Goal: Task Accomplishment & Management: Use online tool/utility

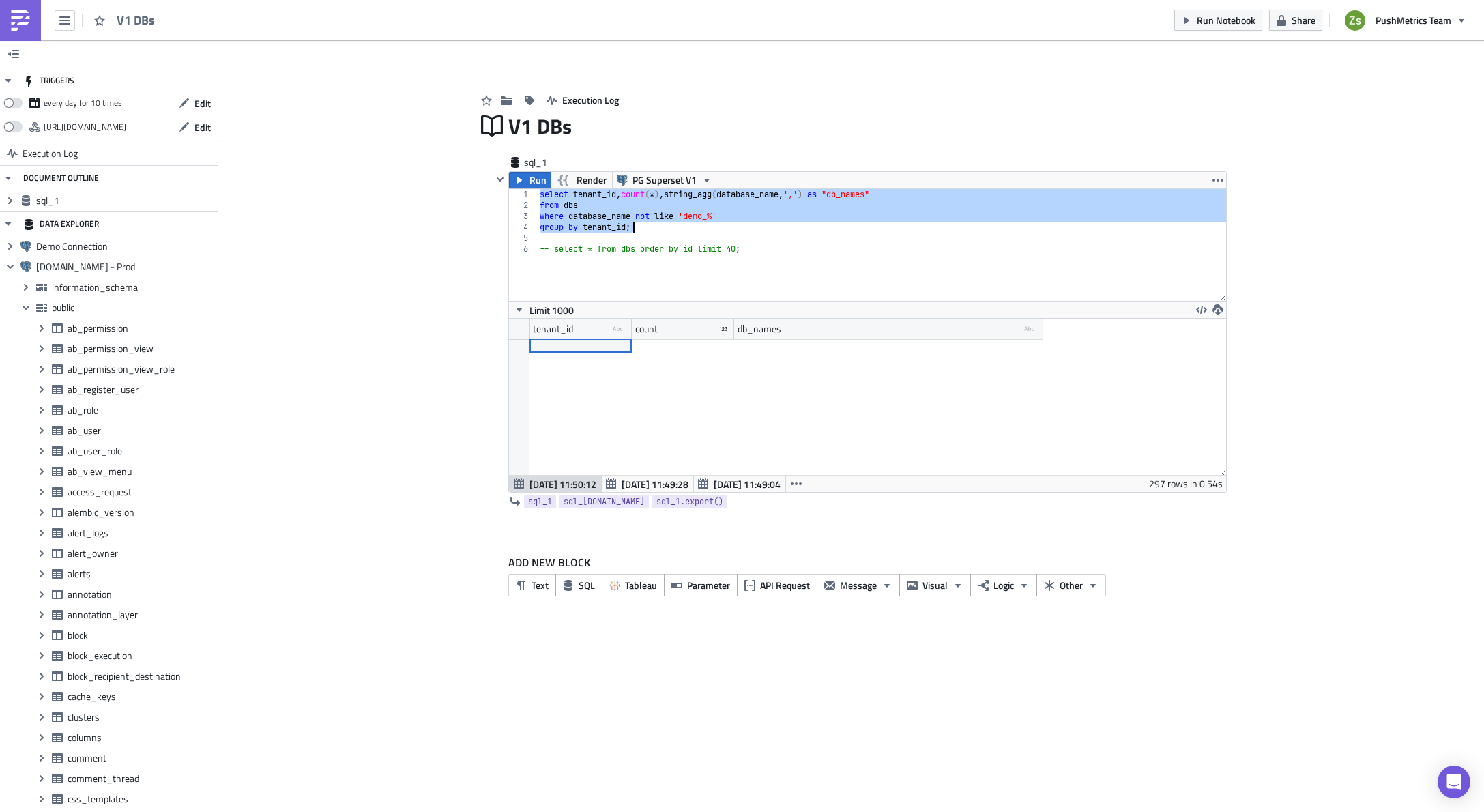
click at [22, 16] on img at bounding box center [20, 20] width 22 height 22
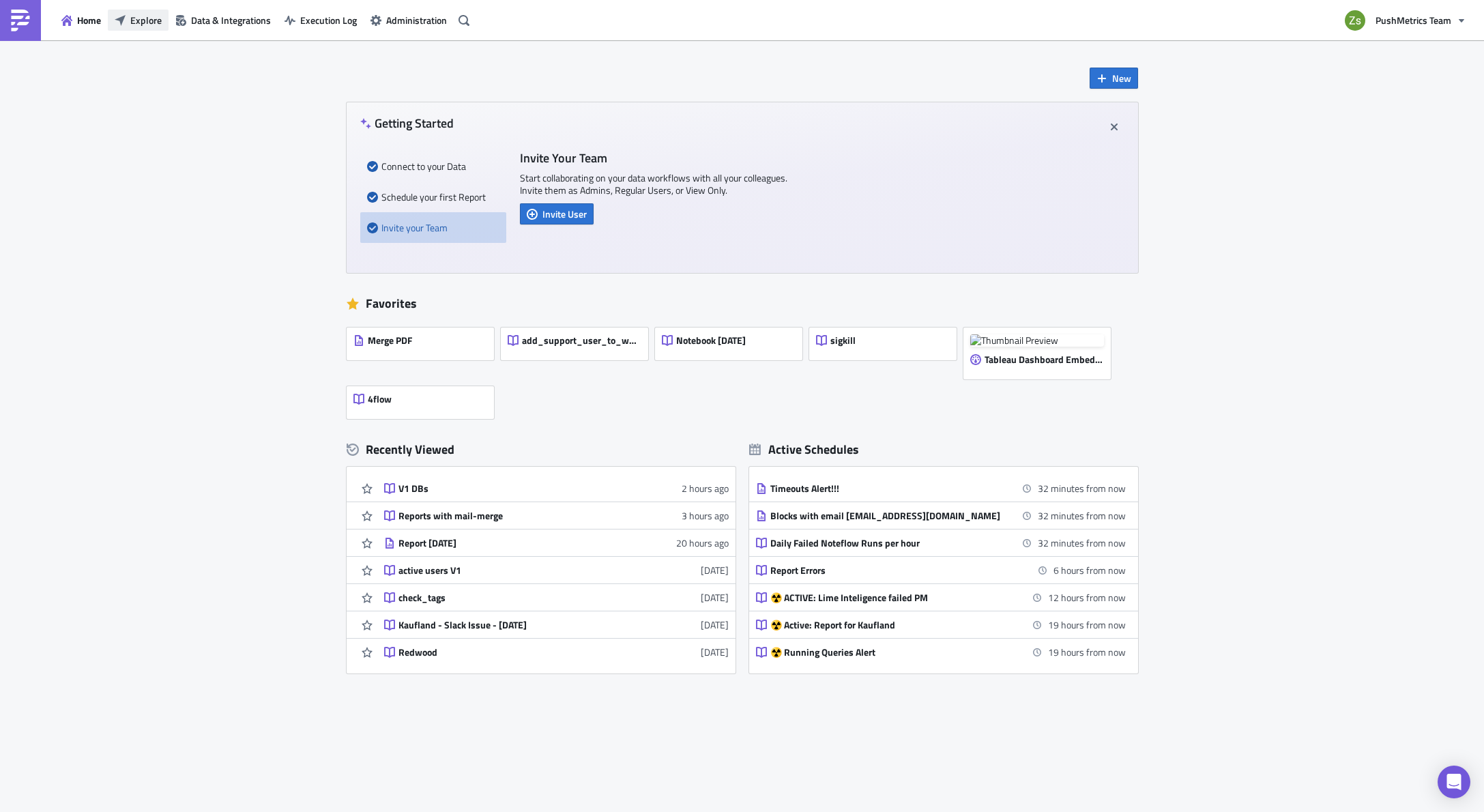
click at [154, 18] on span "Explore" at bounding box center [146, 20] width 31 height 14
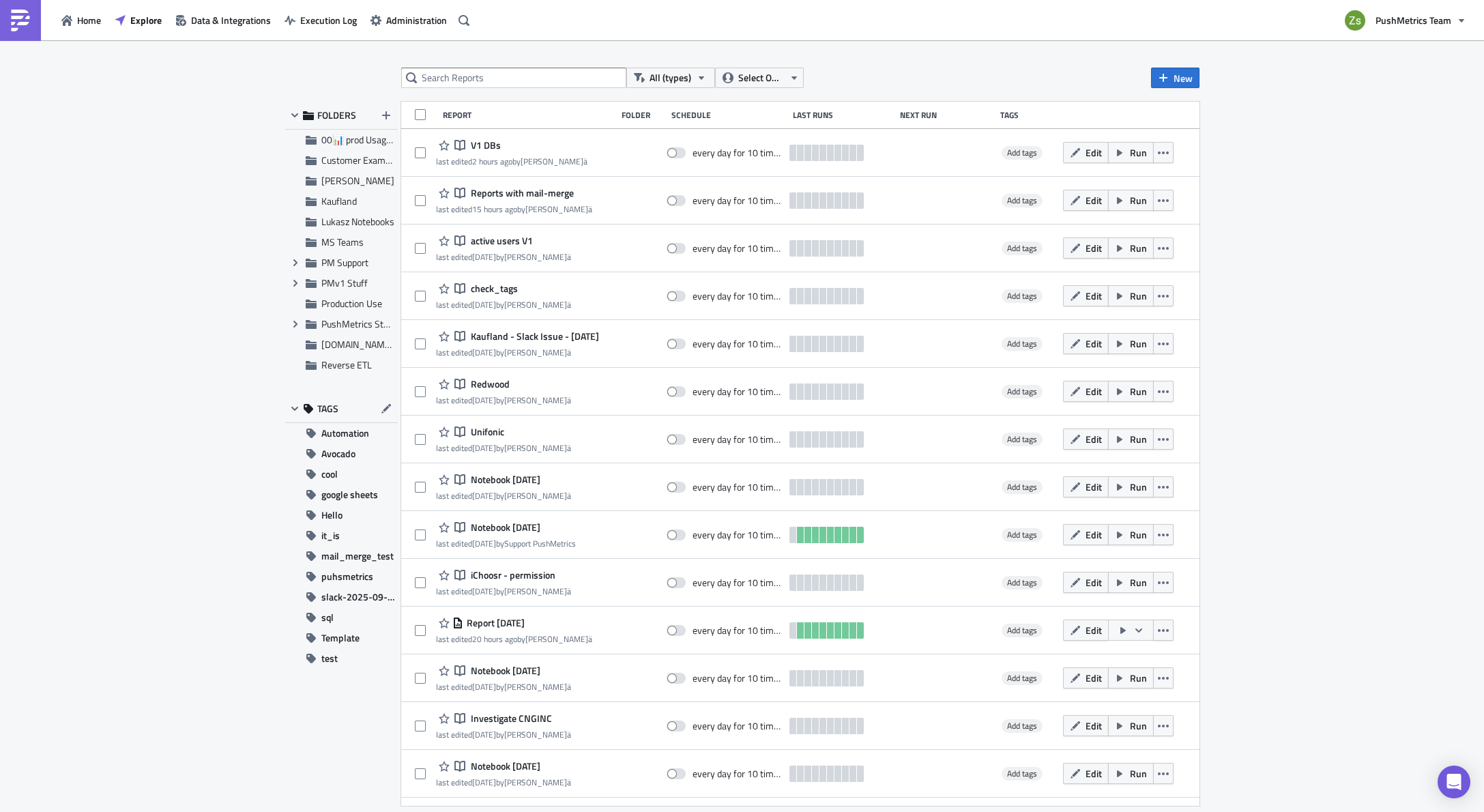
click at [1195, 88] on div "All (types) Select Owner New FOLDERS 00📊 prod Usage Summary Customer Examples […" at bounding box center [742, 426] width 928 height 719
click at [1184, 84] on span "New" at bounding box center [1183, 79] width 19 height 14
click at [1211, 131] on div "Notebook" at bounding box center [1220, 132] width 91 height 14
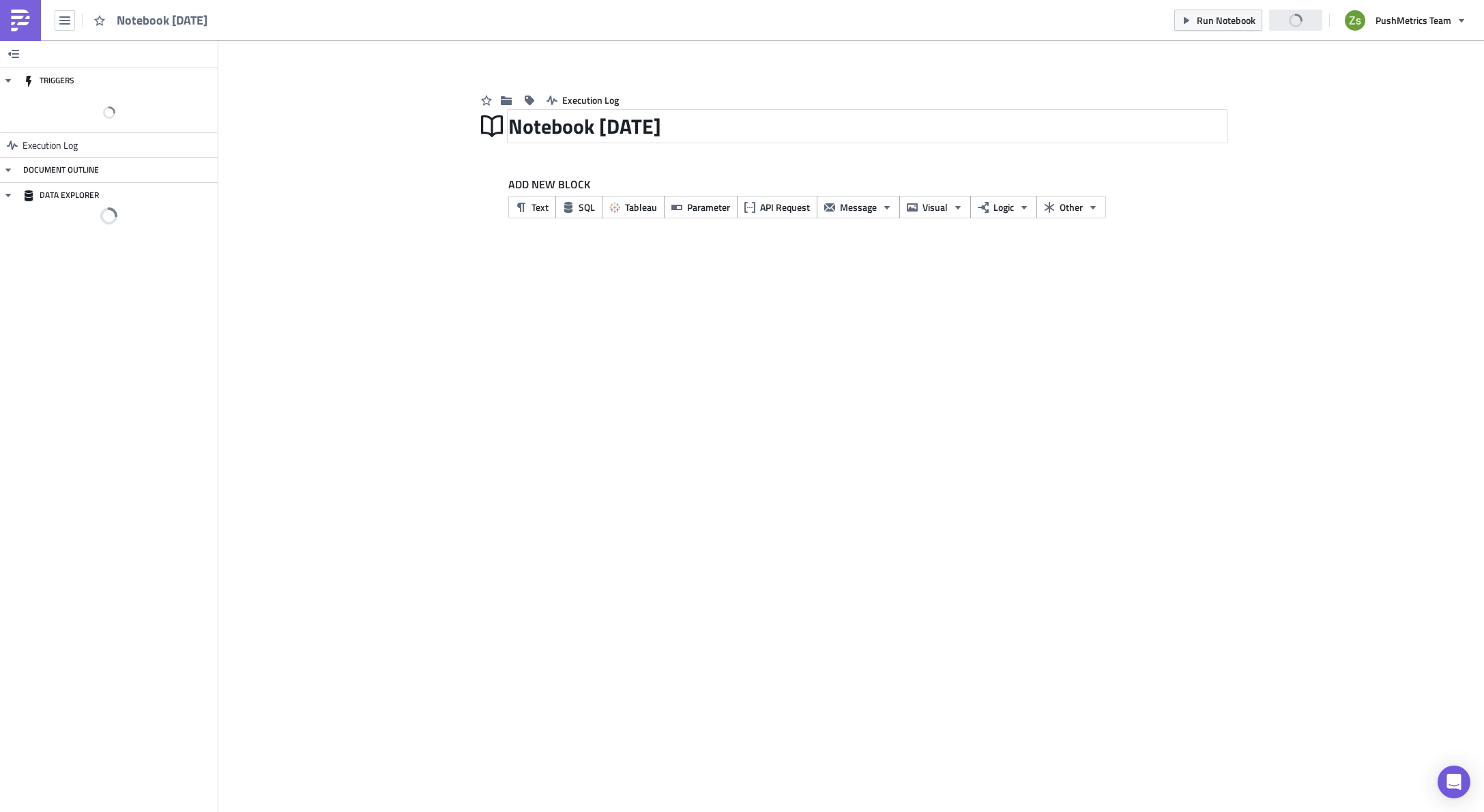
click at [660, 141] on div "Notebook [DATE]" at bounding box center [867, 126] width 718 height 31
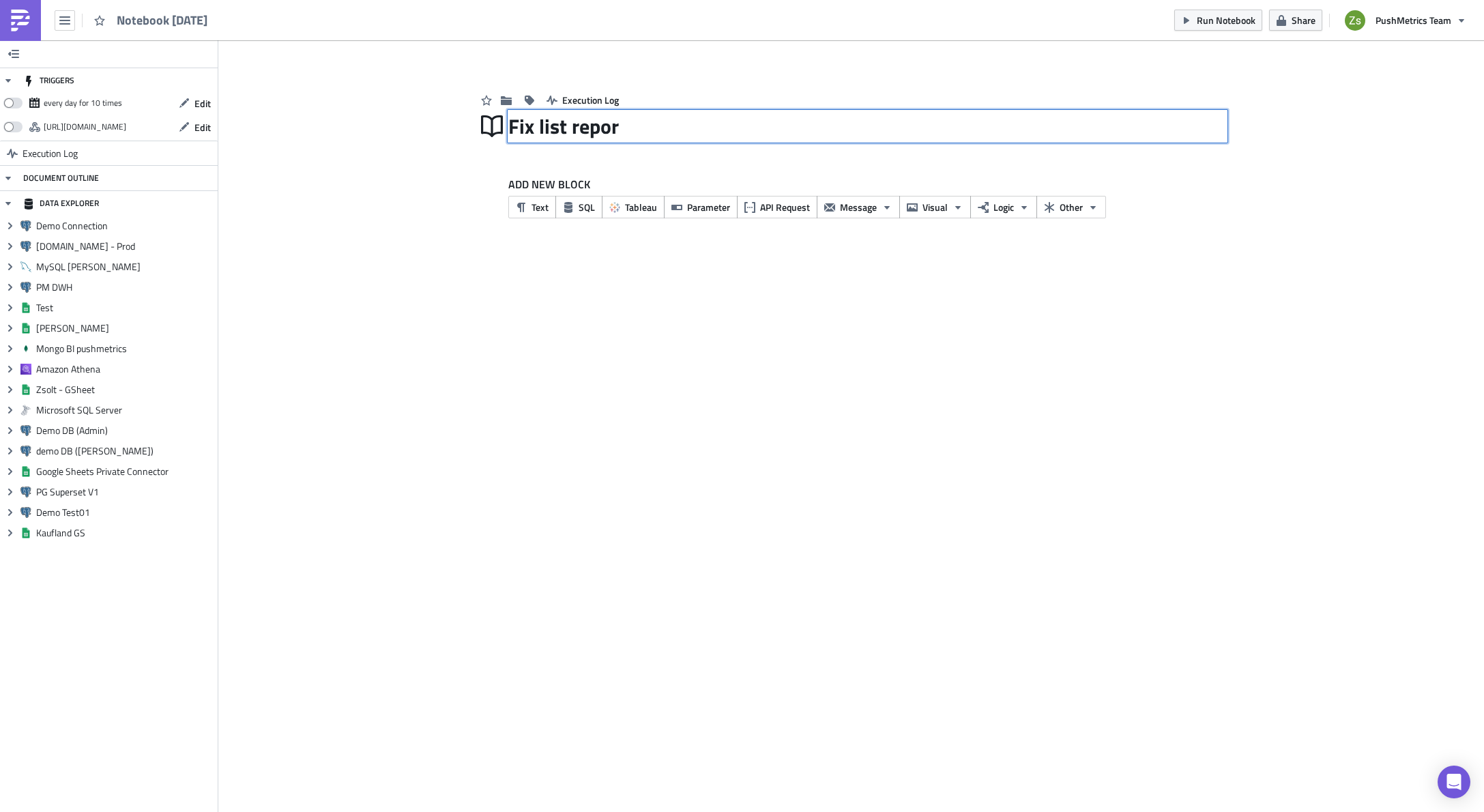
type input "Fix list report"
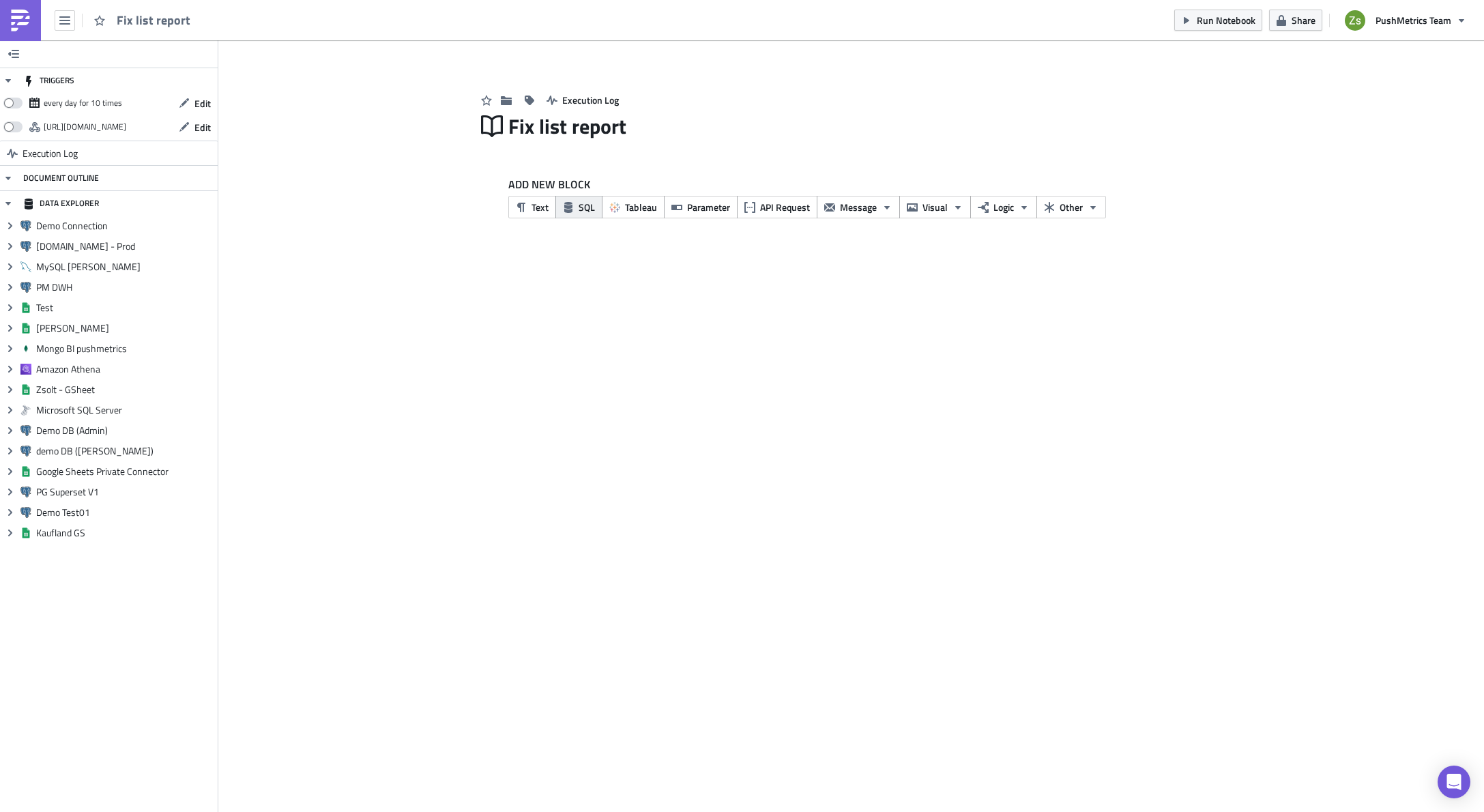
click at [584, 214] on button "SQL" at bounding box center [579, 207] width 47 height 22
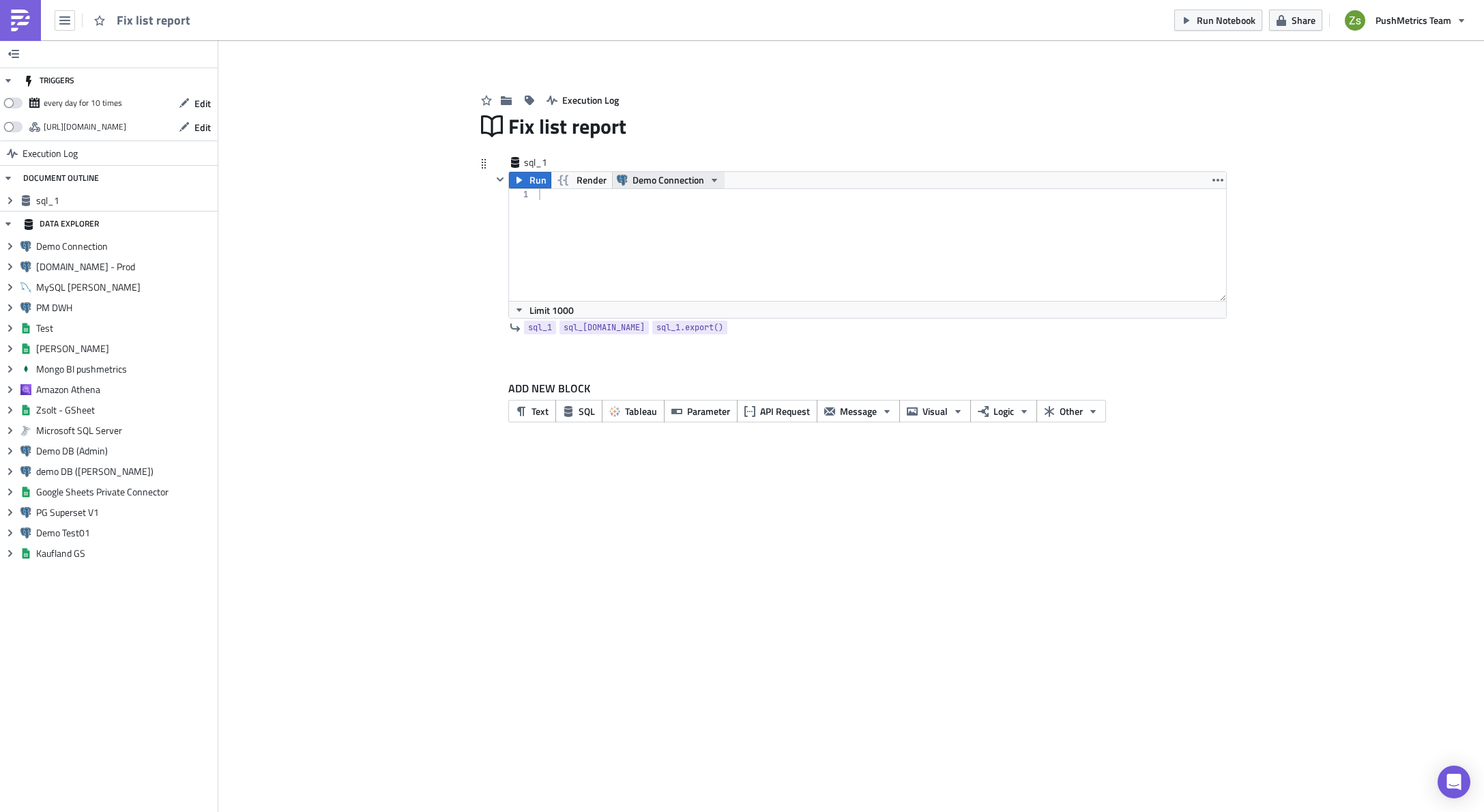
click at [638, 185] on span "Demo Connection" at bounding box center [668, 180] width 71 height 16
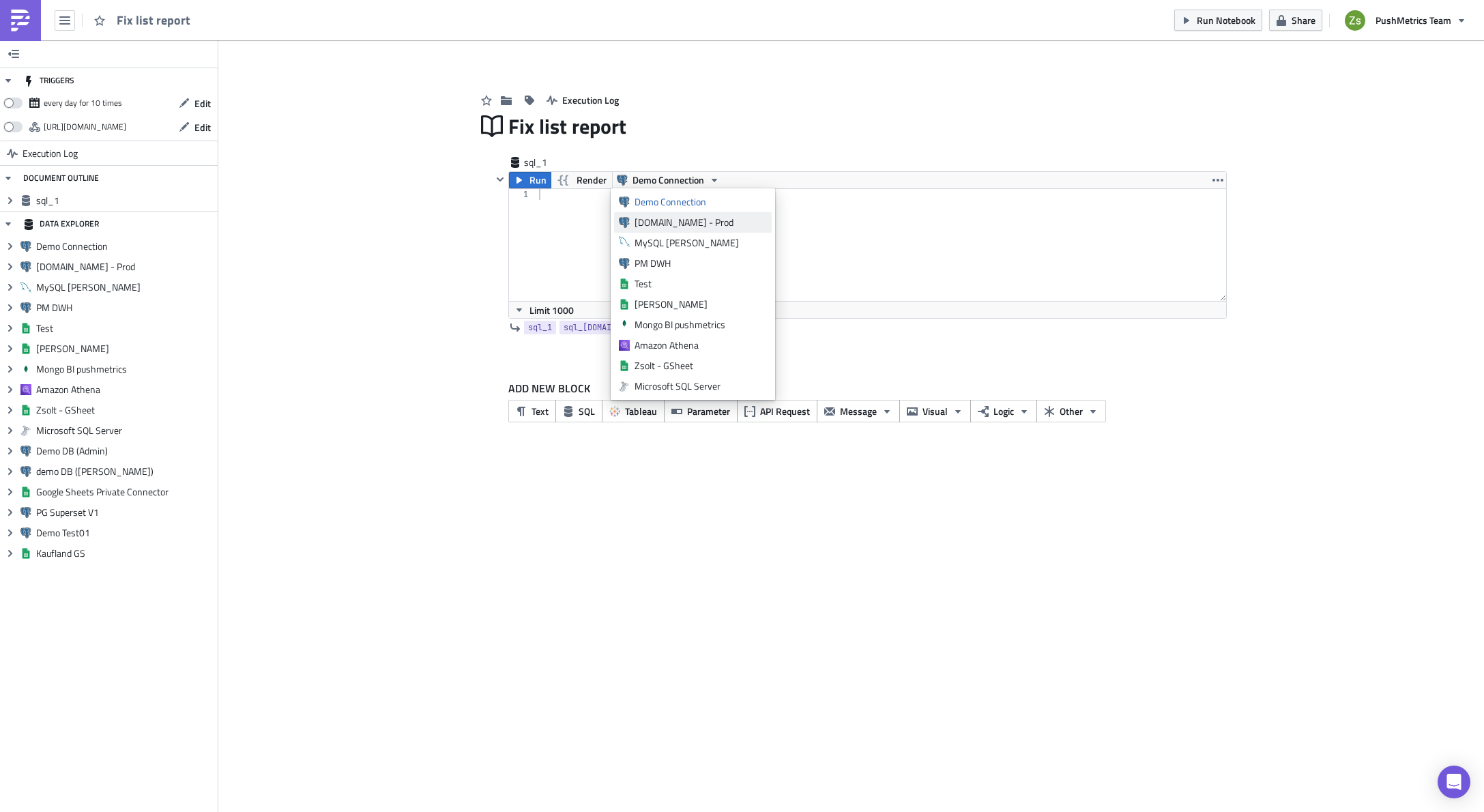
click at [677, 223] on div "[DOMAIN_NAME] - Prod" at bounding box center [701, 222] width 132 height 14
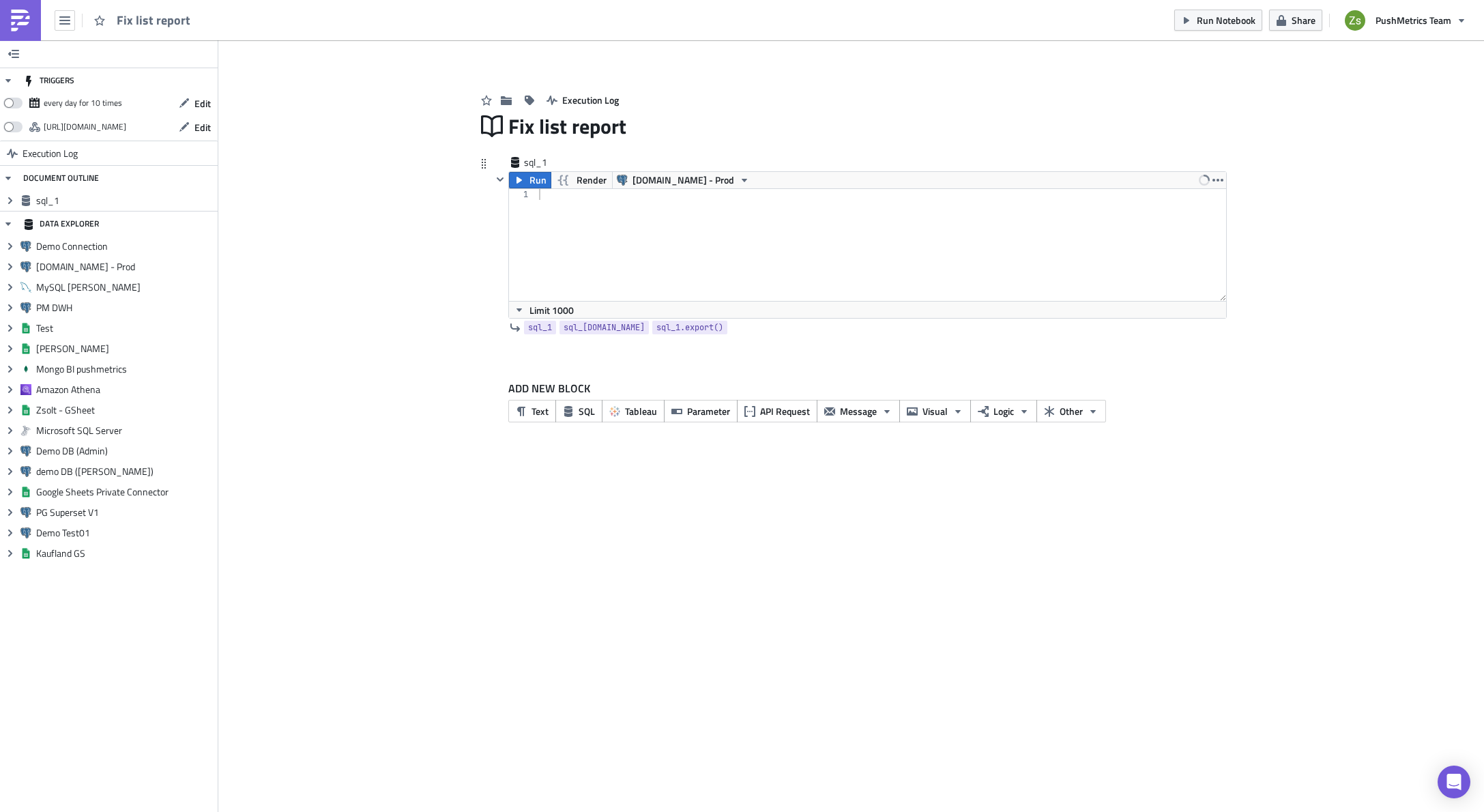
click at [698, 222] on div at bounding box center [881, 256] width 690 height 134
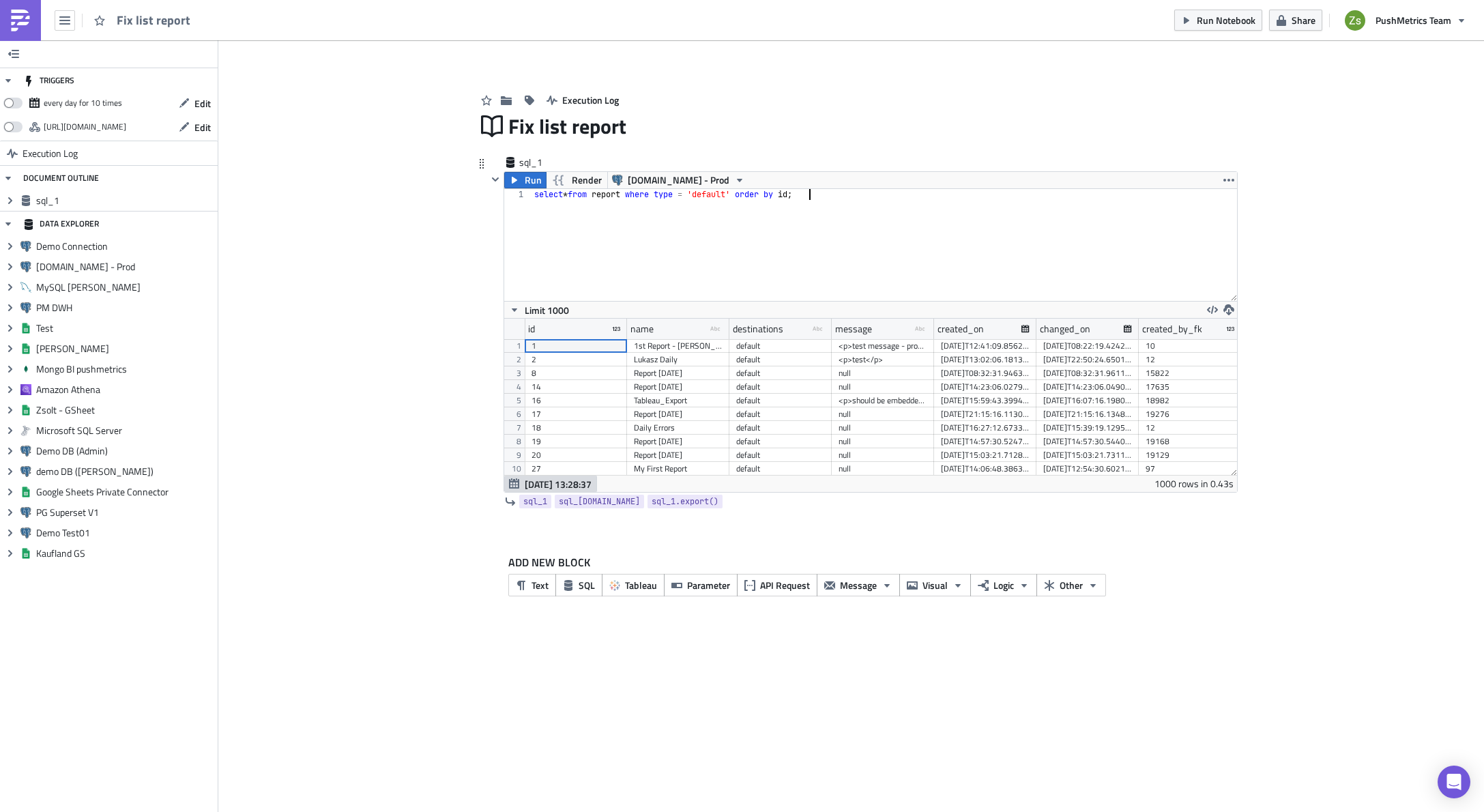
scroll to position [156, 733]
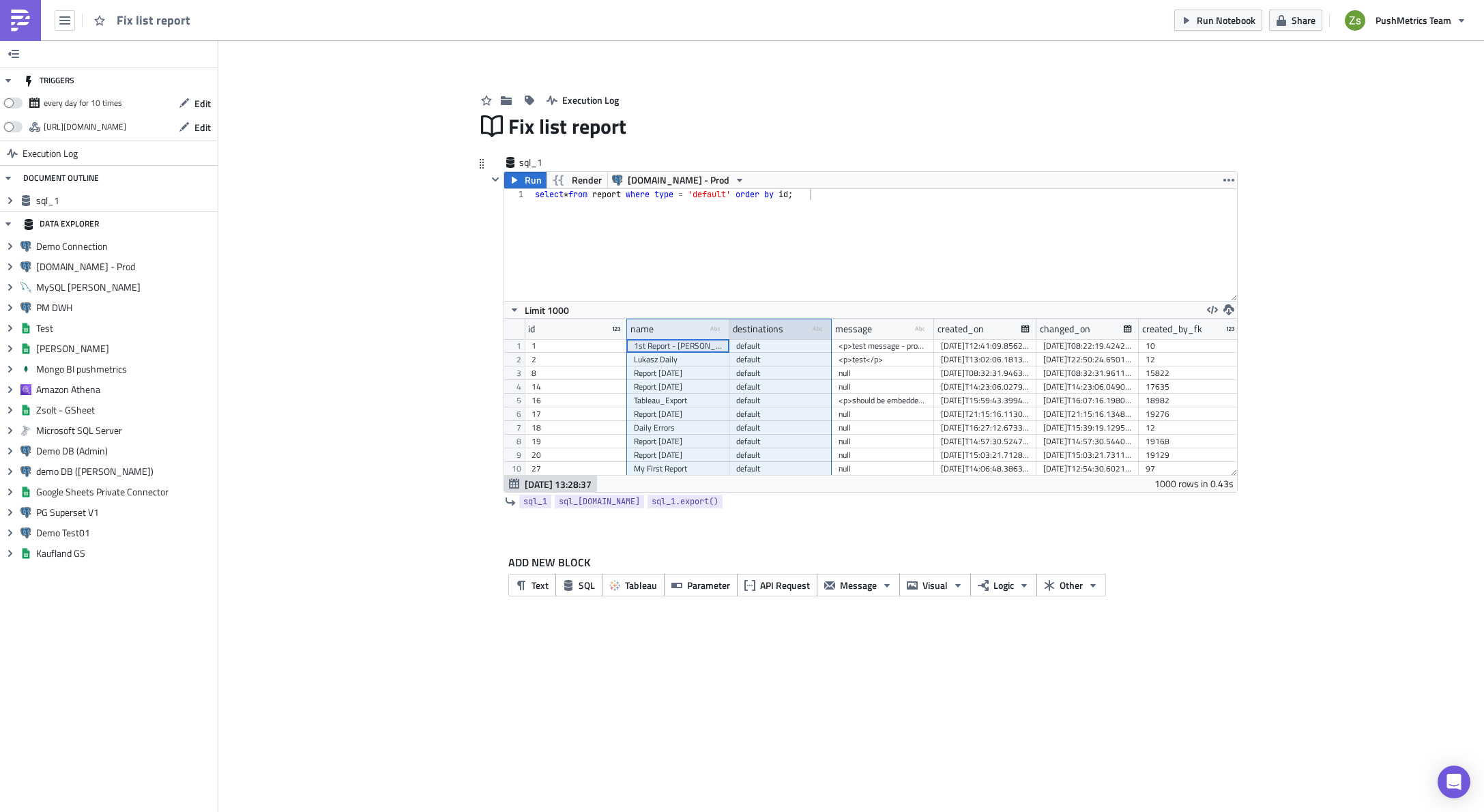
drag, startPoint x: 723, startPoint y: 329, endPoint x: 731, endPoint y: 330, distance: 8.1
click at [731, 330] on div "id name type-text Created with Sketch. destinations type-text Created with Sket…" at bounding box center [1241, 329] width 1433 height 21
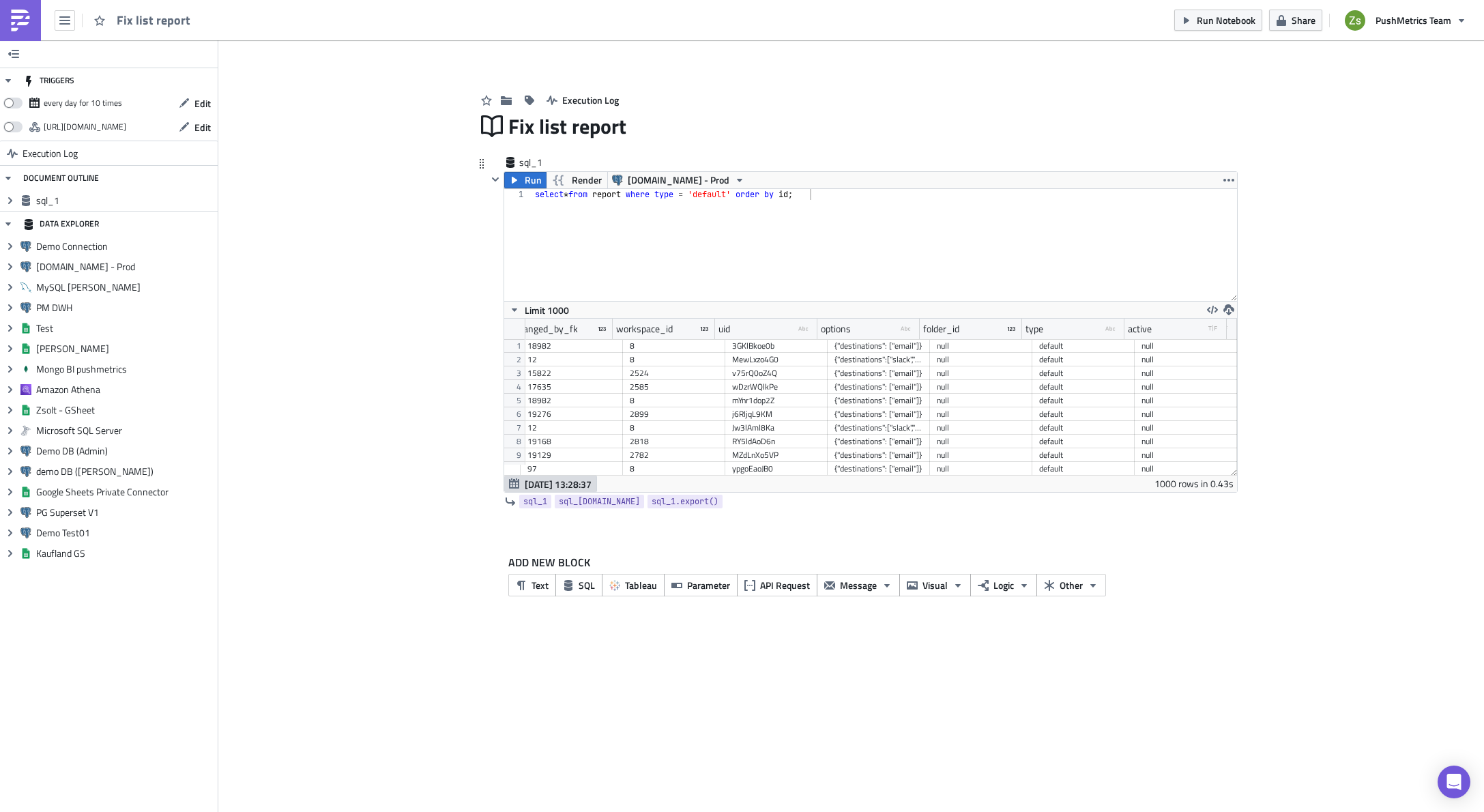
scroll to position [0, 731]
click at [890, 349] on div "{"destinations": ["email"]}" at bounding box center [879, 345] width 89 height 14
click at [572, 198] on div "select * from report where type = 'default' order by id ;" at bounding box center [884, 256] width 705 height 134
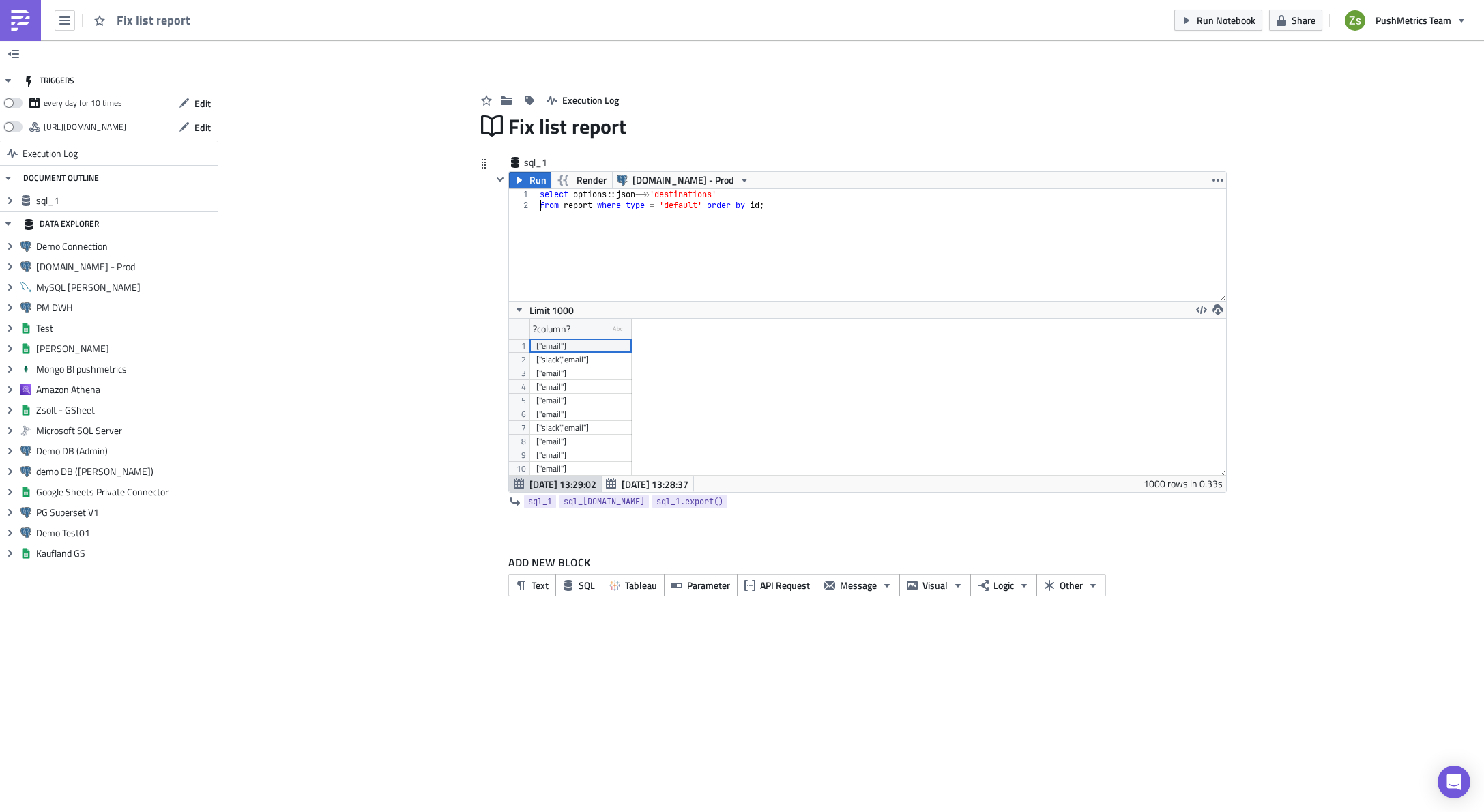
scroll to position [156, 717]
drag, startPoint x: 630, startPoint y: 331, endPoint x: 926, endPoint y: 362, distance: 297.6
click at [926, 362] on div "?column? type-text Created with Sketch. 1 2 3 4 5 6 7 8 9 10 11 12 13 14 15 ["e…" at bounding box center [867, 396] width 718 height 156
type textarea "from report where type = 'default' order by id;"
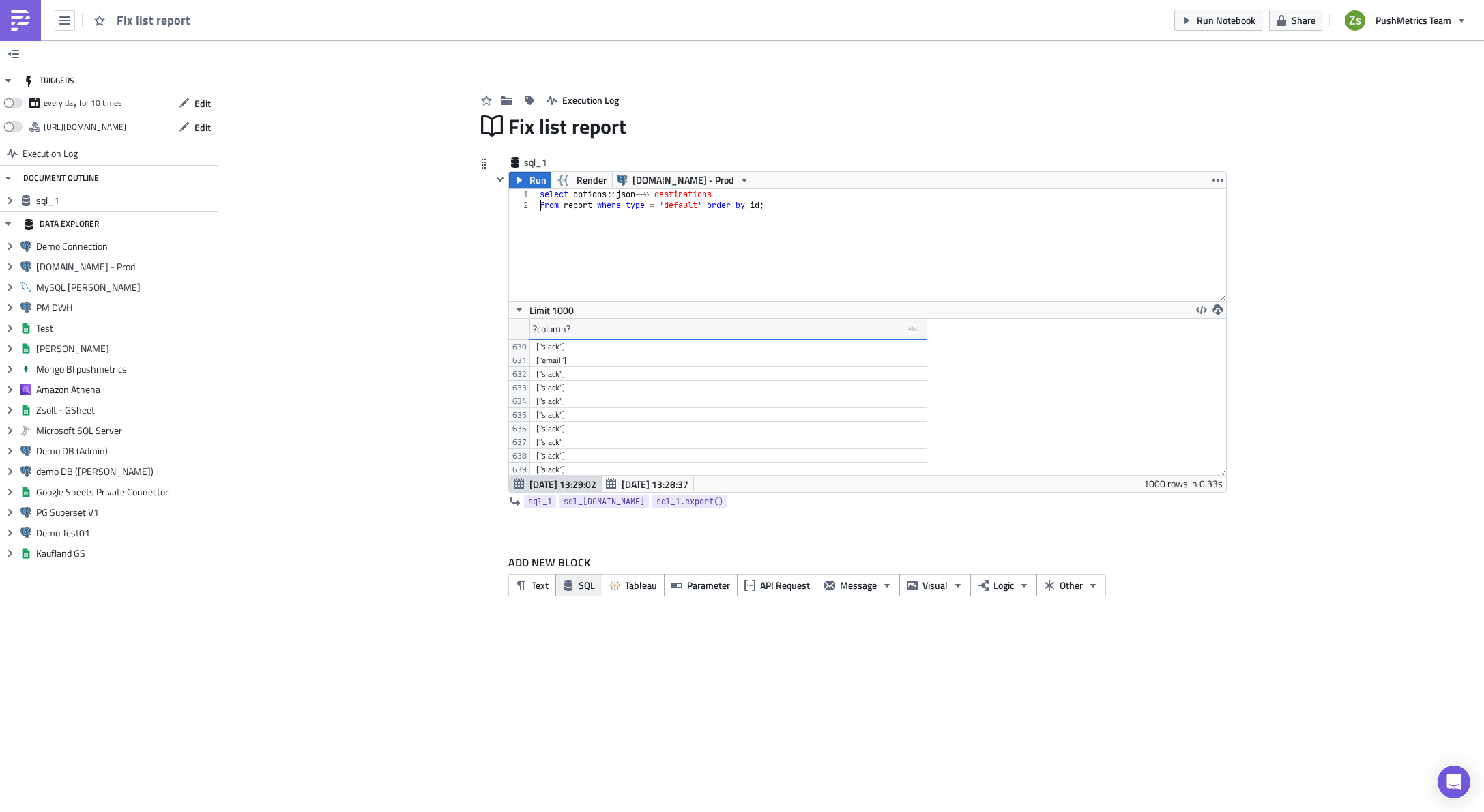
click at [576, 589] on button "SQL" at bounding box center [579, 585] width 47 height 22
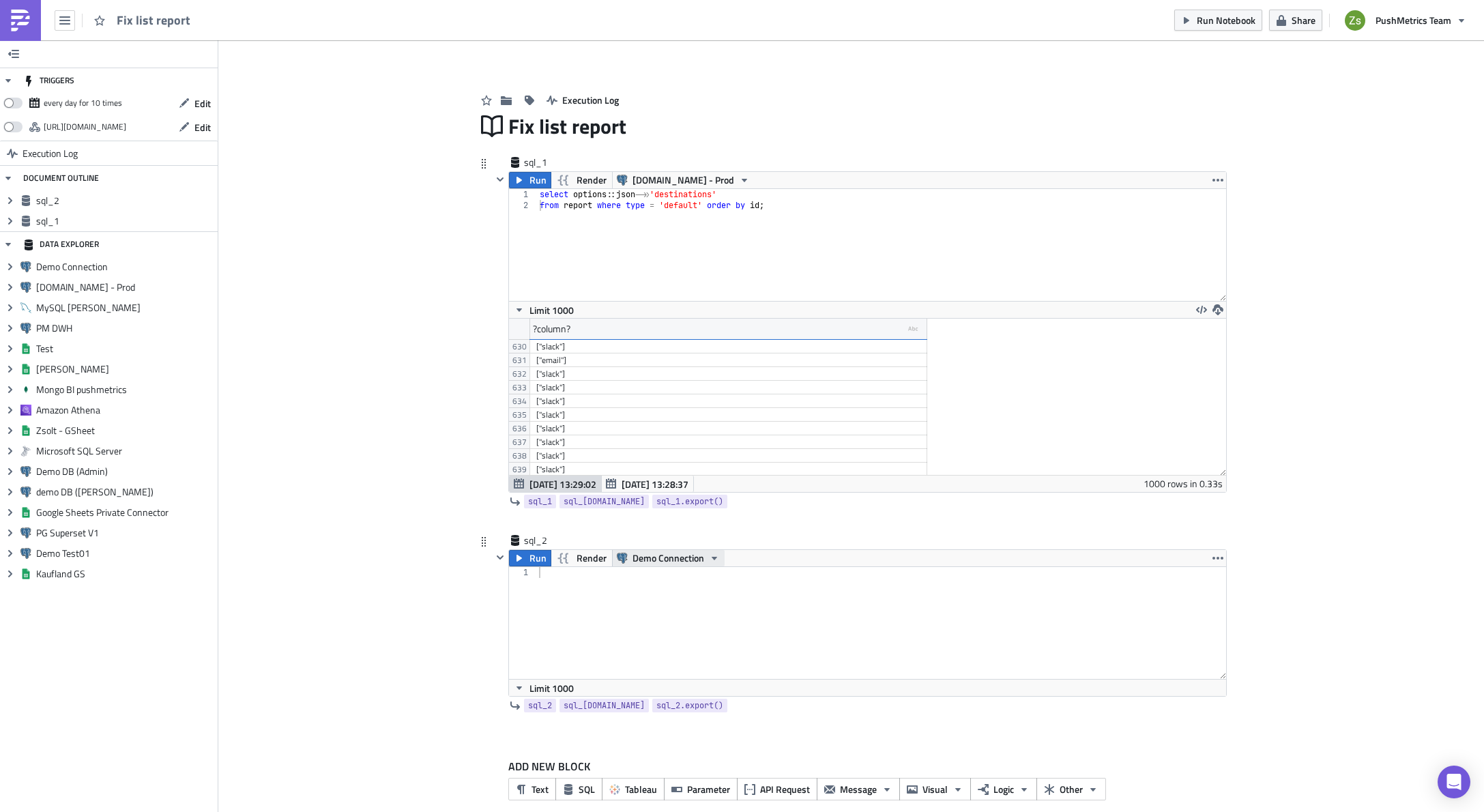
click at [633, 554] on span "Demo Connection" at bounding box center [668, 558] width 71 height 16
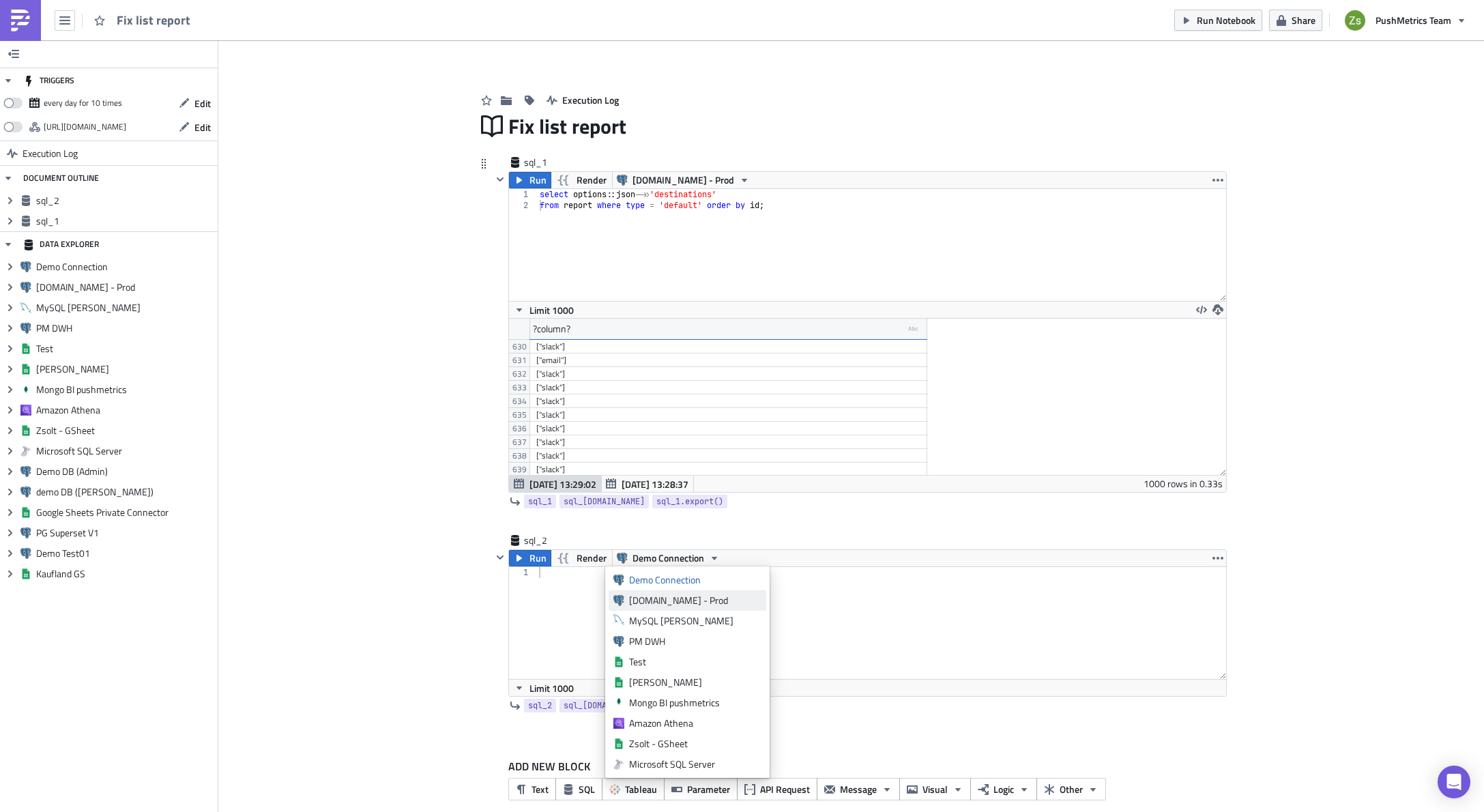
click at [672, 603] on div "[DOMAIN_NAME] - Prod" at bounding box center [695, 600] width 132 height 14
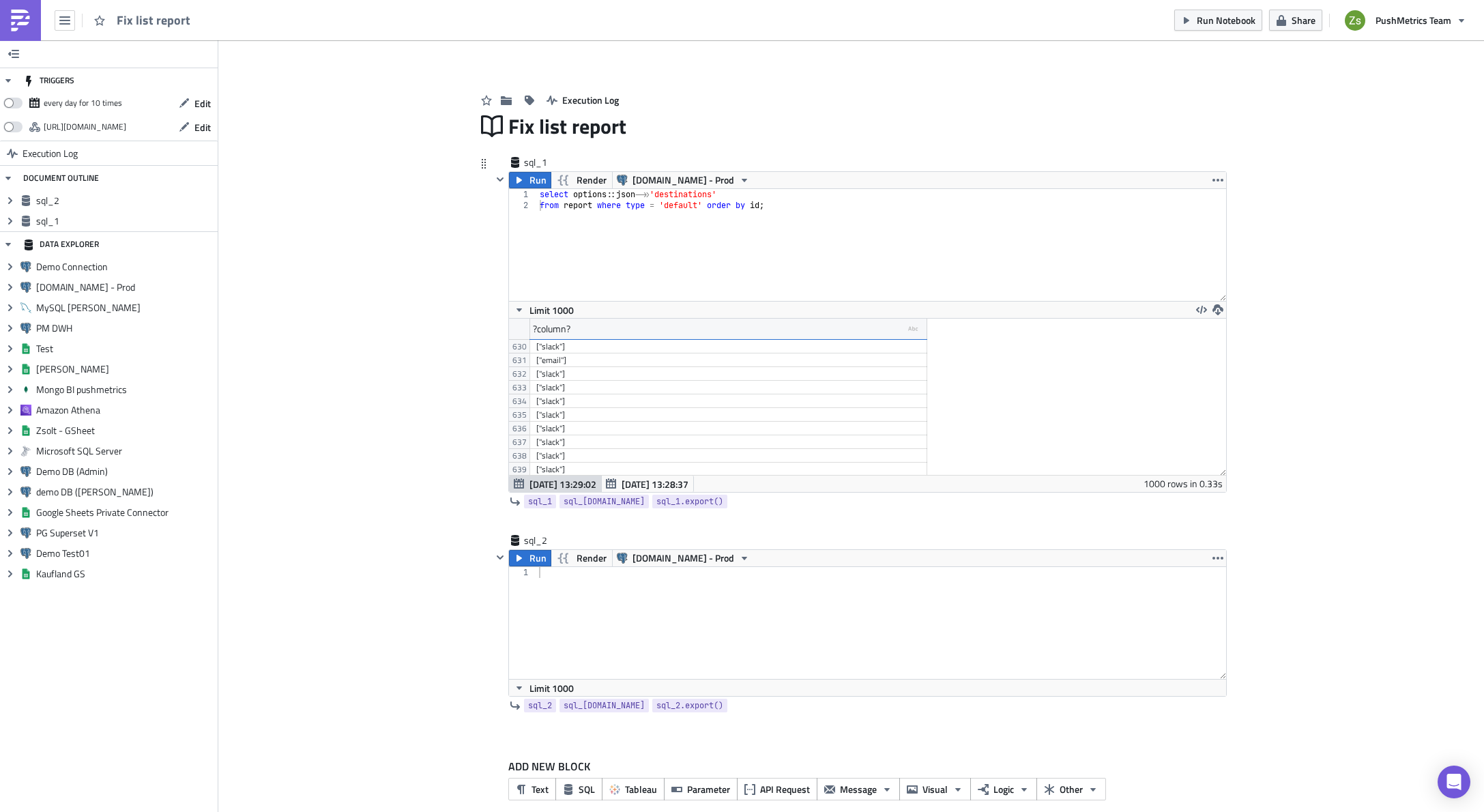
click at [766, 255] on div "select options :: json ->> 'destinations' from report where type = 'default' or…" at bounding box center [882, 256] width 689 height 134
click at [831, 230] on div "select options :: json ->> 'destinations' from report where type = 'default' or…" at bounding box center [882, 256] width 689 height 134
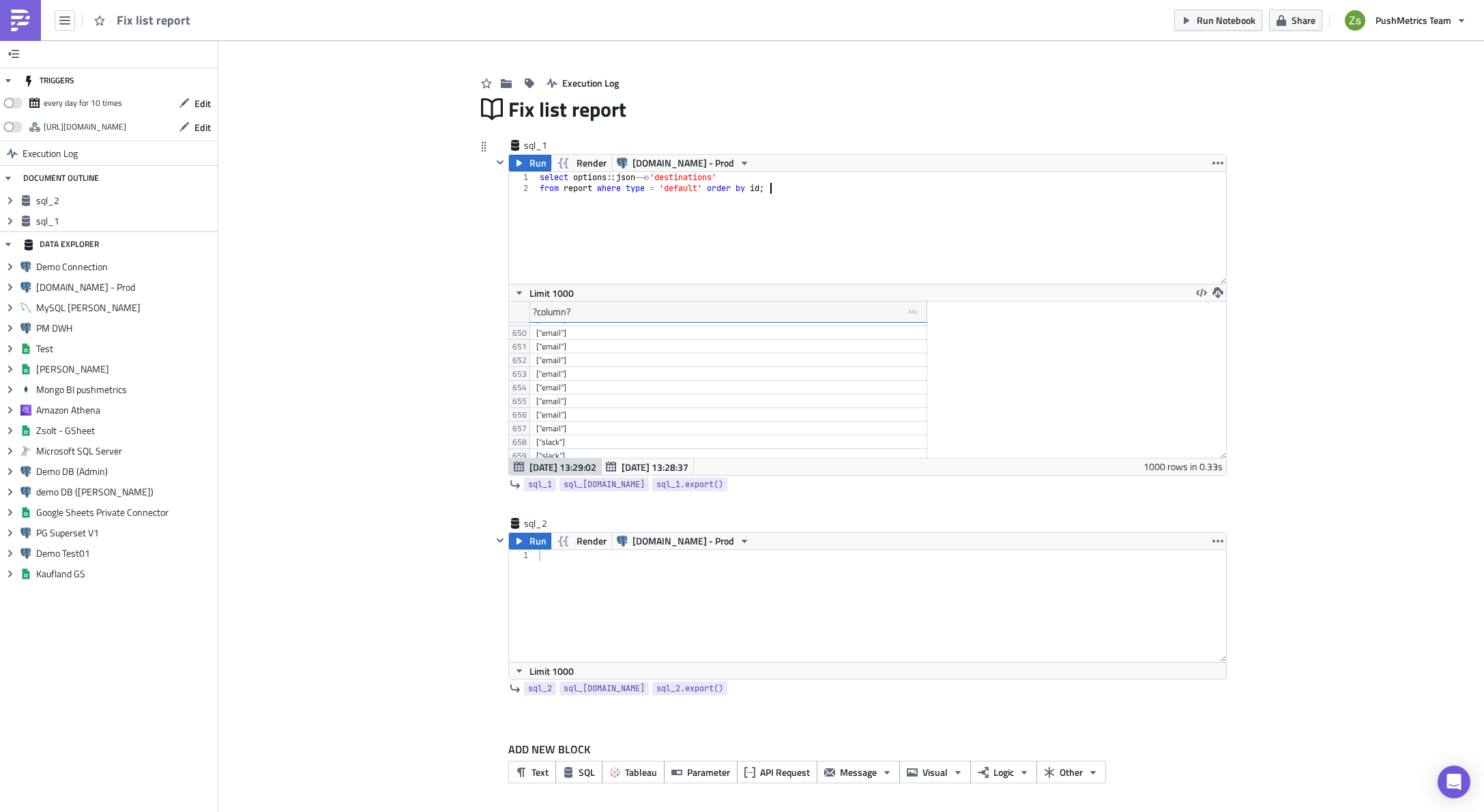
scroll to position [8852, 0]
click at [871, 208] on div "select options :: json ->> 'destinations' from report where type = 'default' or…" at bounding box center [882, 238] width 689 height 134
click at [693, 576] on div at bounding box center [881, 616] width 690 height 134
paste textarea "[EMAIL_ADDRESS][DOMAIN_NAME]'"
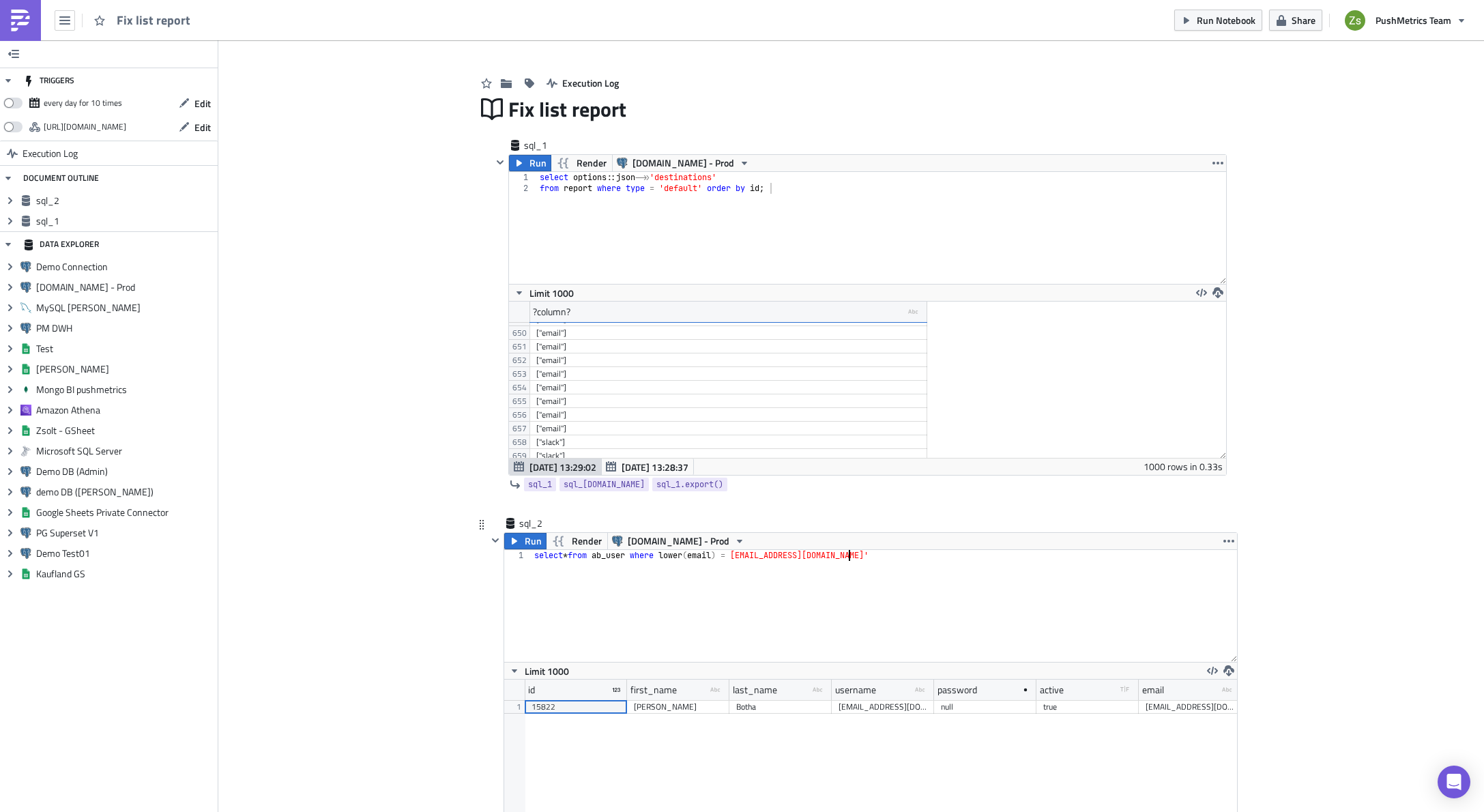
scroll to position [156, 733]
type textarea "select * from ab_user where lower(email) = [EMAIL_ADDRESS][DOMAIN_NAME]'"
click at [599, 702] on div "15822" at bounding box center [576, 706] width 89 height 14
click at [736, 617] on div "select * from ab_user where lower ( email ) = [EMAIL_ADDRESS][DOMAIN_NAME]'" at bounding box center [884, 616] width 705 height 134
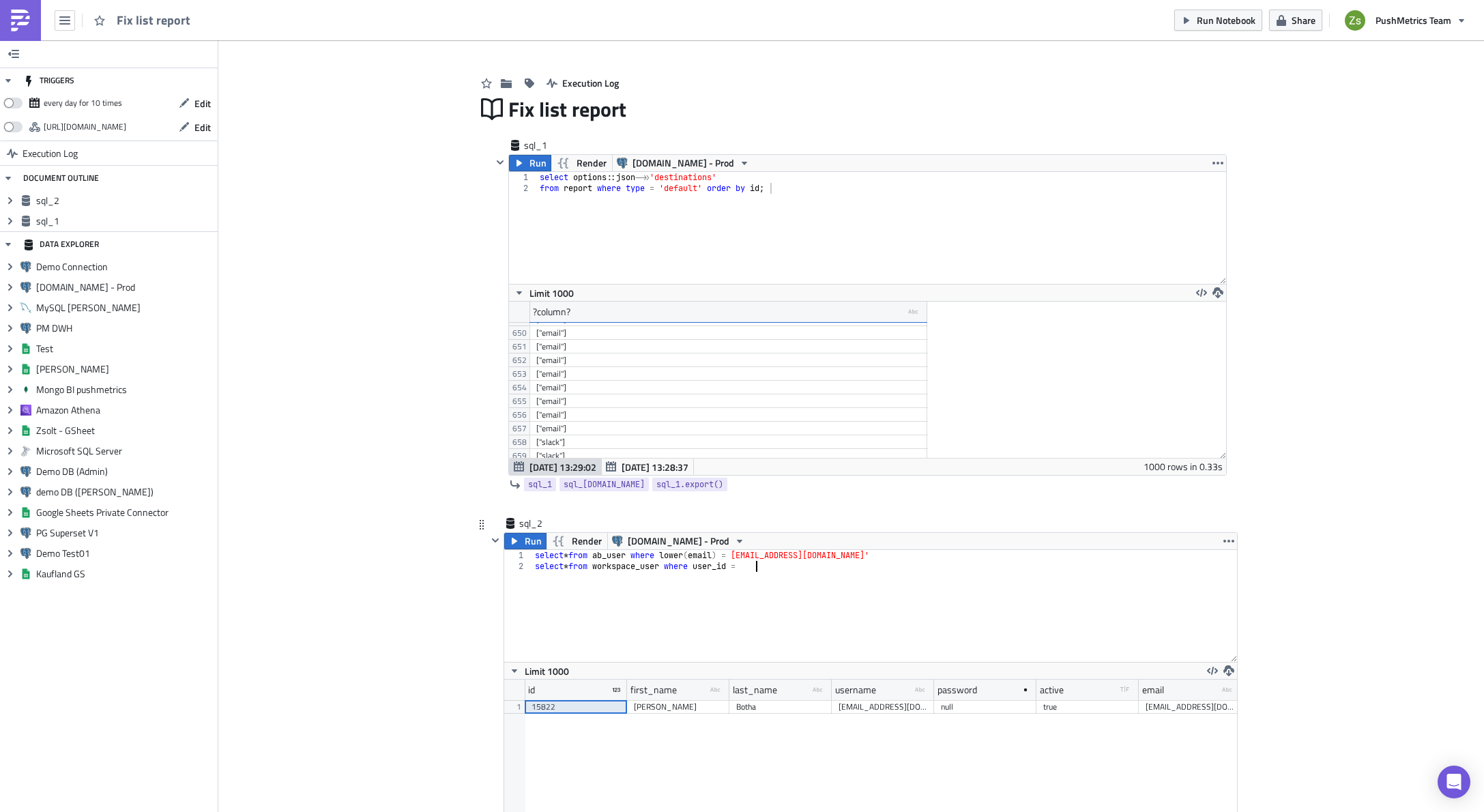
paste textarea "15822"
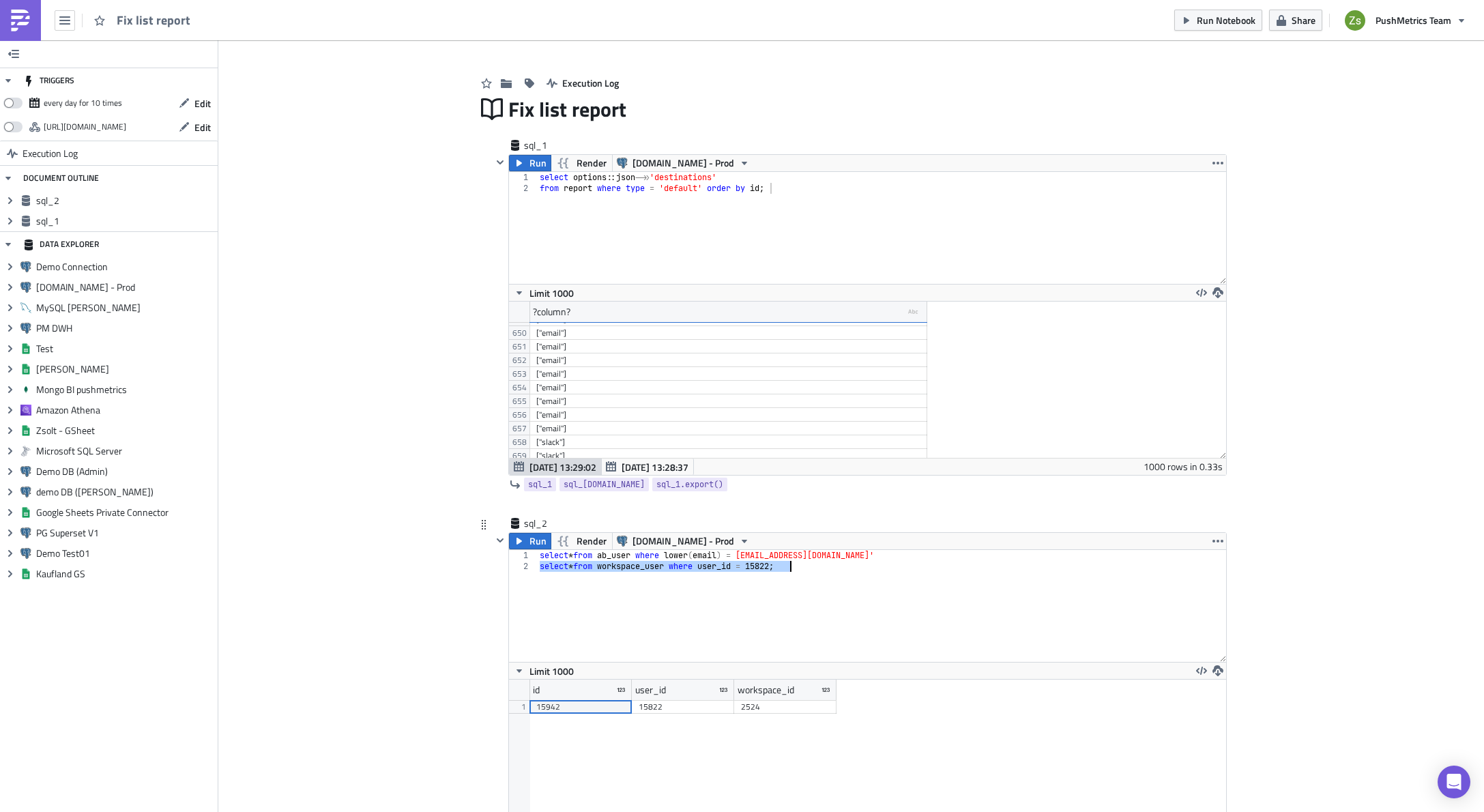
scroll to position [156, 717]
type textarea "select * from workspace_user where user_id = 15822;"
click at [671, 708] on div "15822" at bounding box center [683, 706] width 89 height 14
click at [770, 699] on div "workspace_id" at bounding box center [766, 690] width 57 height 21
click at [774, 703] on div "2524" at bounding box center [785, 706] width 89 height 14
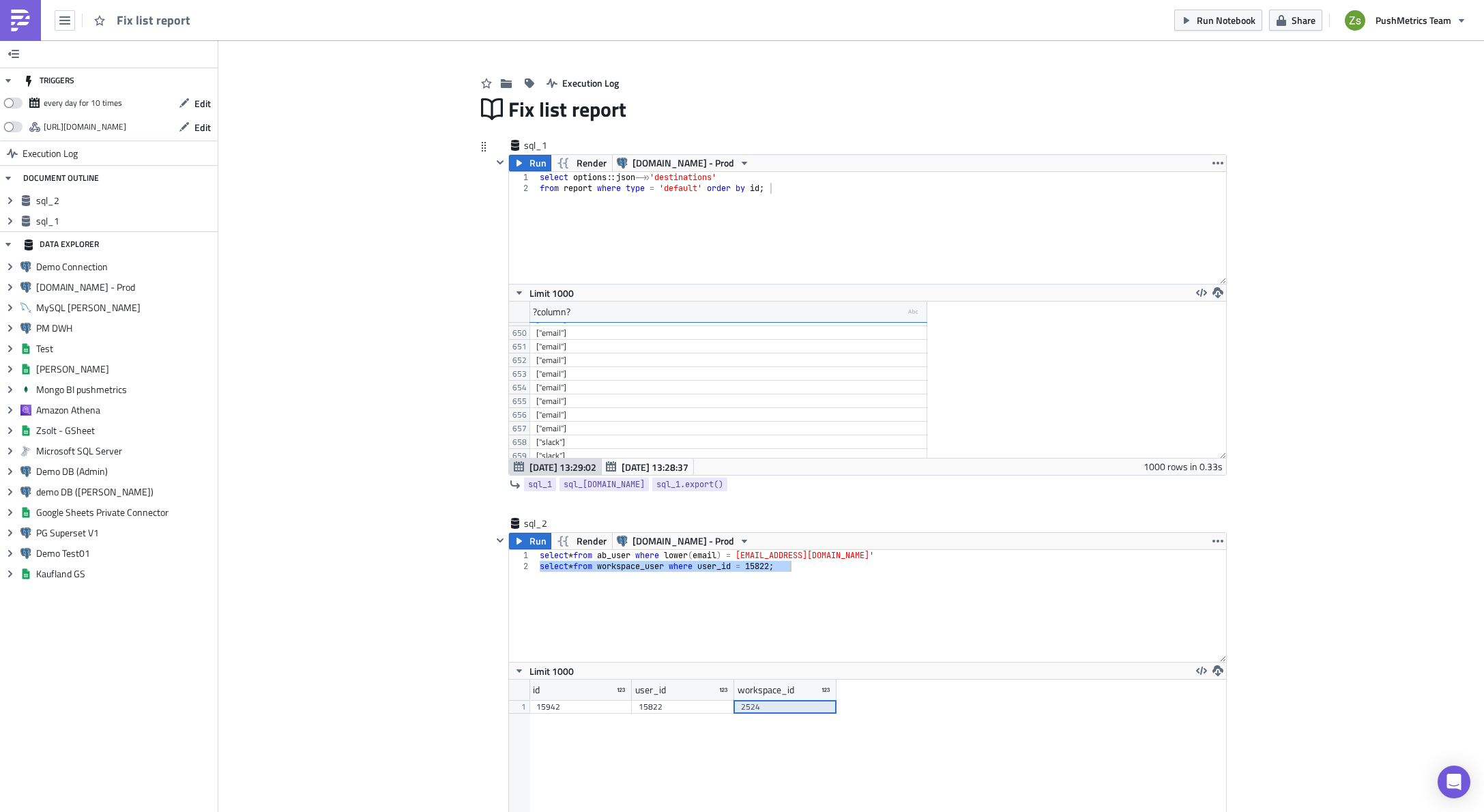
click at [863, 204] on div "select options :: json ->> 'destinations' from report where type = 'default' or…" at bounding box center [882, 238] width 689 height 134
paste textarea "2524"
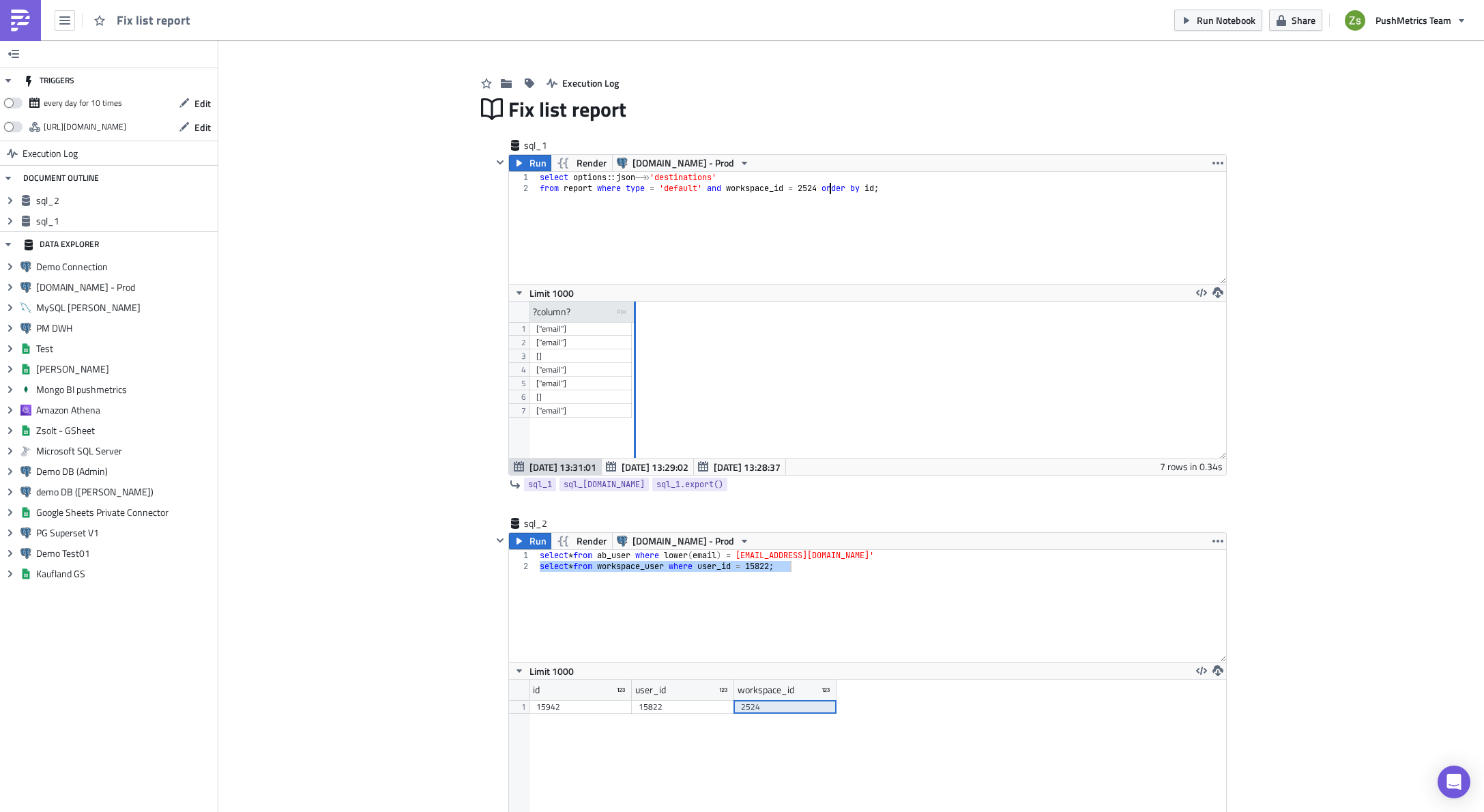
drag, startPoint x: 623, startPoint y: 314, endPoint x: 639, endPoint y: 313, distance: 16.0
click at [636, 313] on div at bounding box center [634, 312] width 3 height 21
drag, startPoint x: 639, startPoint y: 313, endPoint x: 657, endPoint y: 313, distance: 18.0
click at [662, 313] on div at bounding box center [664, 312] width 3 height 21
drag, startPoint x: 645, startPoint y: 328, endPoint x: 635, endPoint y: 413, distance: 85.6
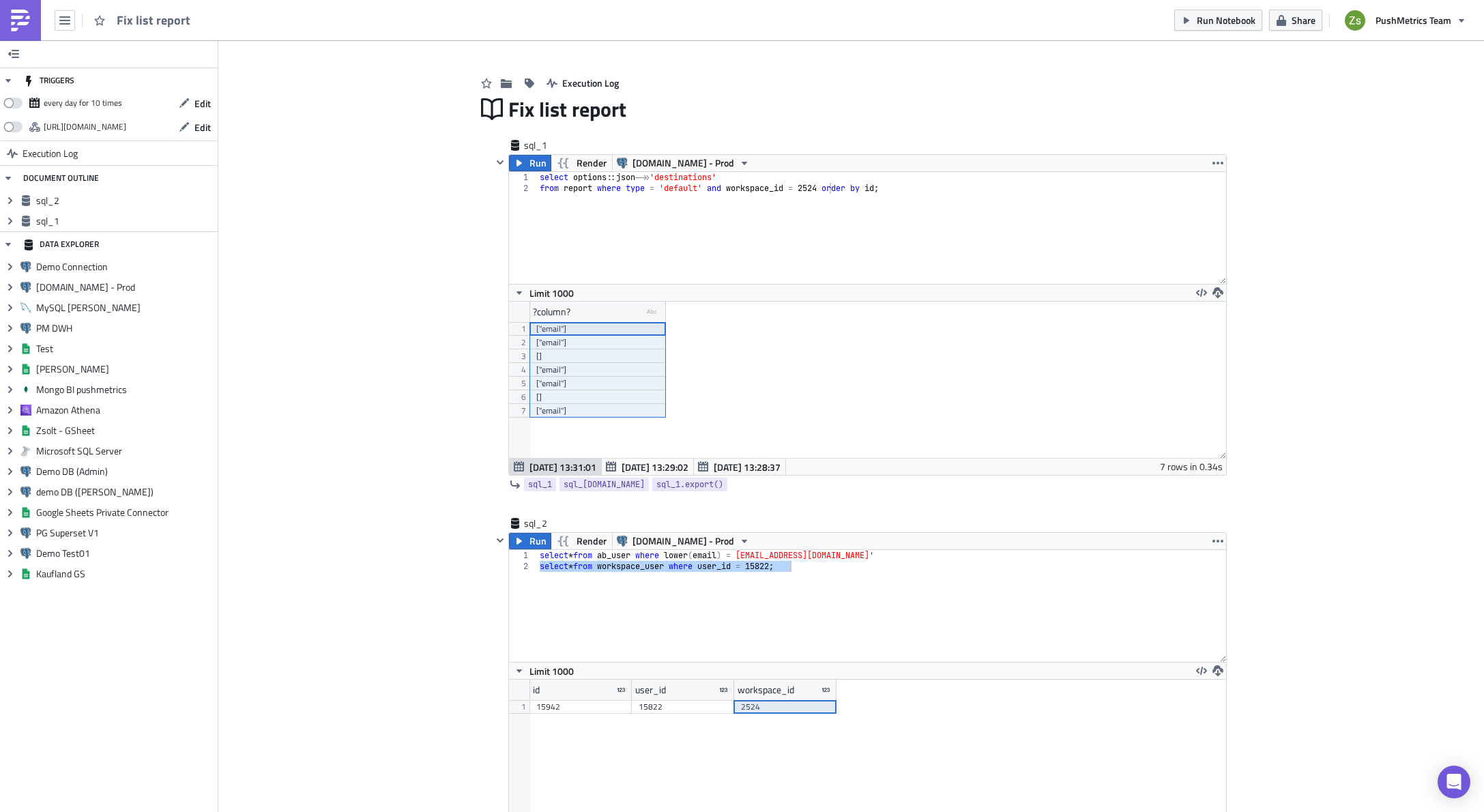
click at [635, 322] on div "["email"] ["email"] [] ["email"] ["email"] [] ["email"]" at bounding box center [597, 322] width 136 height 0
click at [623, 360] on div "[]" at bounding box center [597, 356] width 123 height 14
drag, startPoint x: 596, startPoint y: 328, endPoint x: 606, endPoint y: 406, distance: 78.6
click at [606, 322] on div "["email"] ["email"] [] ["email"] ["email"] [] ["email"]" at bounding box center [597, 322] width 136 height 0
click at [605, 344] on div "["email"]" at bounding box center [597, 342] width 123 height 14
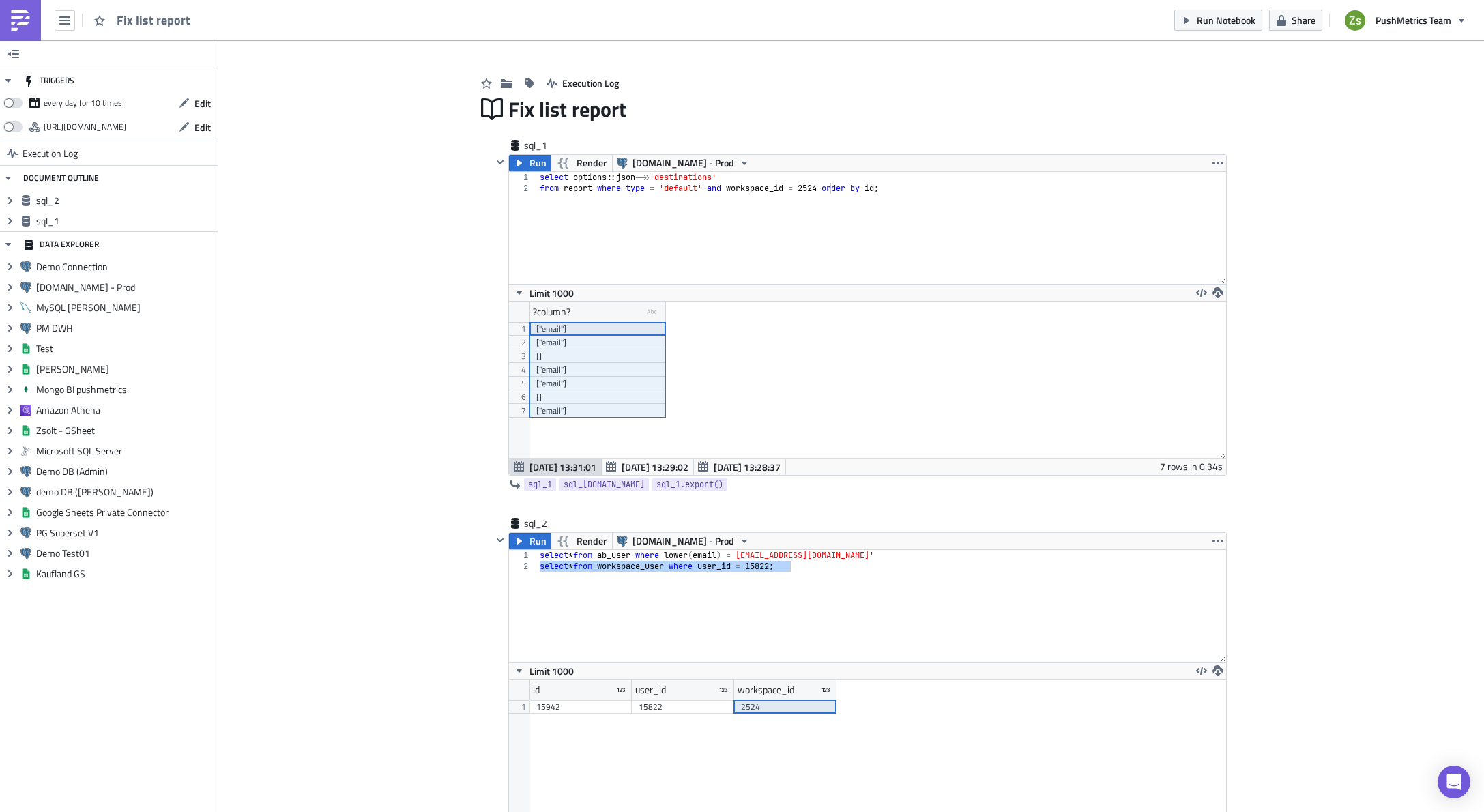
drag, startPoint x: 605, startPoint y: 329, endPoint x: 607, endPoint y: 407, distance: 78.0
click at [607, 322] on div "["email"] ["email"] [] ["email"] ["email"] [] ["email"]" at bounding box center [597, 322] width 136 height 0
click at [610, 380] on div "["email"]" at bounding box center [597, 383] width 123 height 14
click at [623, 360] on div "[]" at bounding box center [597, 356] width 123 height 14
click at [644, 386] on div "["email"]" at bounding box center [597, 383] width 123 height 14
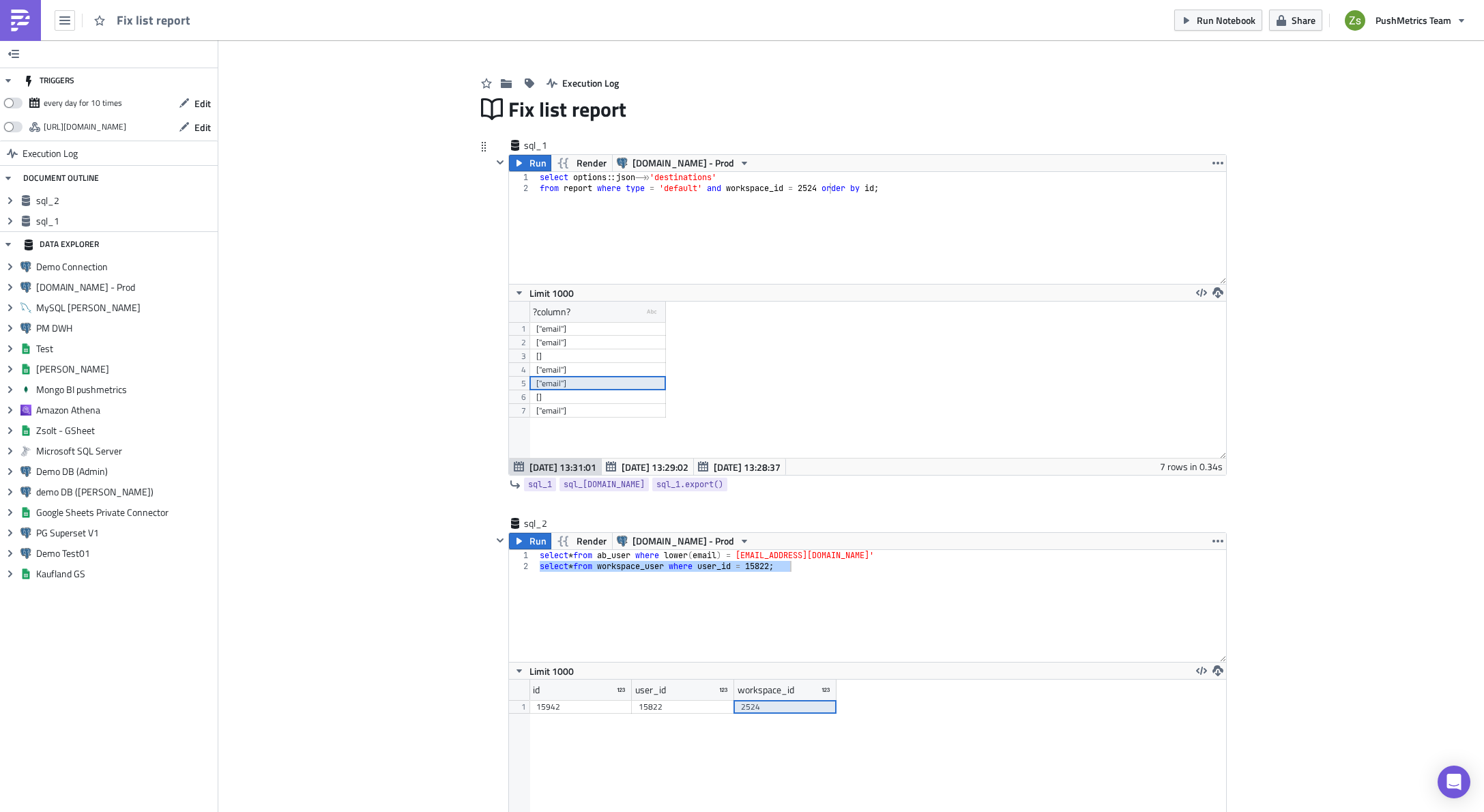
click at [616, 410] on div "["email"]" at bounding box center [597, 410] width 123 height 14
drag, startPoint x: 624, startPoint y: 188, endPoint x: 723, endPoint y: 192, distance: 99.1
click at [723, 192] on div "select options :: json ->> 'destinations' from report where type = 'default' an…" at bounding box center [882, 238] width 689 height 134
click at [704, 215] on div "select options :: json ->> 'destinations' from report where workspace_id = 2524…" at bounding box center [882, 238] width 689 height 134
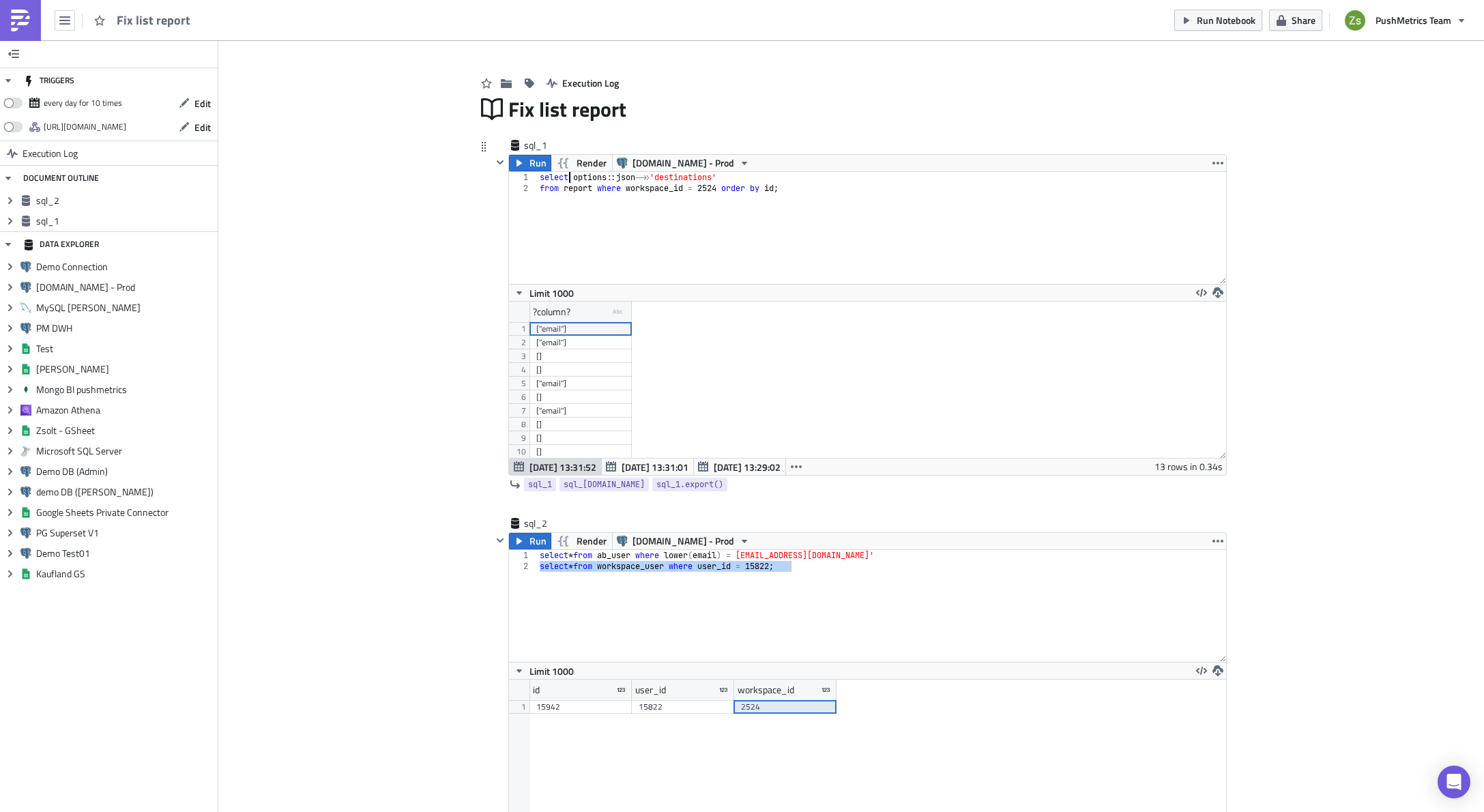
click at [566, 178] on div "select options :: json ->> 'destinations' from report where workspace_id = 2524…" at bounding box center [882, 238] width 689 height 134
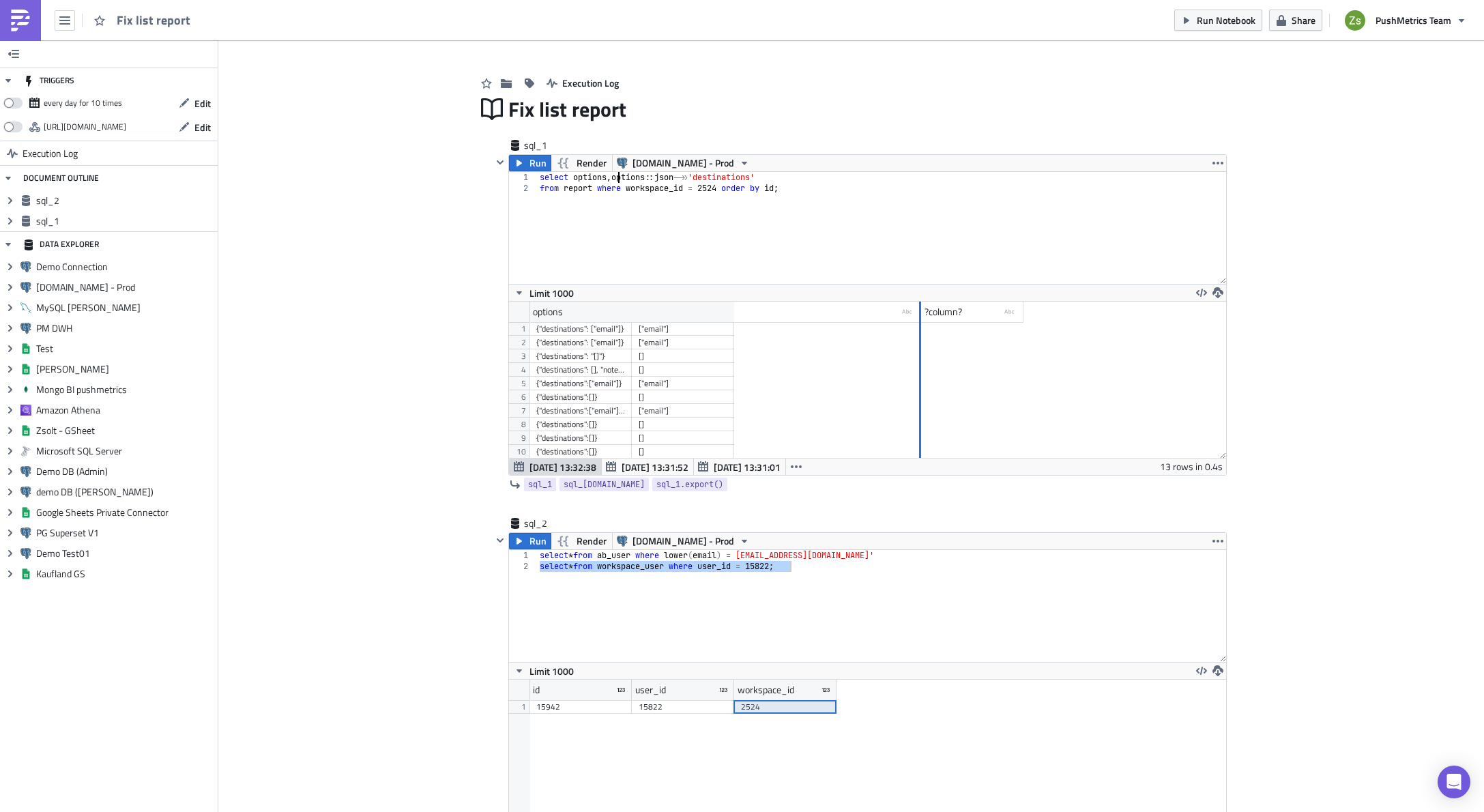
drag, startPoint x: 623, startPoint y: 311, endPoint x: 1293, endPoint y: 328, distance: 670.2
click at [1293, 328] on div "Add Image Execution Log Fix list report sql_1 Run Render [DOMAIN_NAME] - Prod s…" at bounding box center [851, 506] width 1266 height 965
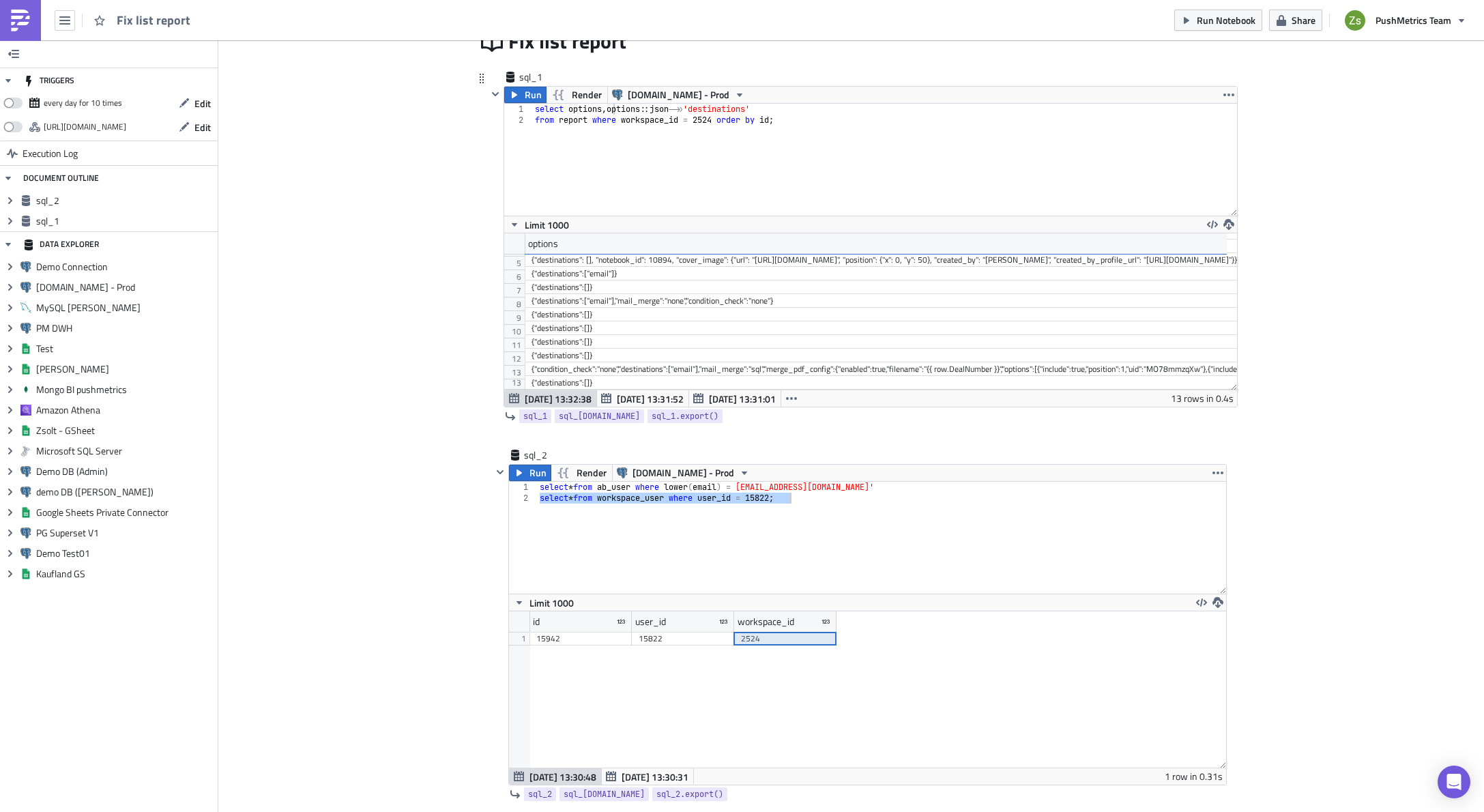
scroll to position [0, 0]
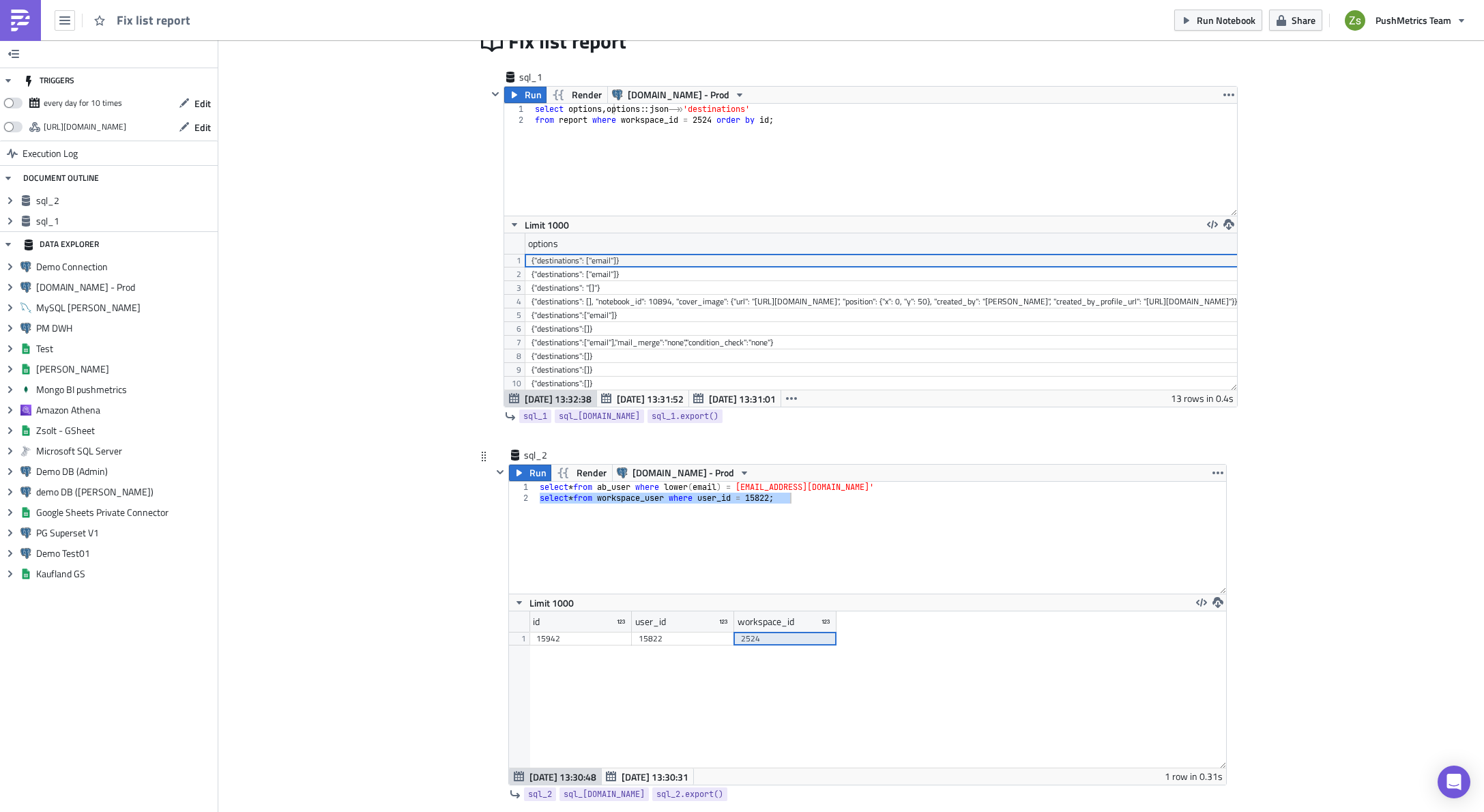
click at [772, 644] on div "2524" at bounding box center [785, 638] width 89 height 14
click at [588, 261] on div "{"destinations": ["email"]}" at bounding box center [911, 261] width 758 height 14
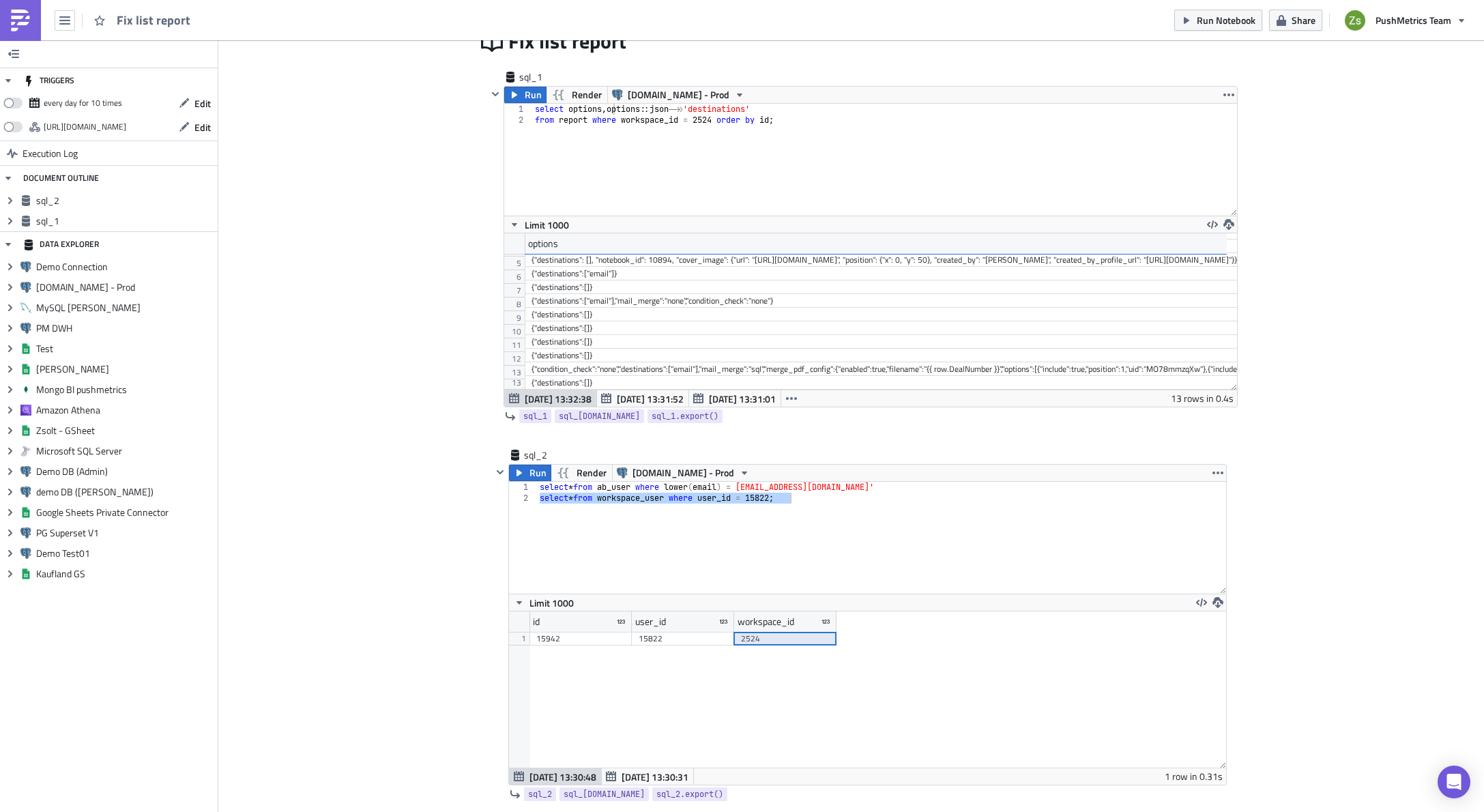
click at [151, 704] on div "TRIGGERS every day for 10 times Edit [URL][DOMAIN_NAME] Edit Execution Log DOCU…" at bounding box center [109, 426] width 218 height 772
click at [611, 281] on div "{"destinations":[]}" at bounding box center [911, 287] width 758 height 14
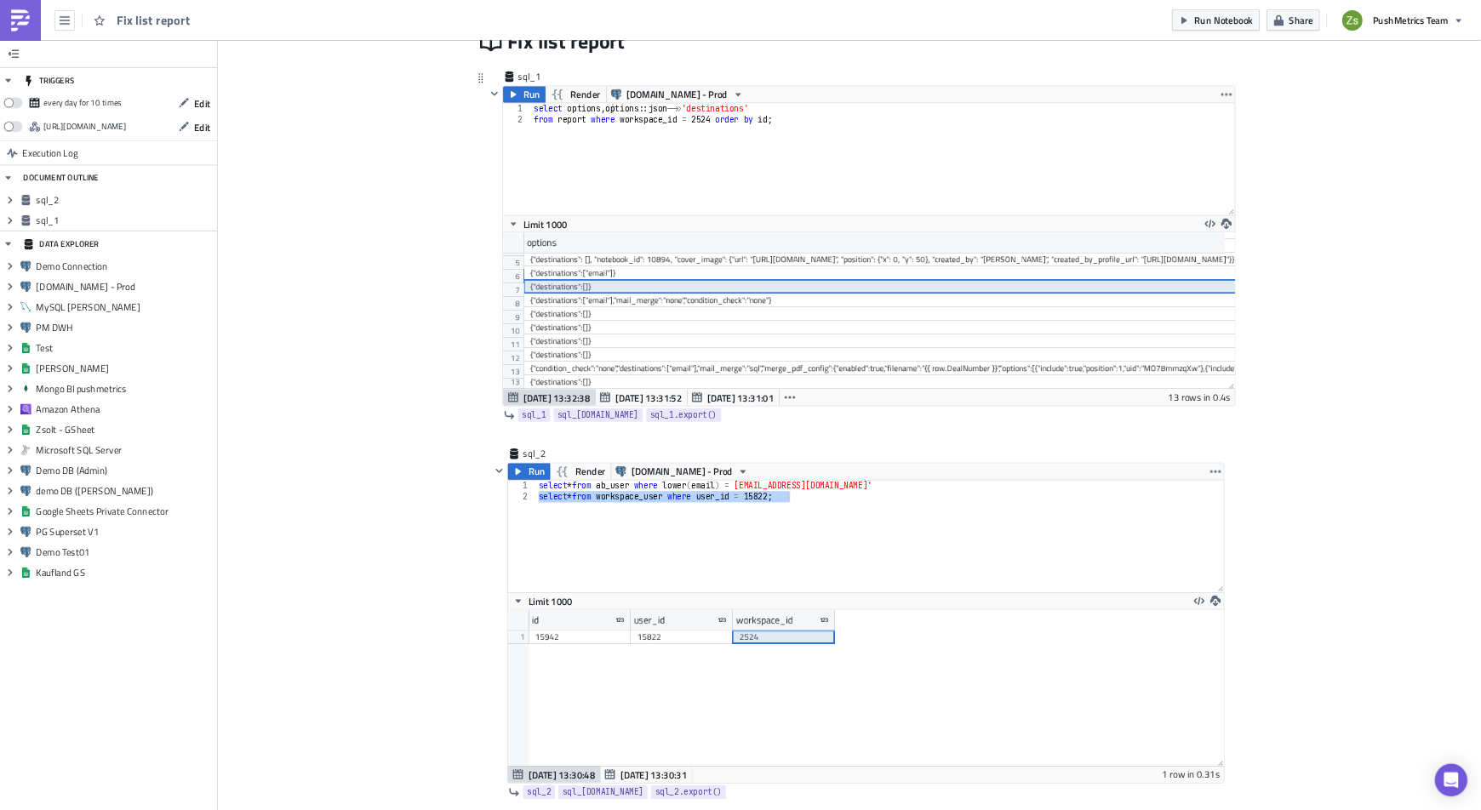
scroll to position [0, 0]
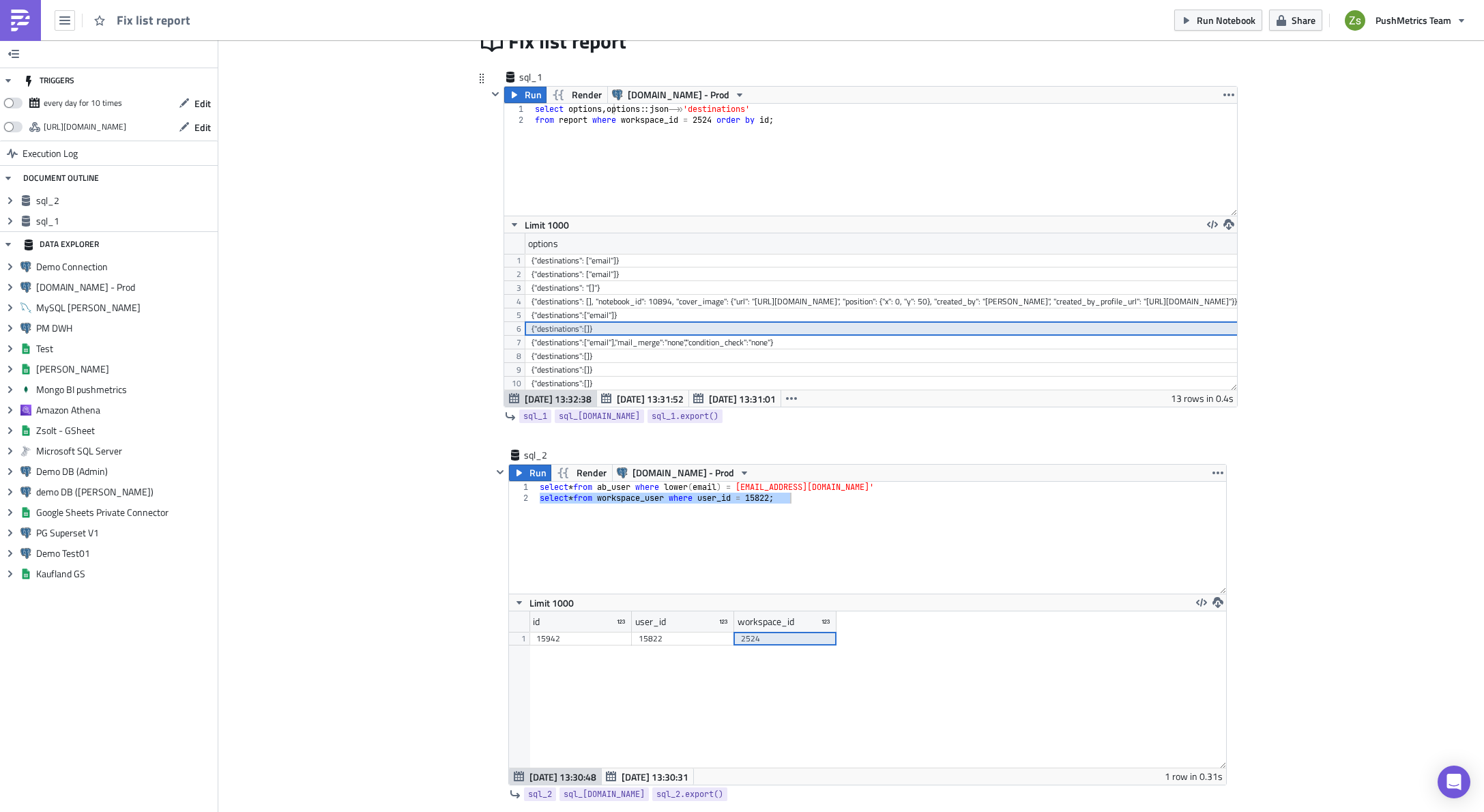
click at [613, 288] on div "{"destinations": "[]"}" at bounding box center [911, 288] width 758 height 14
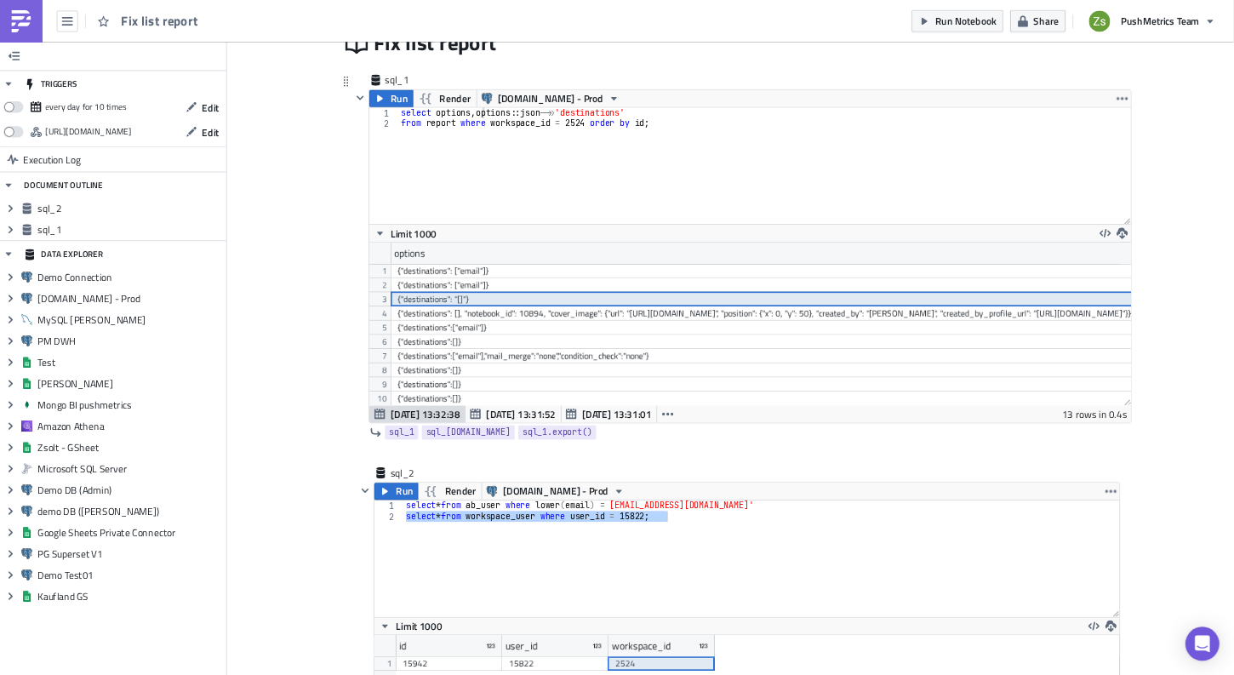
scroll to position [84919, 84199]
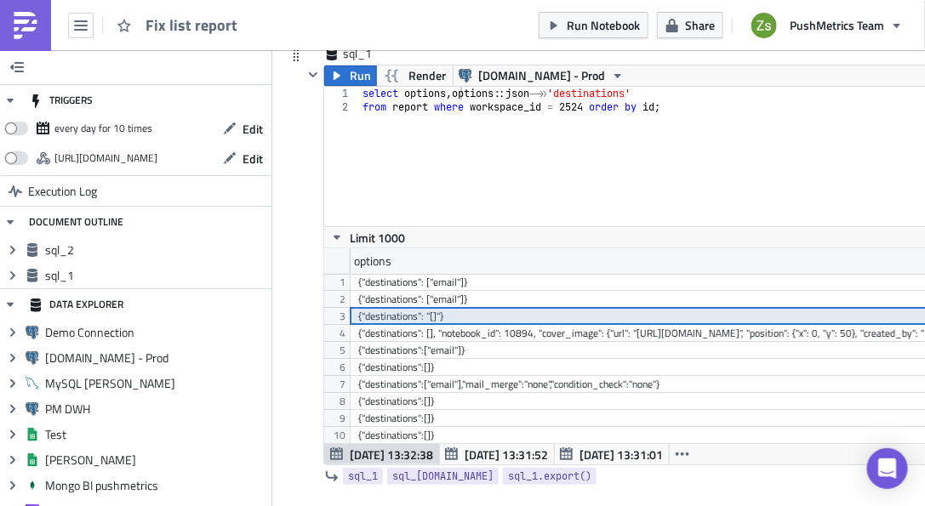
drag, startPoint x: 426, startPoint y: 323, endPoint x: 435, endPoint y: 323, distance: 8.6
click at [426, 323] on div "{"destinations": "[]"}" at bounding box center [831, 316] width 946 height 17
click at [538, 371] on div "{"destinations":[]}" at bounding box center [831, 367] width 946 height 17
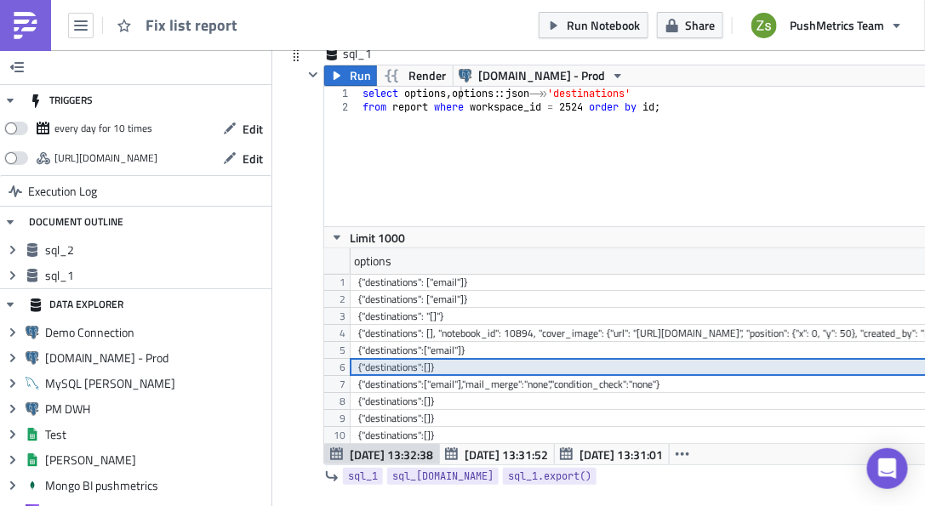
type textarea "from report where workspace_id = 2524 order by id;"
click at [479, 149] on div "select options , options :: json ->> 'destinations' from report where workspace…" at bounding box center [776, 170] width 834 height 167
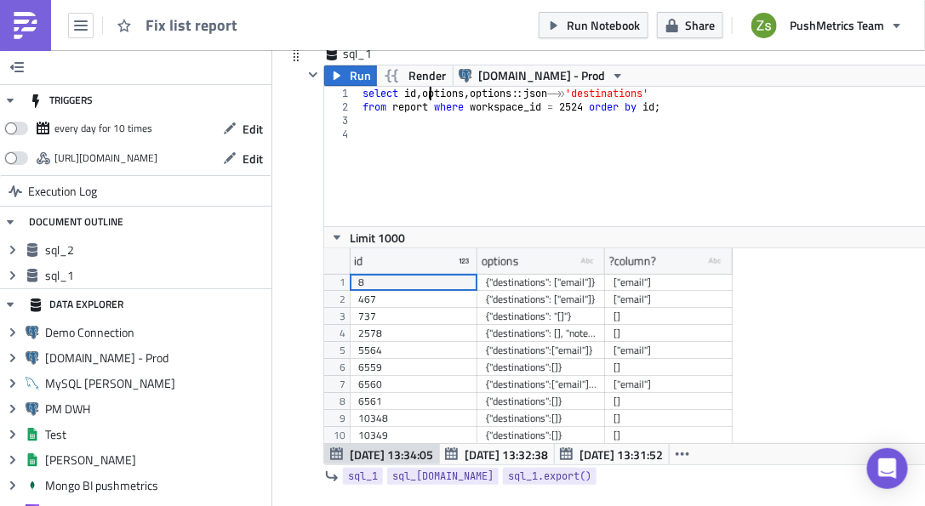
type textarea "select id, options, options::json->>'destinations'"
click at [448, 321] on div "737" at bounding box center [413, 316] width 111 height 17
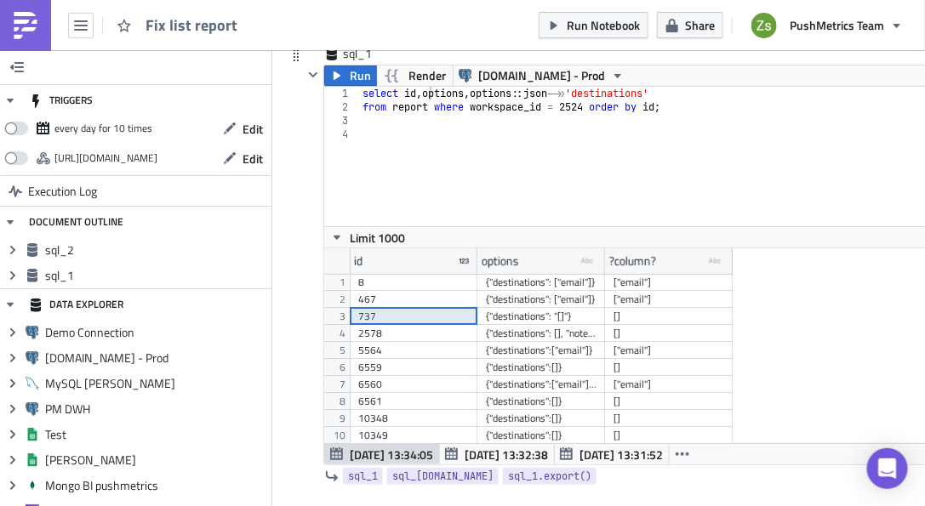
click at [500, 197] on div "select id , options , options :: json ->> 'destinations' from report where work…" at bounding box center [776, 170] width 834 height 167
paste textarea "737"
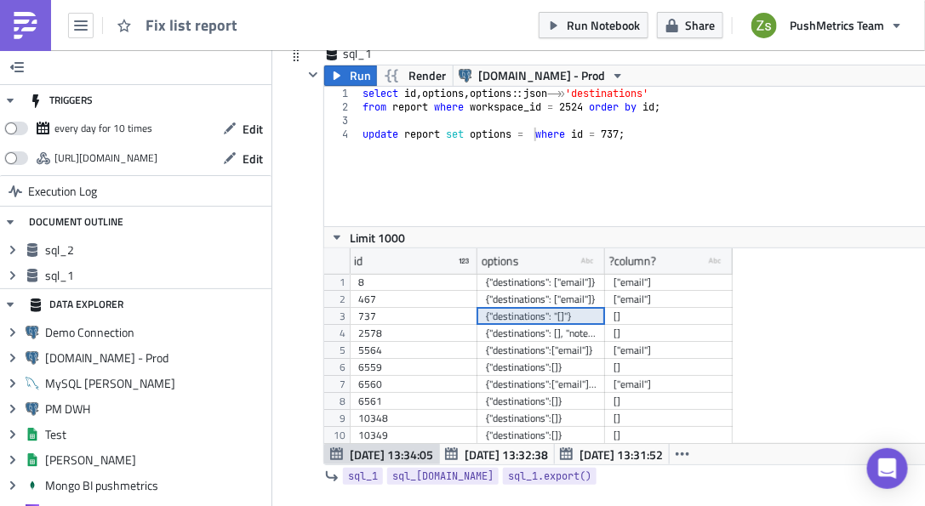
click at [517, 319] on div "{"destinations": "[]"}" at bounding box center [541, 316] width 111 height 17
click at [534, 138] on div "select id , options , options :: json ->> 'destinations' from report where work…" at bounding box center [776, 170] width 834 height 167
paste textarea "{"destinations": "[]"}"
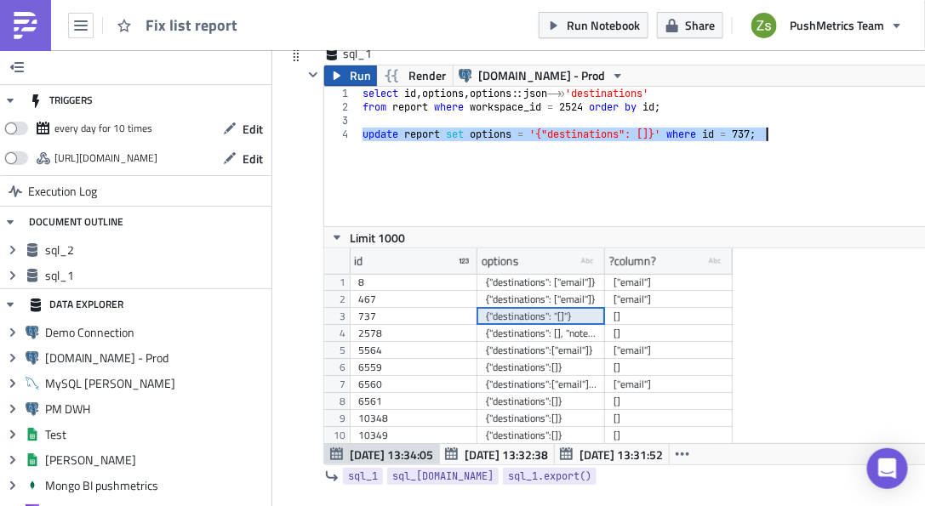
click at [355, 80] on span "Run" at bounding box center [360, 76] width 21 height 20
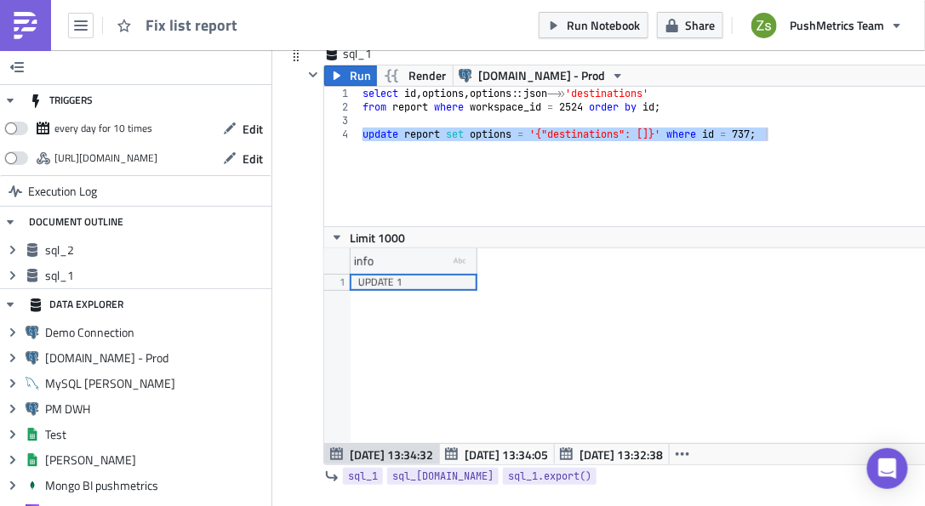
click at [502, 170] on div "select id , options , options :: json ->> 'destinations' from report where work…" at bounding box center [776, 157] width 834 height 140
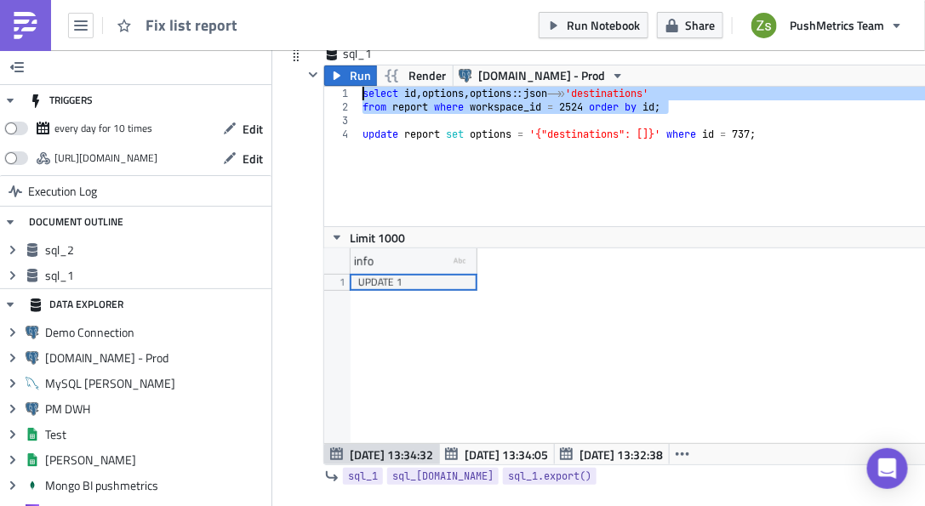
drag, startPoint x: 681, startPoint y: 105, endPoint x: 352, endPoint y: 98, distance: 328.6
click at [352, 98] on div "update report set options = '{"destinations": []}' where id = 737; 1 2 3 4 sele…" at bounding box center [758, 157] width 869 height 140
click at [352, 77] on span "Run" at bounding box center [360, 76] width 21 height 20
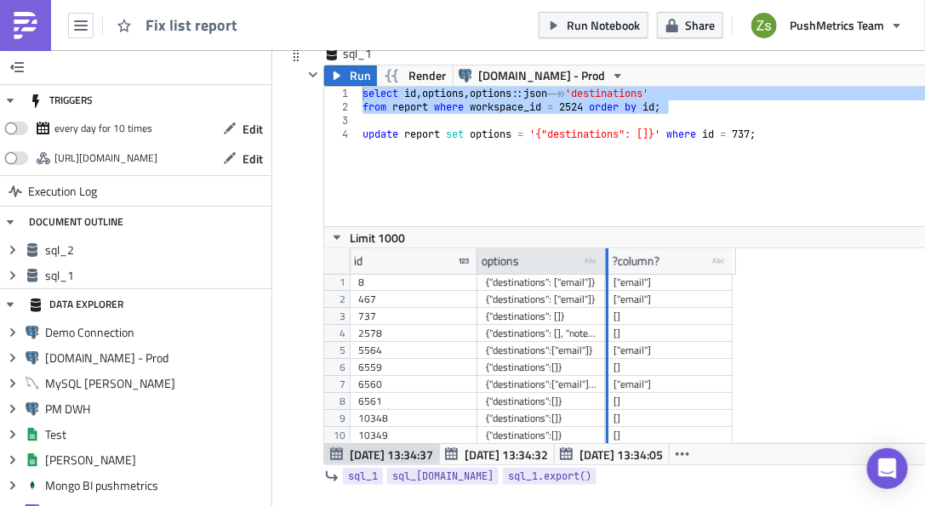
drag, startPoint x: 602, startPoint y: 266, endPoint x: 736, endPoint y: 258, distance: 134.7
click at [609, 258] on div at bounding box center [606, 262] width 4 height 26
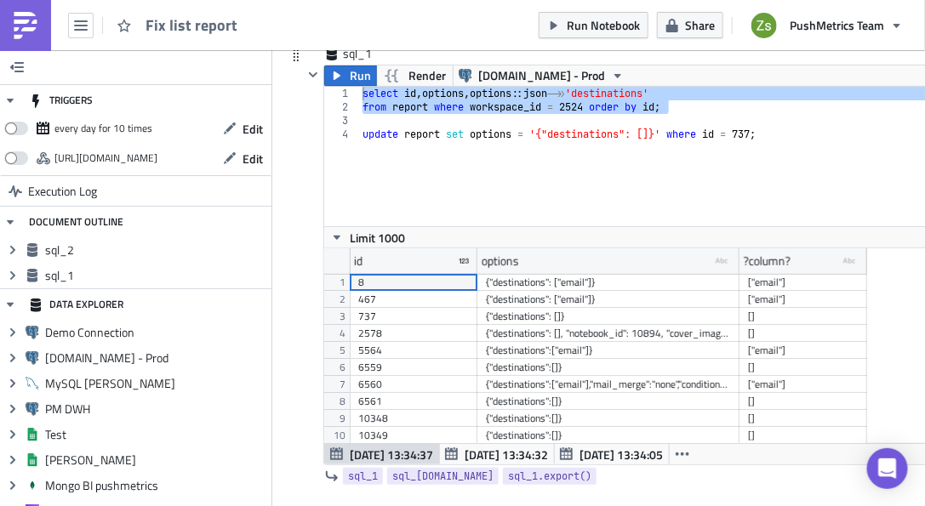
click at [555, 319] on div "{"destinations": []}" at bounding box center [608, 316] width 245 height 17
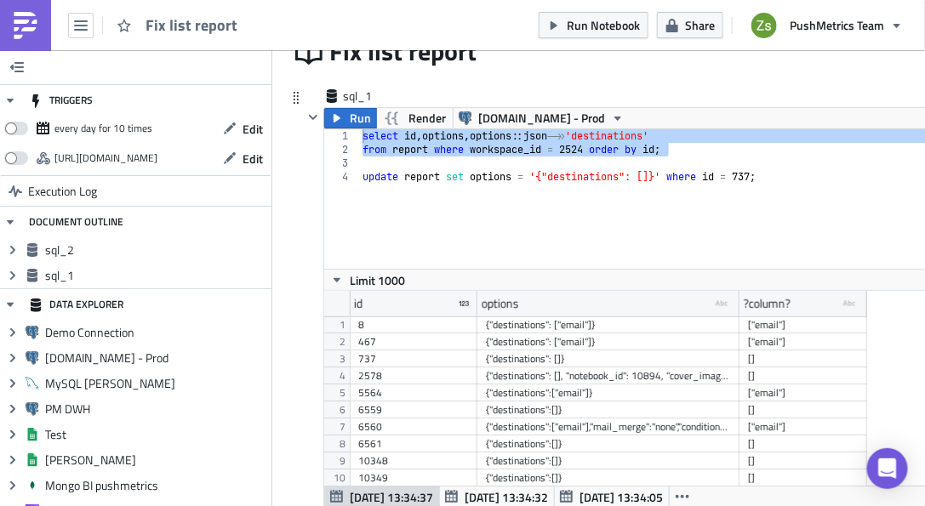
type textarea "update report set options = '{"destinations": []}' where id = 737;"
click at [637, 177] on div "select id , options , options :: json ->> 'destinations' from report where work…" at bounding box center [776, 212] width 834 height 167
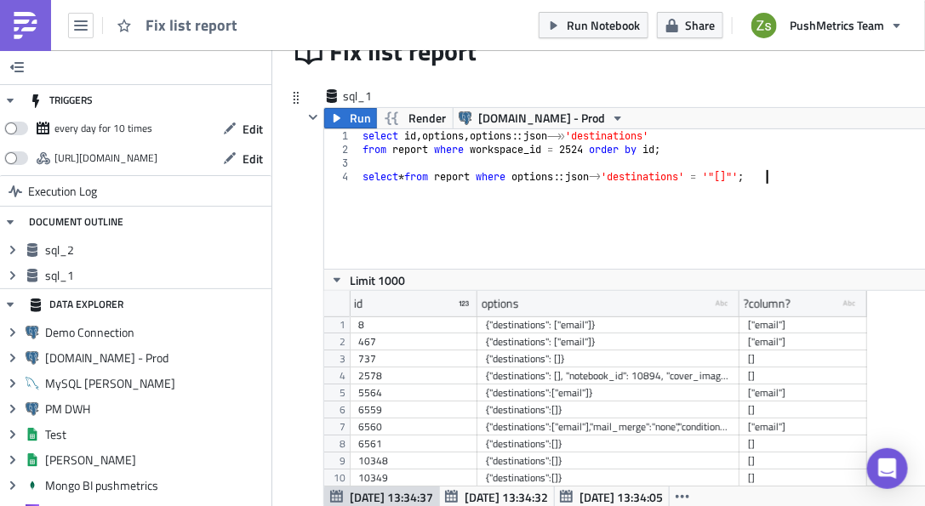
scroll to position [0, 32]
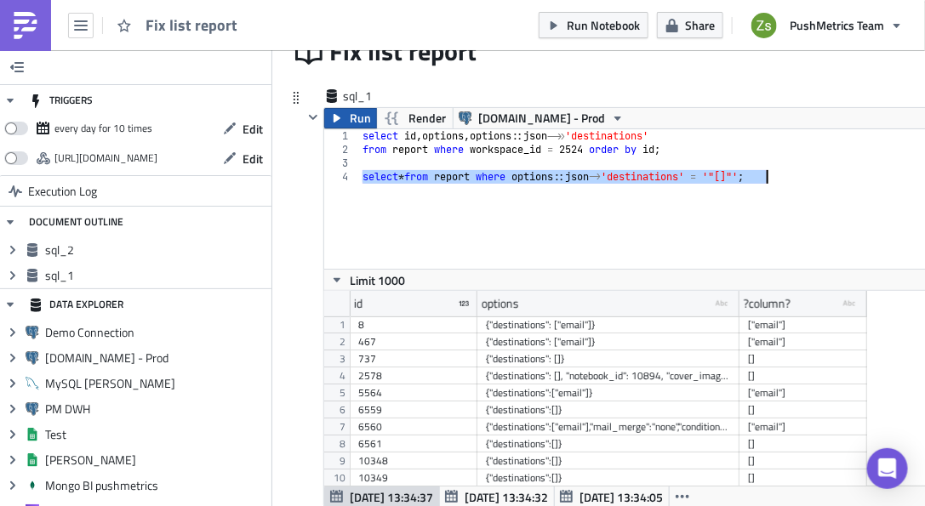
click at [342, 124] on icon "button" at bounding box center [337, 118] width 14 height 14
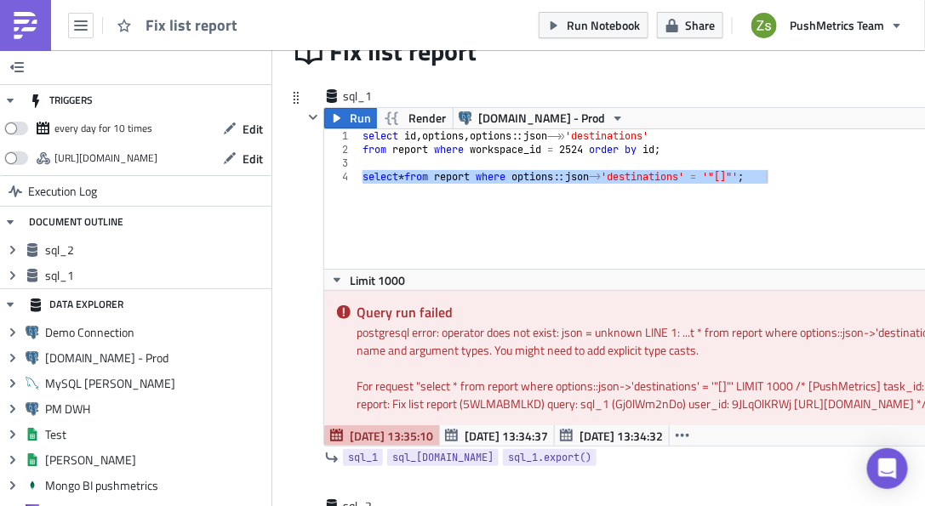
click at [618, 176] on div "select id , options , options :: json ->> 'destinations' from report where work…" at bounding box center [776, 199] width 834 height 140
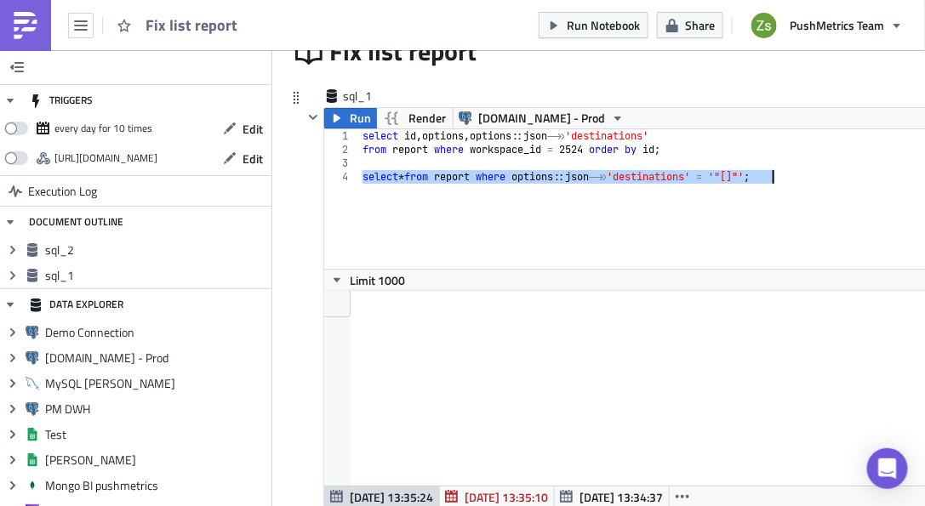
scroll to position [195, 863]
click at [670, 182] on div "select id , options , options :: json ->> 'destinations' from report where work…" at bounding box center [776, 199] width 834 height 140
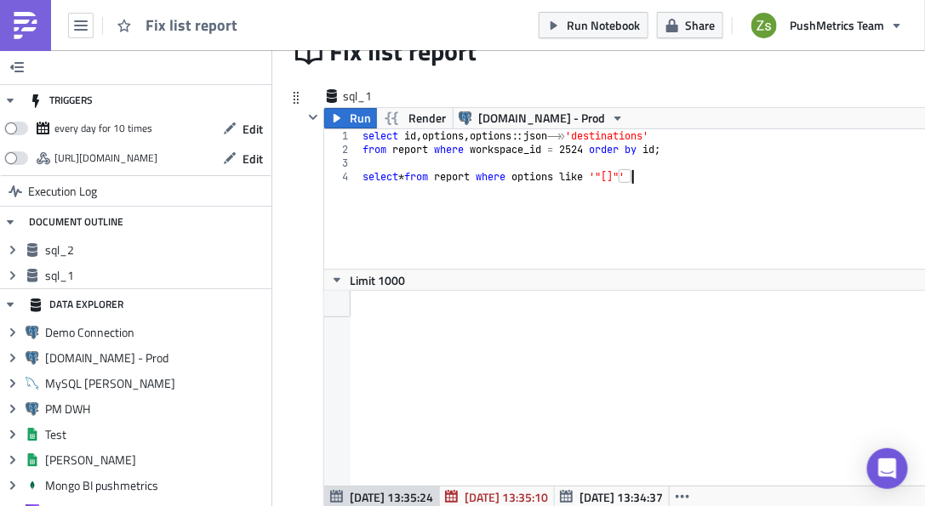
scroll to position [0, 21]
click at [369, 171] on div "select id , options , options :: json ->> 'destinations' from report where work…" at bounding box center [776, 212] width 834 height 167
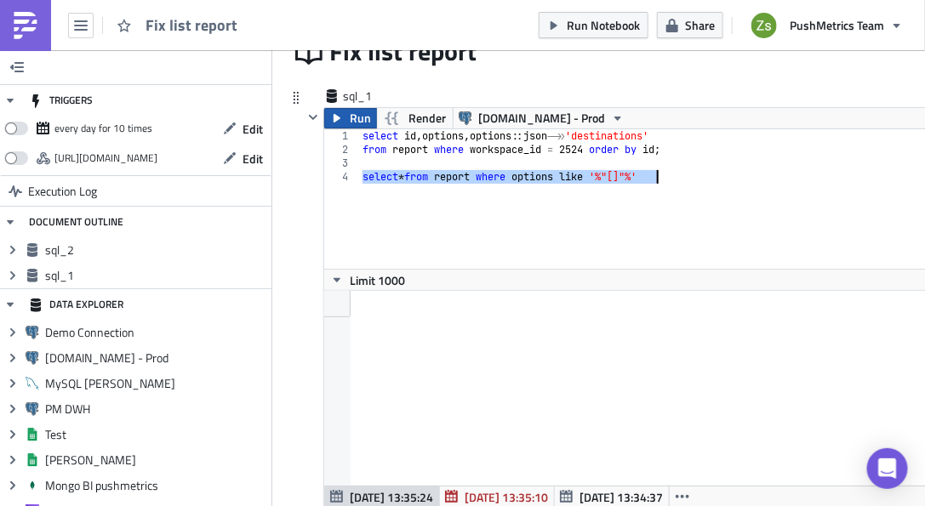
type textarea "select * from report where options like '%"[]"%'"
click at [355, 117] on span "Run" at bounding box center [360, 118] width 21 height 20
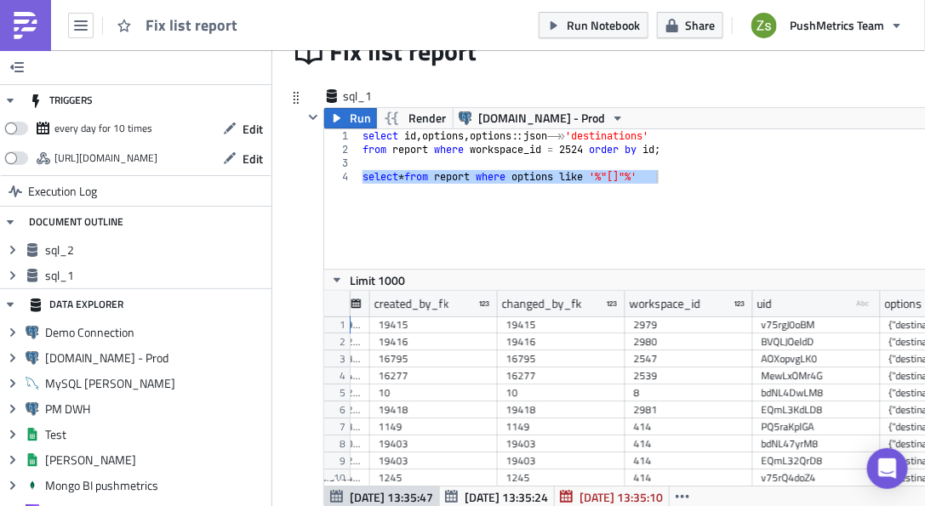
scroll to position [0, 832]
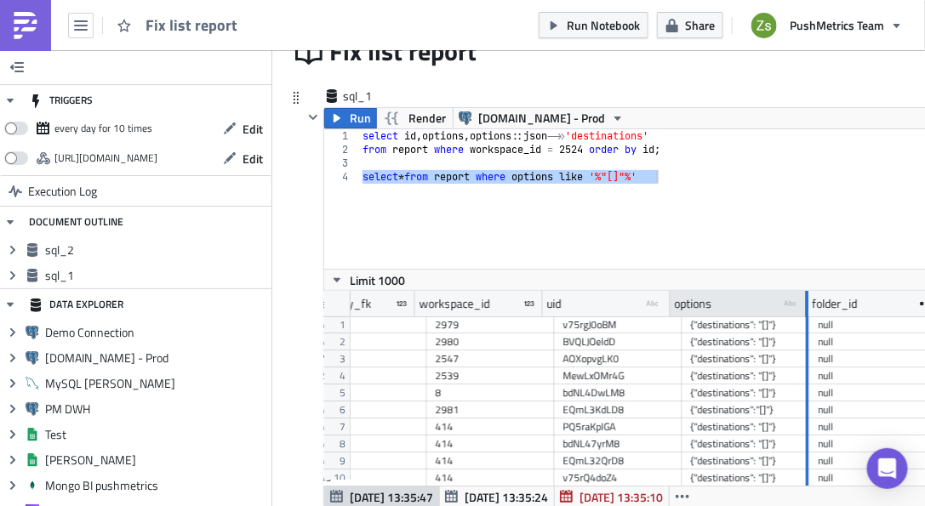
drag, startPoint x: 798, startPoint y: 309, endPoint x: 809, endPoint y: 308, distance: 11.9
click at [809, 308] on div at bounding box center [807, 304] width 3 height 26
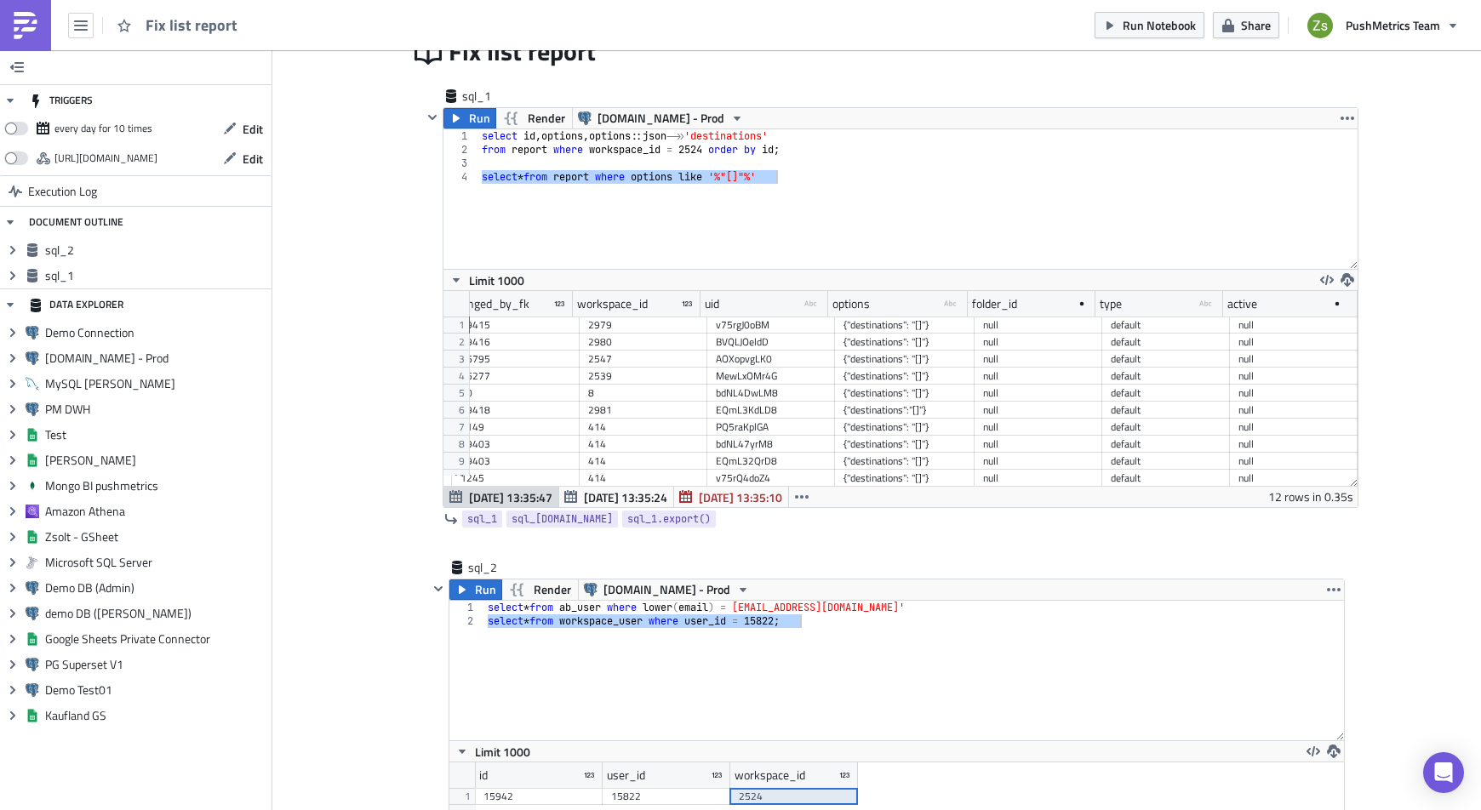
click at [647, 387] on div "8" at bounding box center [643, 393] width 111 height 17
click at [642, 409] on div "2981" at bounding box center [643, 410] width 111 height 17
click at [629, 394] on div "8" at bounding box center [643, 393] width 111 height 17
drag, startPoint x: 603, startPoint y: 385, endPoint x: 605, endPoint y: 439, distance: 54.5
click at [605, 282] on div "[DATE]T21:02:59.661338 [DATE]T21:02:59.665983 19415 19415 2979 v75rgJ0oBM [DATE…" at bounding box center [457, 282] width 1799 height 0
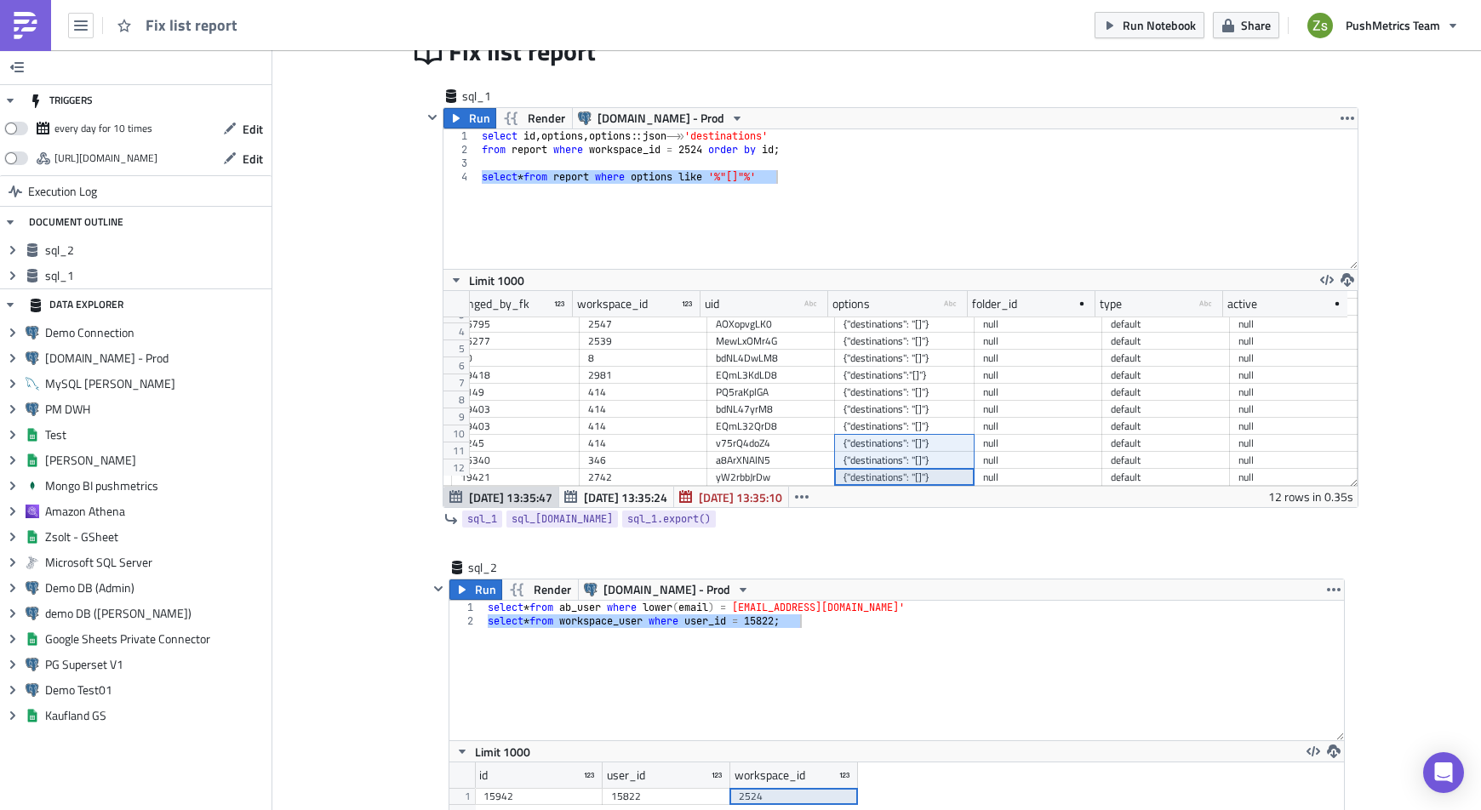
drag, startPoint x: 912, startPoint y: 474, endPoint x: 933, endPoint y: 341, distance: 134.3
click at [933, 282] on div "[DATE]T21:02:59.661338 [DATE]T21:02:59.665983 19415 19415 2979 v75rgJ0oBM [DATE…" at bounding box center [457, 282] width 1799 height 0
click at [929, 325] on div "{"destinations": "[]"}" at bounding box center [904, 325] width 123 height 17
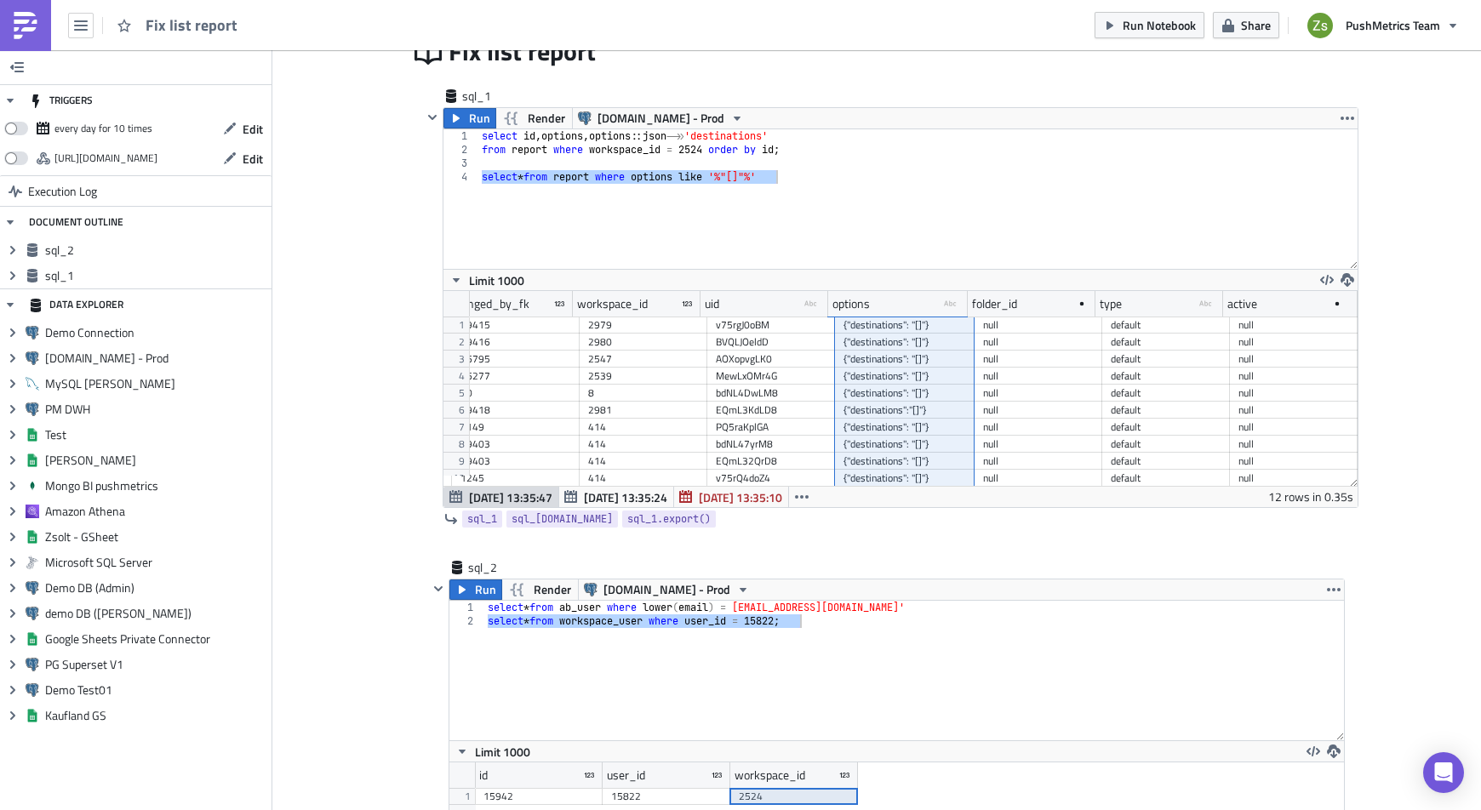
click at [889, 221] on div "select id , options , options :: json ->> 'destinations' from report where work…" at bounding box center [917, 199] width 879 height 140
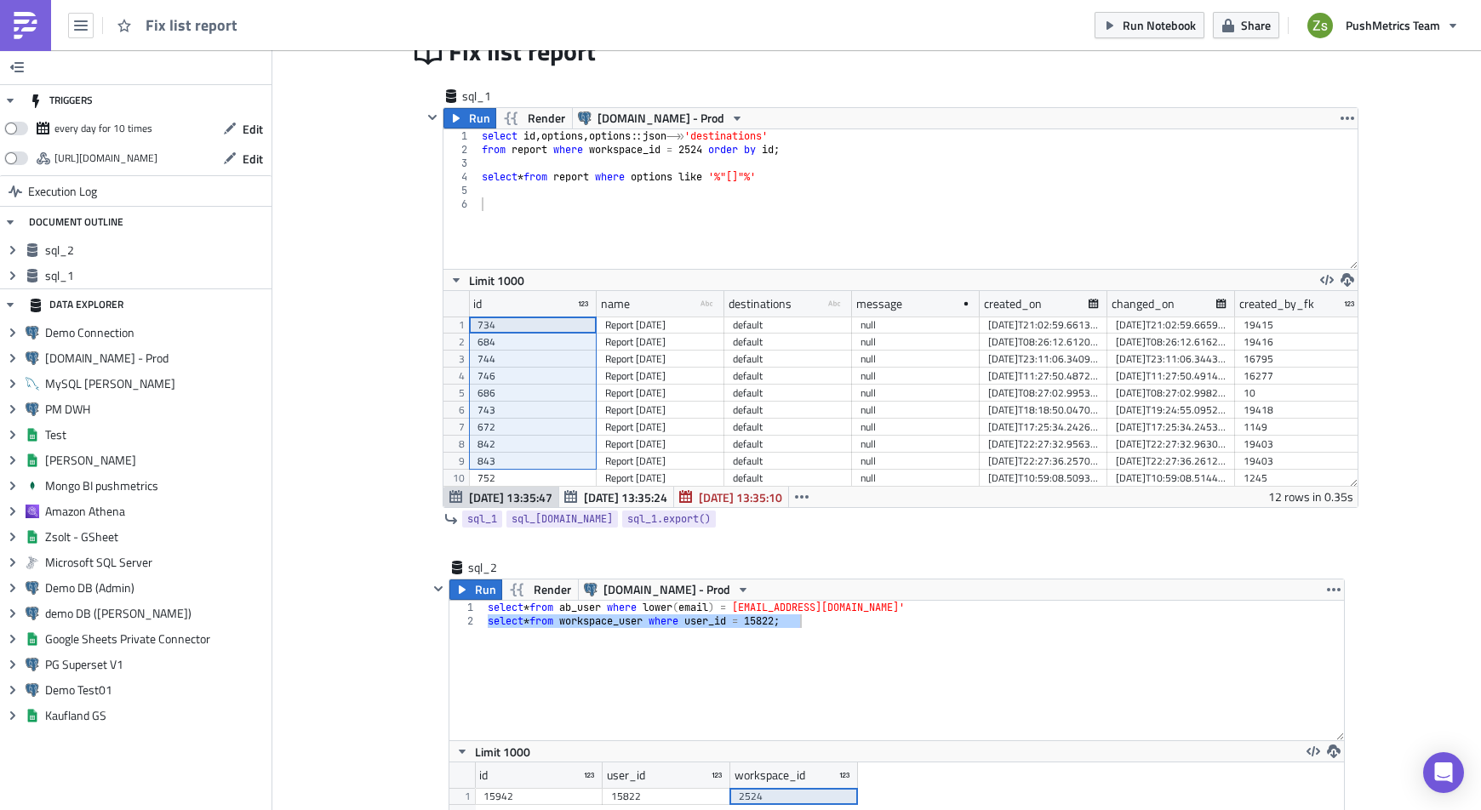
drag, startPoint x: 491, startPoint y: 322, endPoint x: 518, endPoint y: 463, distance: 143.9
click at [518, 317] on div "[DATE]T21:02:59.661338 [DATE]T21:02:59.665983 19415 19415 2979 v75rgJ0oBM [DATE…" at bounding box center [1368, 317] width 1799 height 0
click at [529, 472] on div "799" at bounding box center [532, 477] width 111 height 17
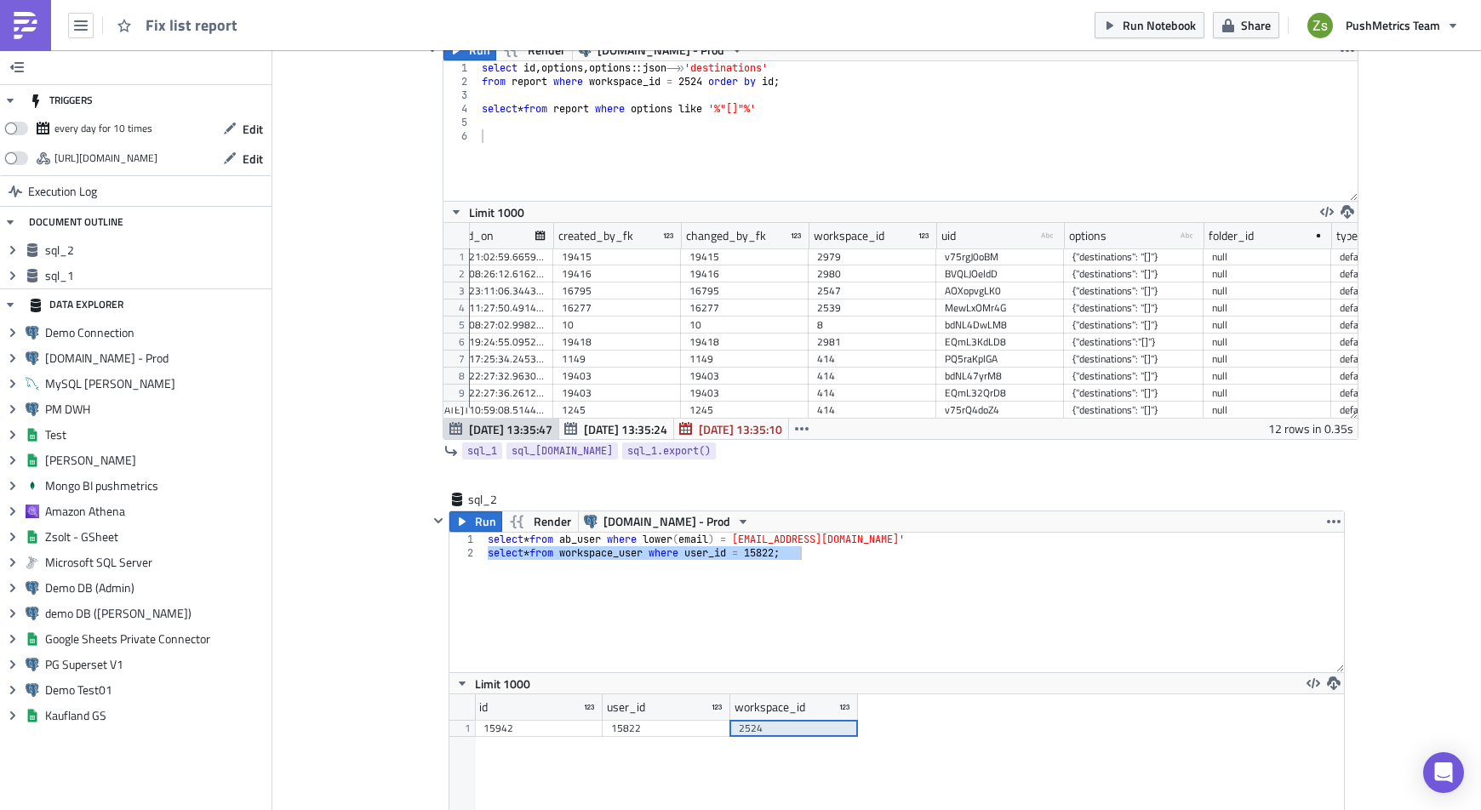
click at [810, 130] on div "select id , options , options :: json ->> 'destinations' from report where work…" at bounding box center [917, 144] width 879 height 167
paste textarea "799)"
type textarea "799)"
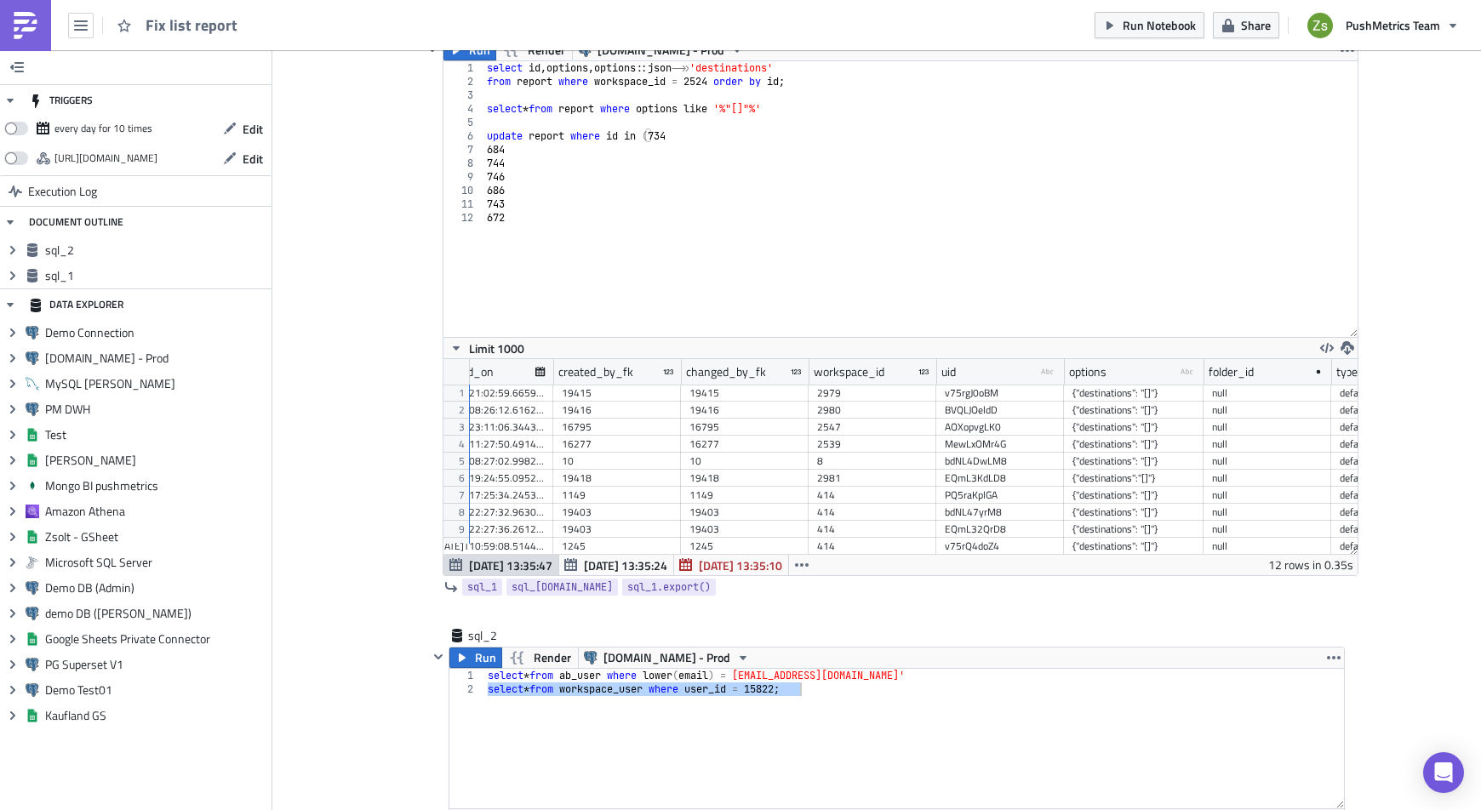
drag, startPoint x: 1349, startPoint y: 197, endPoint x: 1355, endPoint y: 421, distance: 224.8
click at [1355, 421] on div "Execution Log Fix list report sql_1 Run Render [DOMAIN_NAME] - Prod 799) 1 2 3 …" at bounding box center [877, 559] width 970 height 1312
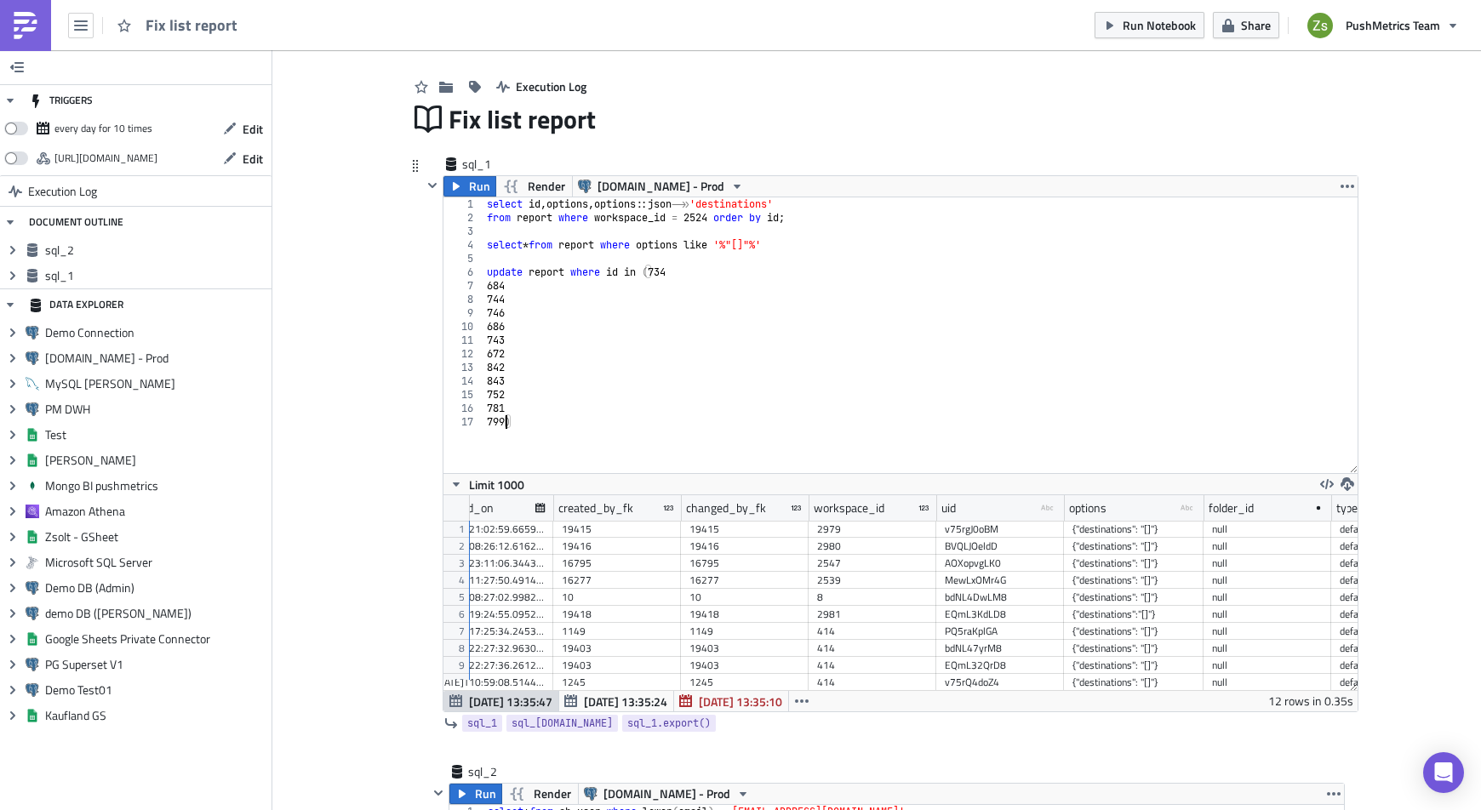
click at [726, 260] on div "select id , options , options :: json ->> 'destinations' from report where work…" at bounding box center [920, 348] width 874 height 303
click at [744, 277] on div "select id , options , options :: json ->> 'destinations' from report where work…" at bounding box center [920, 348] width 874 height 303
drag, startPoint x: 643, startPoint y: 269, endPoint x: 654, endPoint y: 270, distance: 10.2
click at [654, 270] on div "select id , options , options :: json ->> 'destinations' from report where work…" at bounding box center [917, 348] width 880 height 303
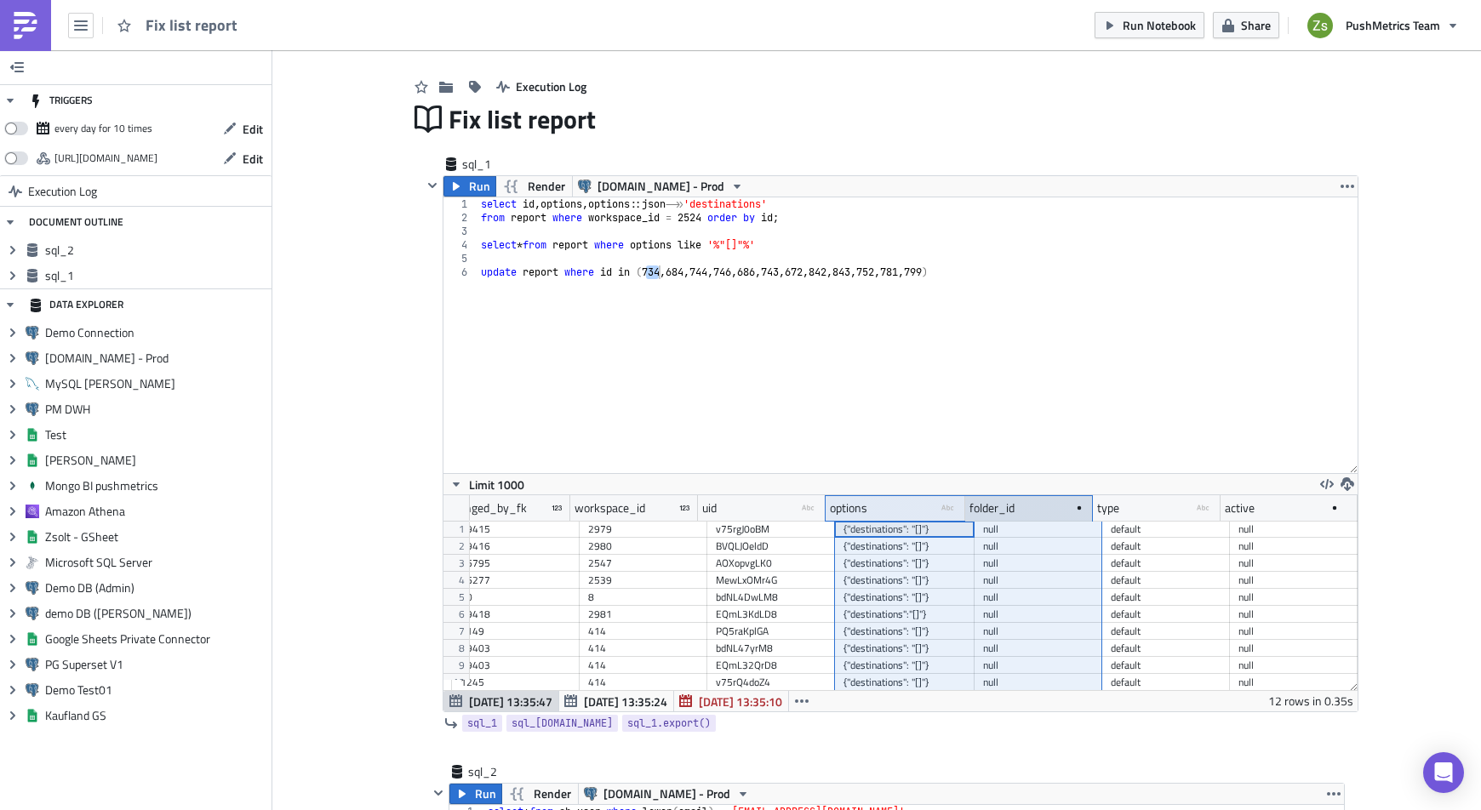
drag, startPoint x: 954, startPoint y: 504, endPoint x: 963, endPoint y: 506, distance: 9.5
click at [963, 506] on div "created_on changed_on created_by_fk changed_by_fk workspace_id uid type-text Cr…" at bounding box center [704, 508] width 1289 height 26
drag, startPoint x: 957, startPoint y: 506, endPoint x: 1066, endPoint y: 511, distance: 109.0
click at [965, 511] on div at bounding box center [964, 508] width 3 height 26
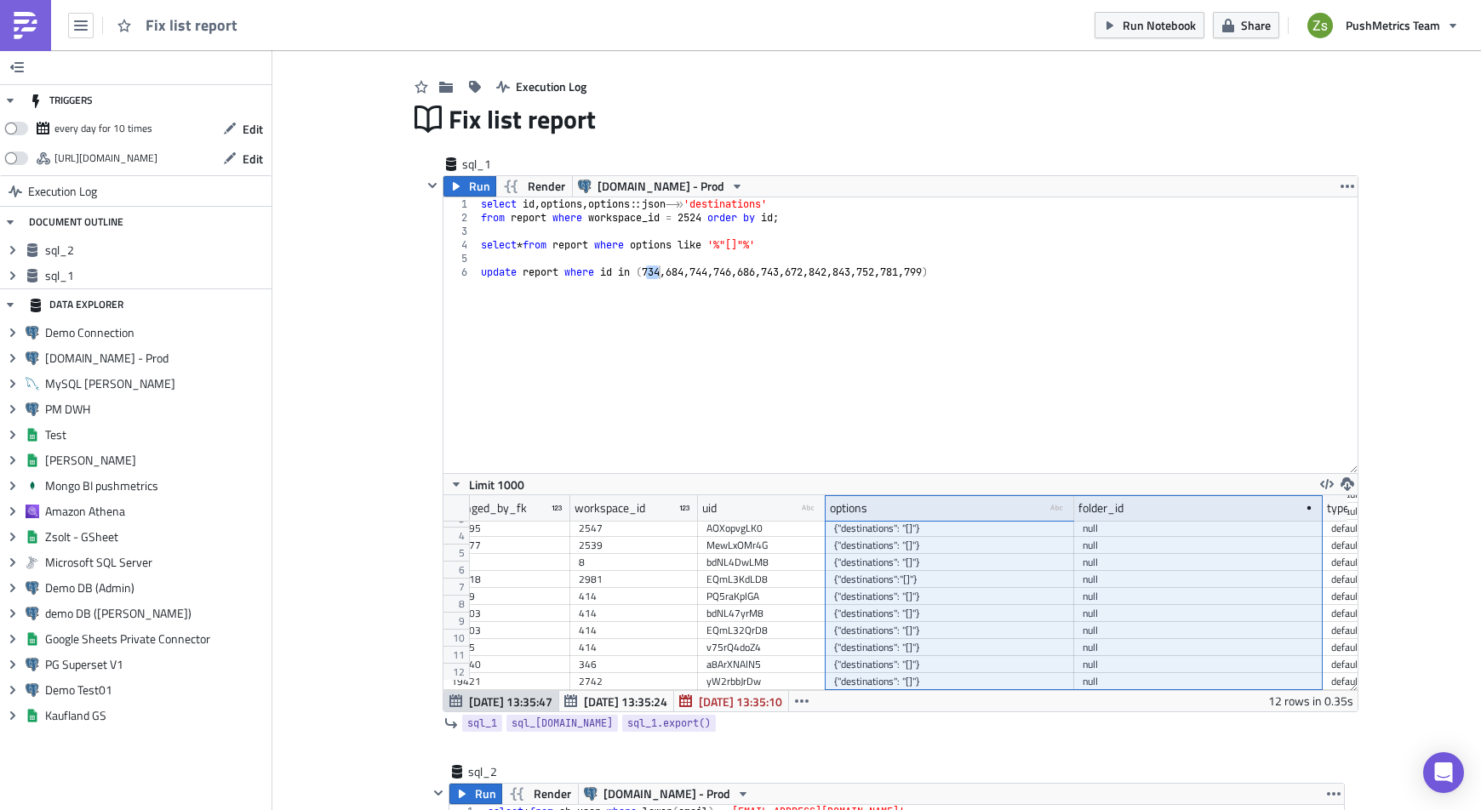
click at [923, 622] on div "{"destinations": "[]"}" at bounding box center [950, 630] width 232 height 17
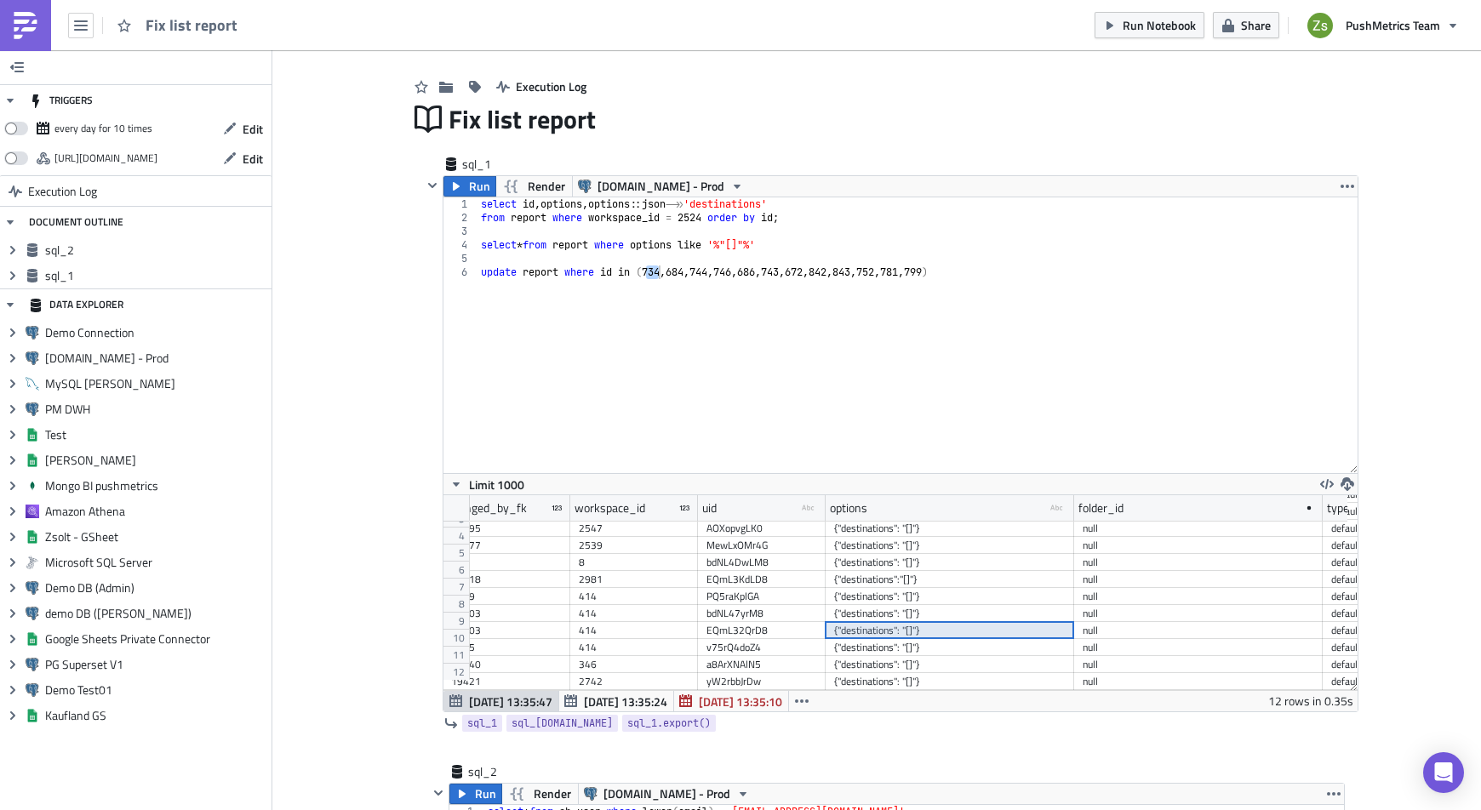
click at [561, 272] on div "select id , options , options :: json ->> 'destinations' from report where work…" at bounding box center [917, 348] width 880 height 303
paste textarea "{"destinations": "[]"}"
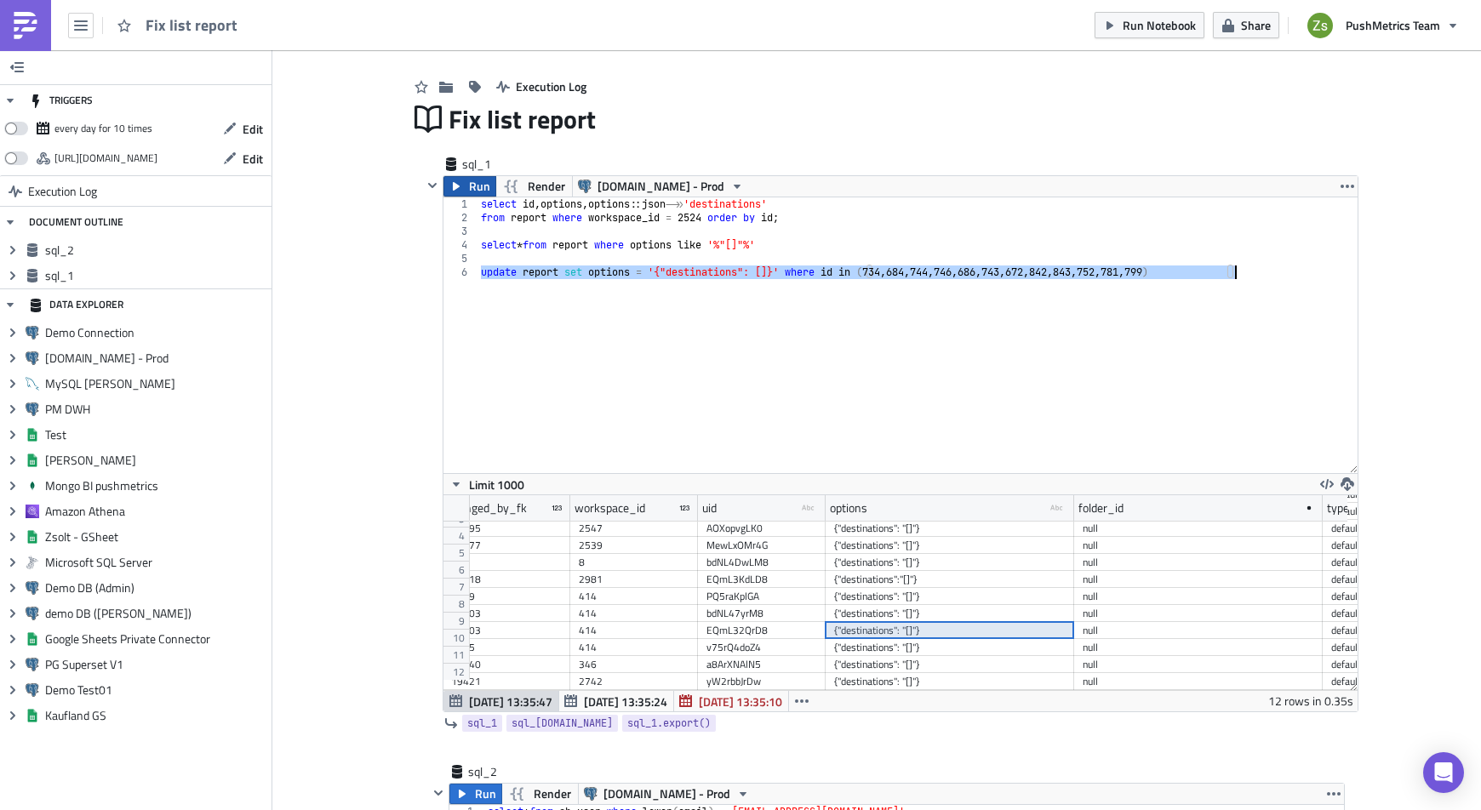
type textarea "update report set options = '{"destinations": []}' where id in (734, 684, 744, …"
click at [460, 191] on button "Run" at bounding box center [469, 186] width 53 height 20
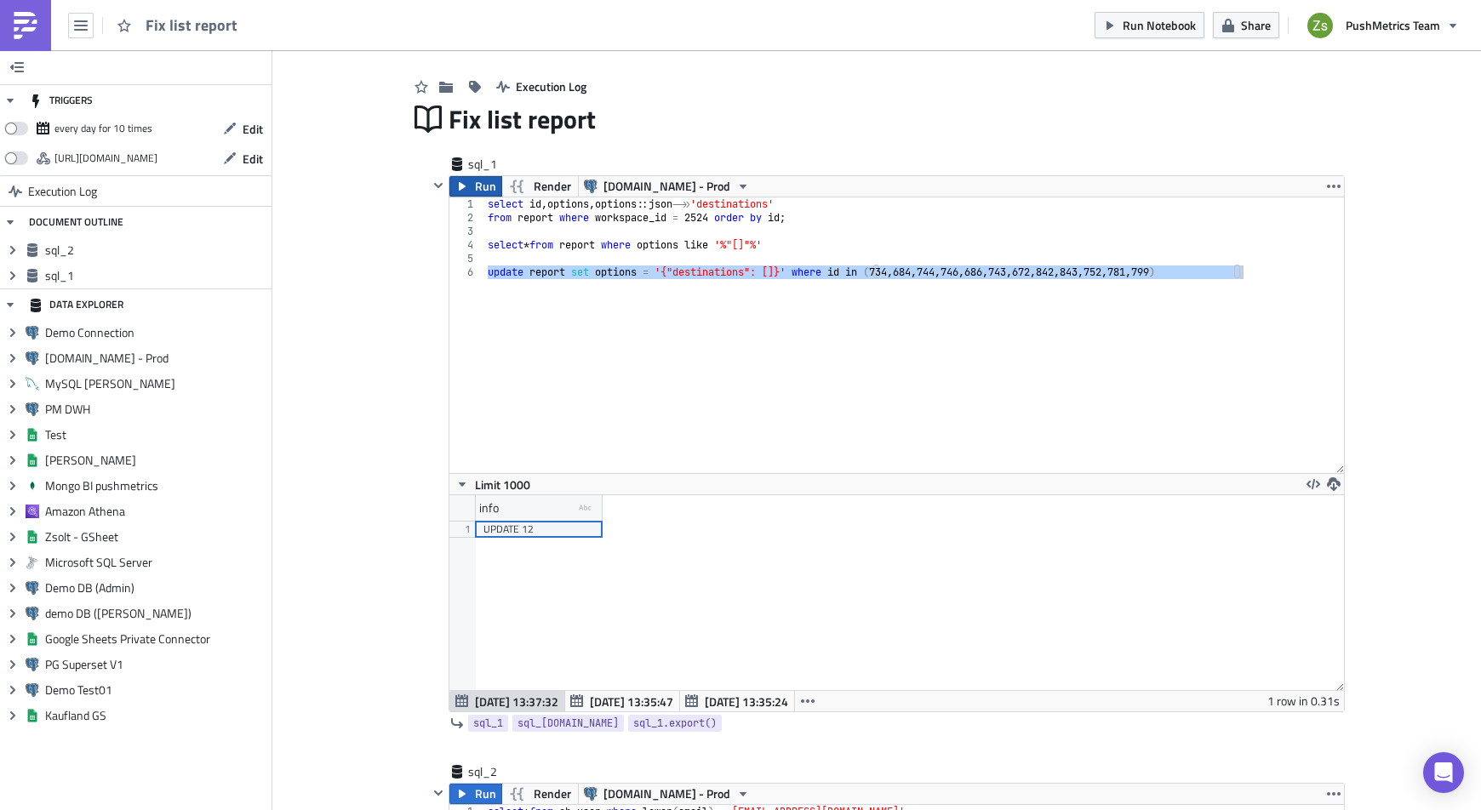
scroll to position [84920, 84219]
click at [629, 317] on div "select id , options , options :: json ->> 'destinations' from report where work…" at bounding box center [914, 335] width 860 height 276
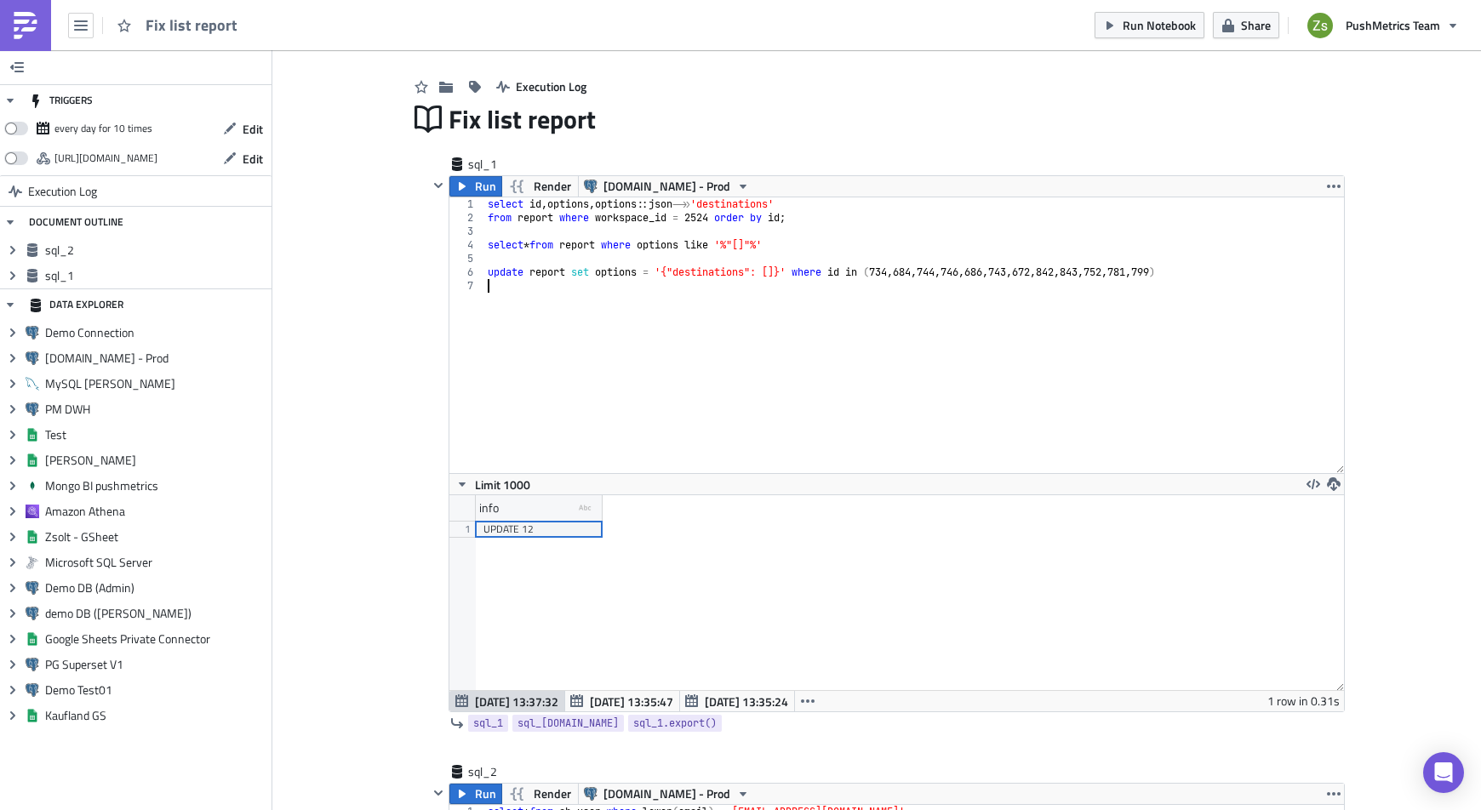
type textarea "update report set options = '{"destinations": []}' where id in (734, 684, 744, …"
click at [598, 275] on div "select id , options , options :: json ->> 'destinations' from report where work…" at bounding box center [914, 348] width 860 height 303
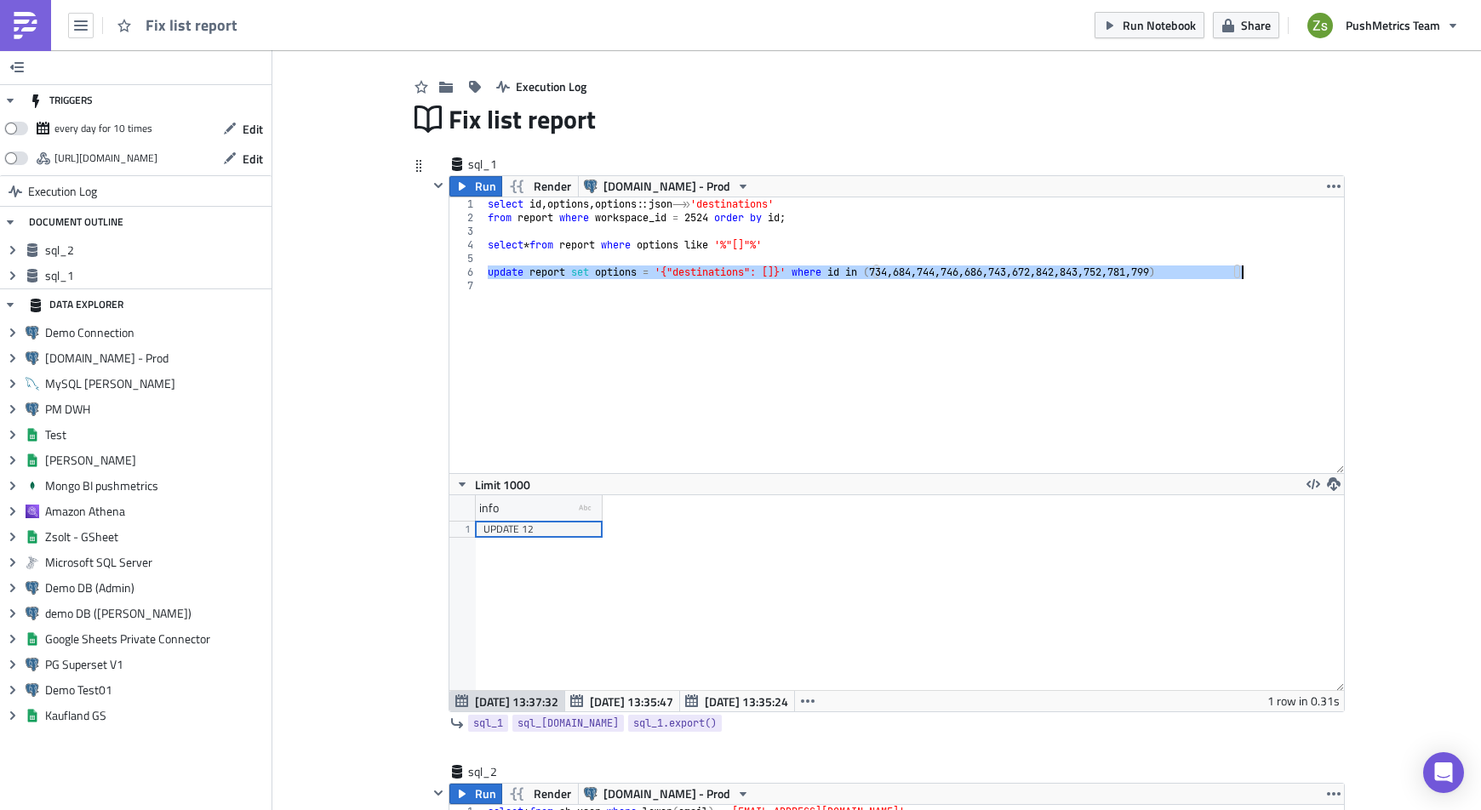
click at [814, 245] on div "select id , options , options :: json ->> 'destinations' from report where work…" at bounding box center [914, 348] width 860 height 303
type textarea "select * from report where options like '%"[]"%'"
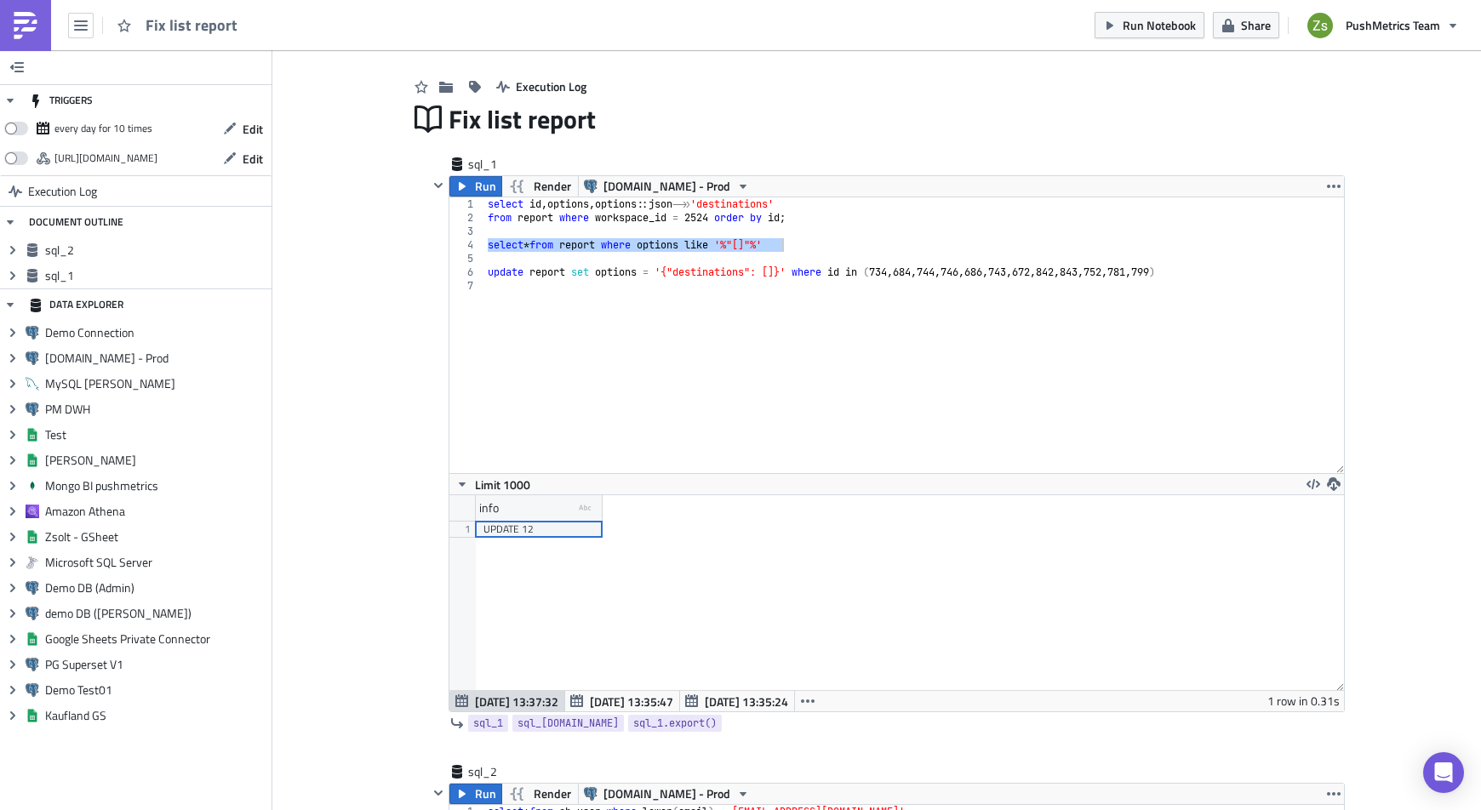
click at [12, 31] on img at bounding box center [25, 25] width 27 height 27
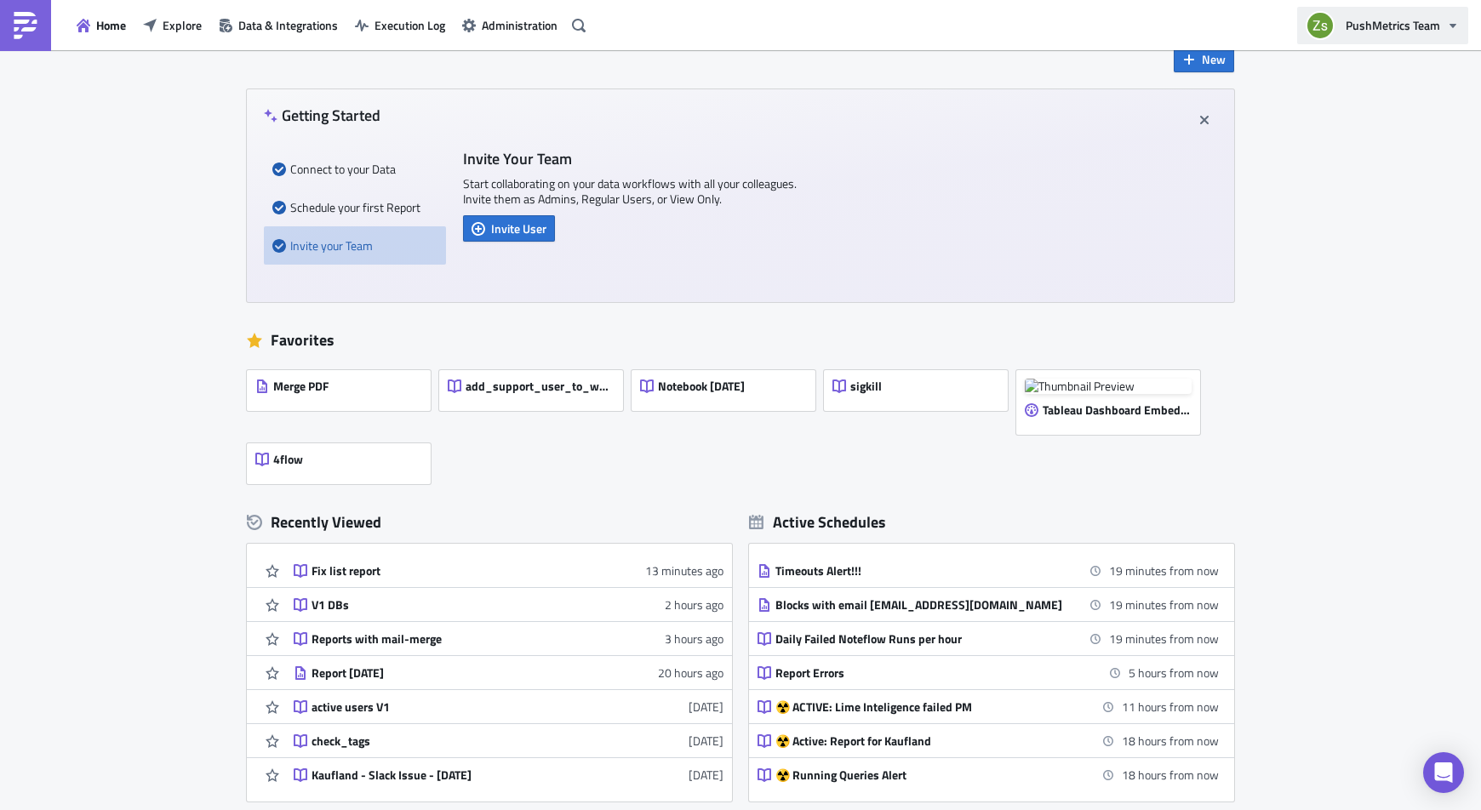
click at [1413, 22] on span "PushMetrics Team" at bounding box center [1393, 25] width 94 height 18
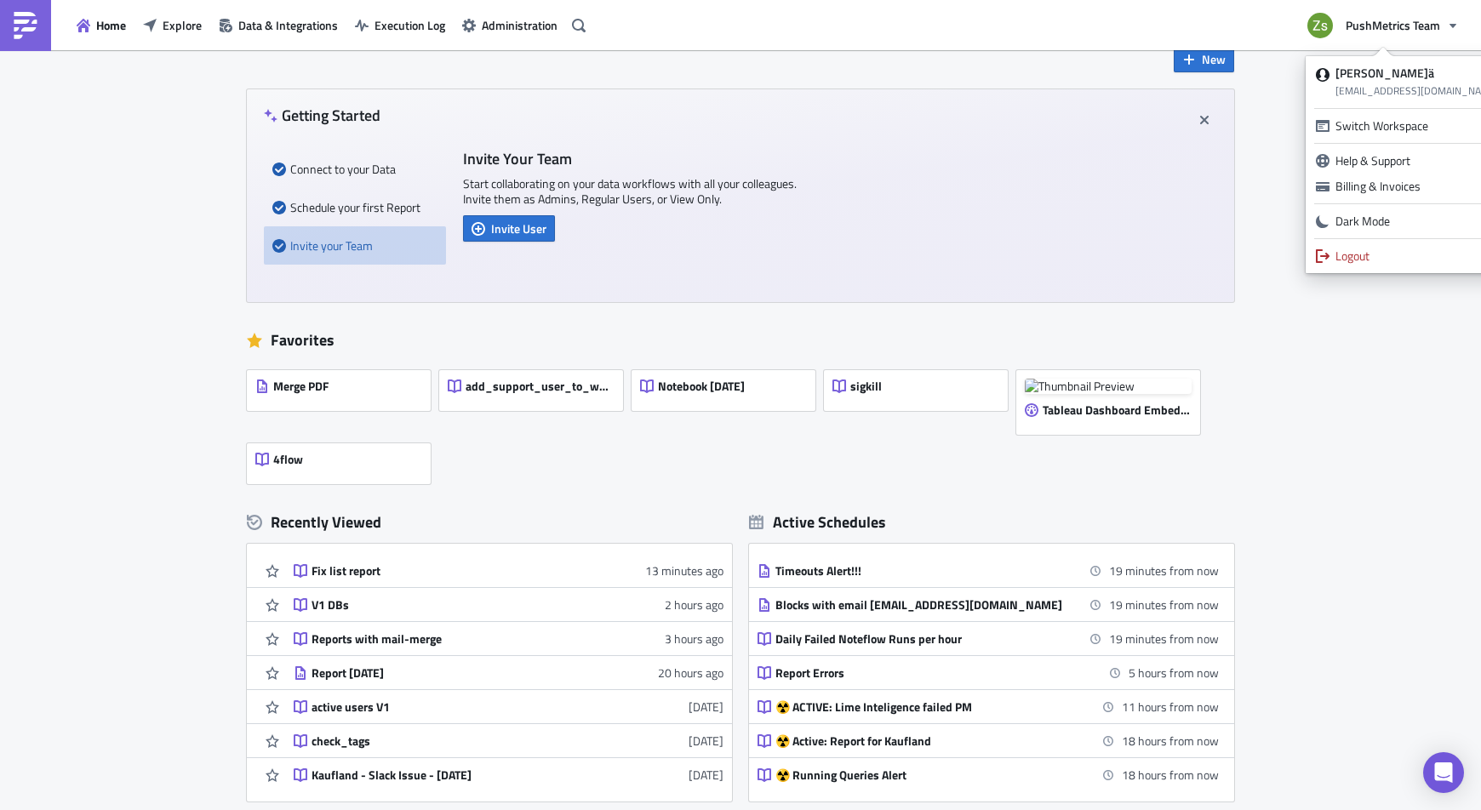
click at [1293, 238] on div "New Getting Started Connect to your Data Schedule your first Report Invite your…" at bounding box center [740, 492] width 1481 height 960
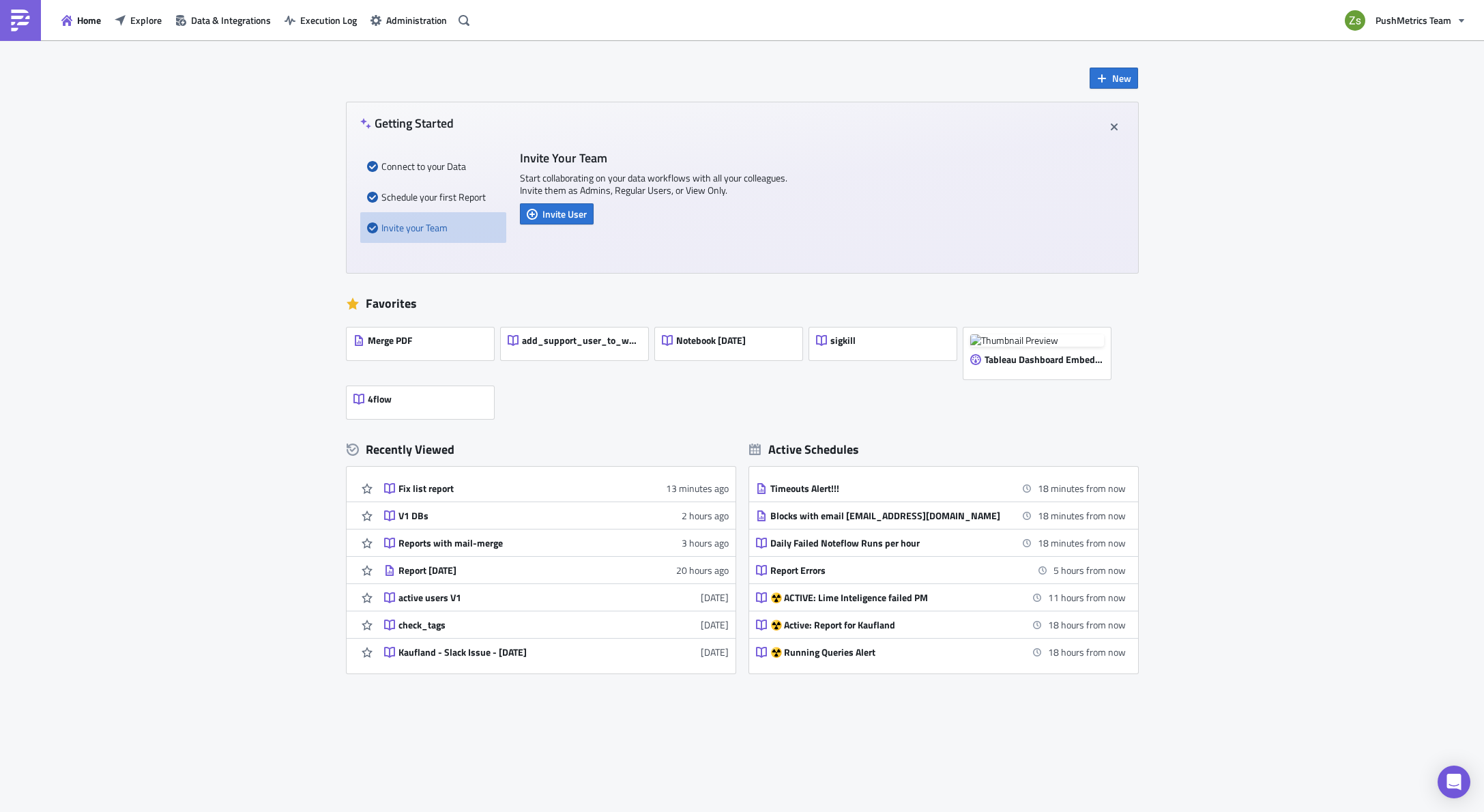
click at [144, 224] on div "New Getting Started Connect to your Data Schedule your first Report Invite your…" at bounding box center [742, 426] width 1484 height 772
click at [16, 32] on link at bounding box center [20, 20] width 41 height 41
